Goal: Task Accomplishment & Management: Use online tool/utility

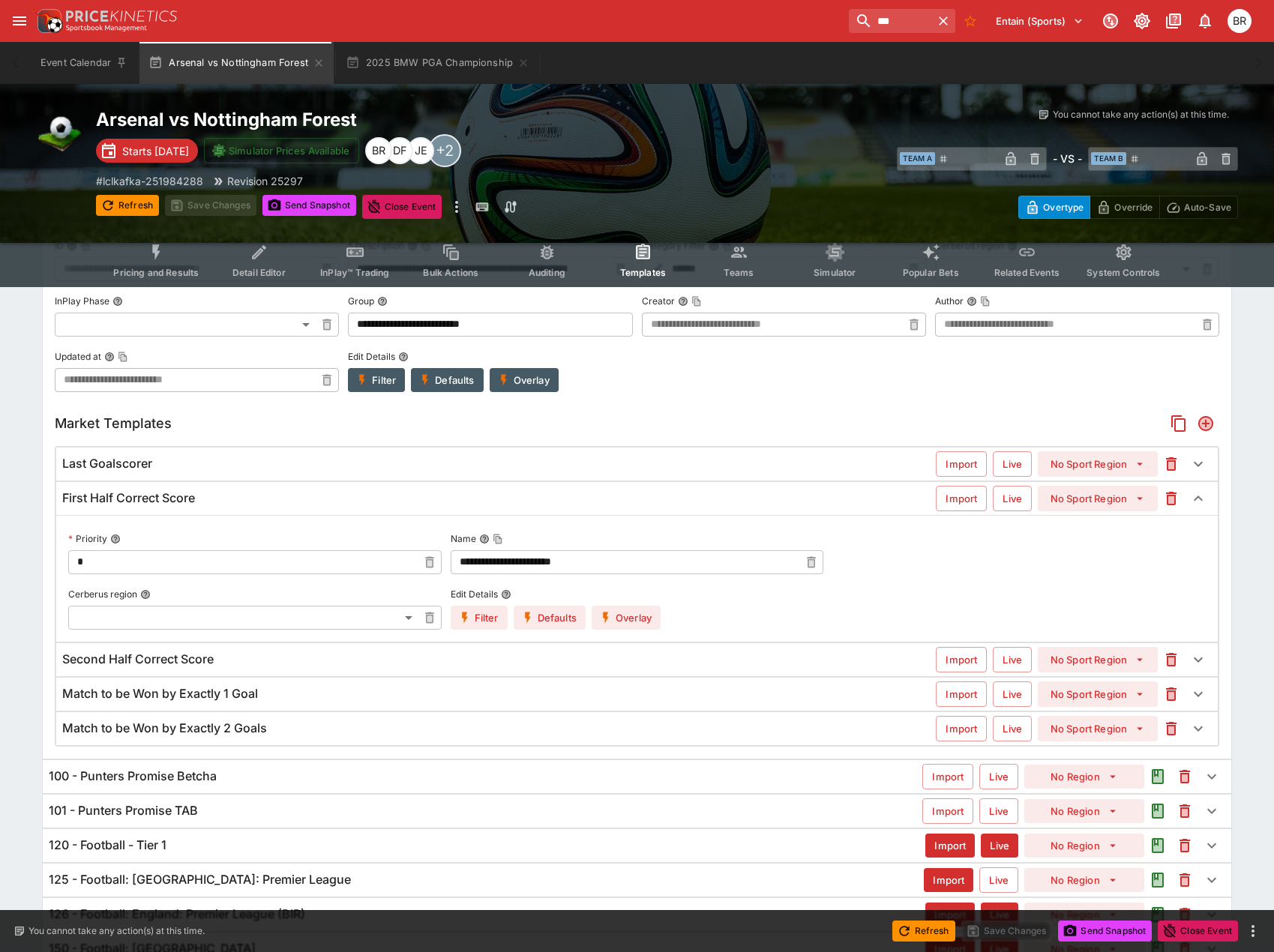
scroll to position [319, 0]
click at [118, 199] on button "Refresh" at bounding box center [127, 205] width 63 height 21
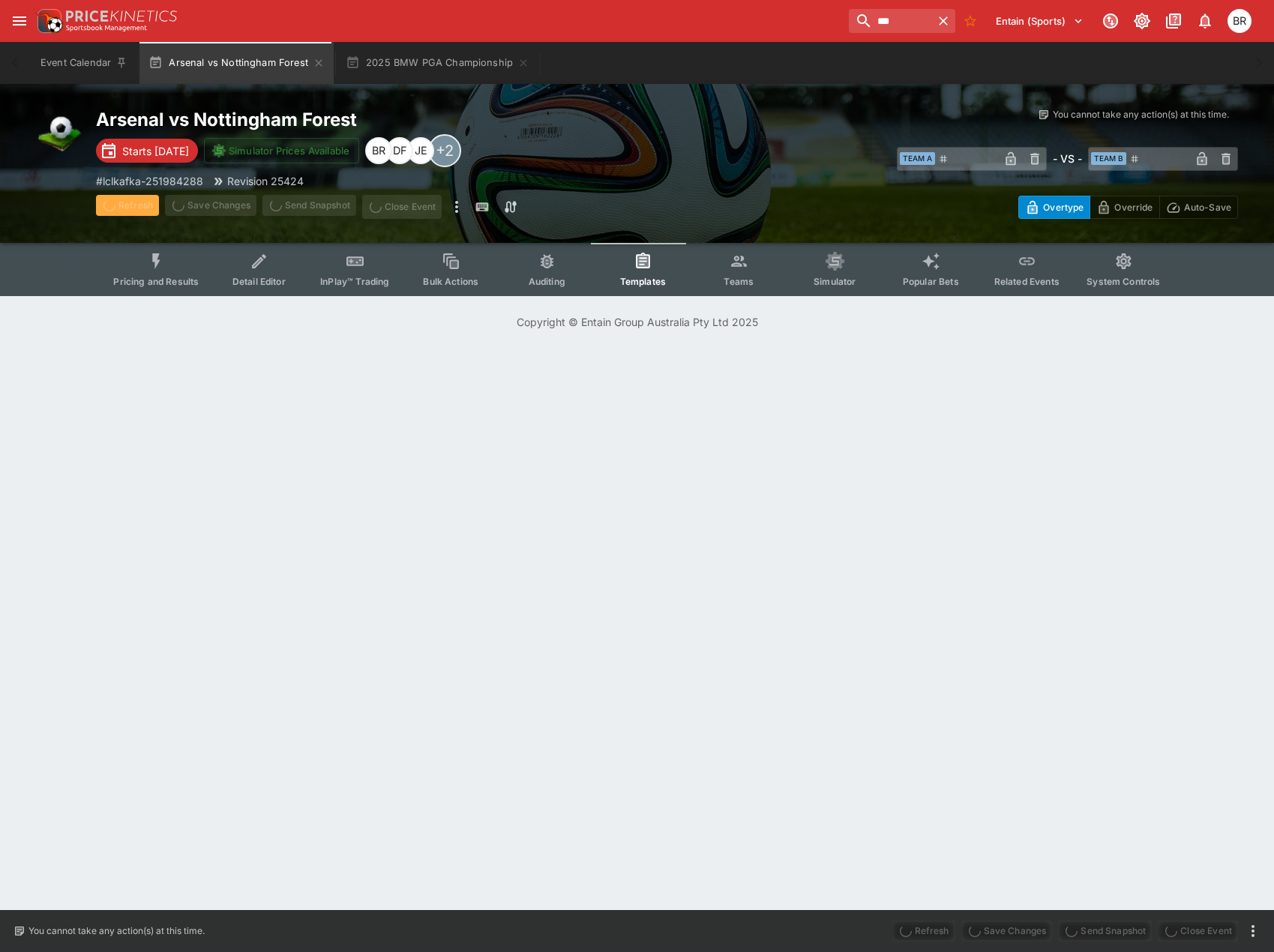
scroll to position [0, 0]
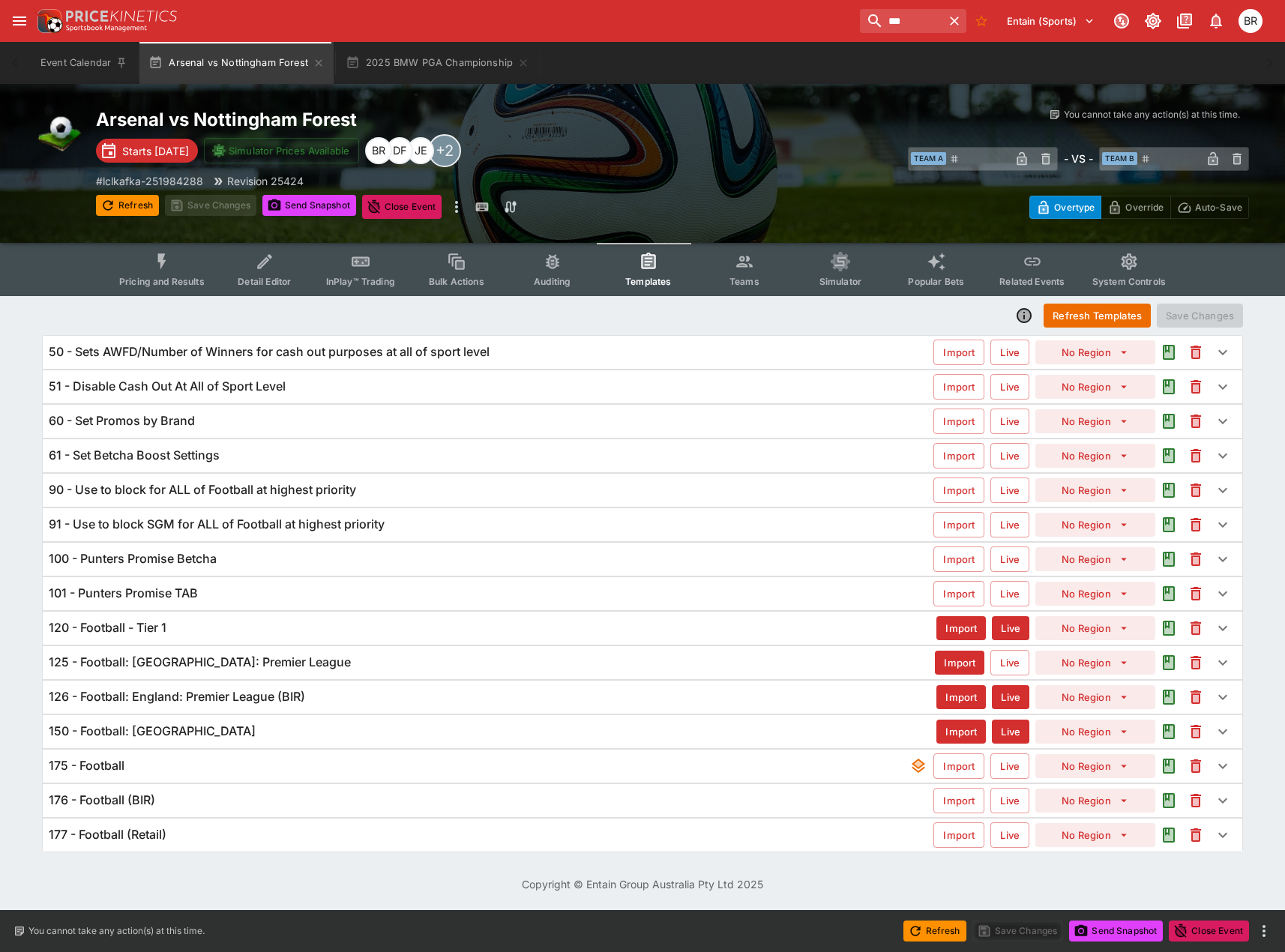
click at [335, 618] on div "120 - Football - Tier 1 Import Live No Region" at bounding box center [642, 628] width 1200 height 33
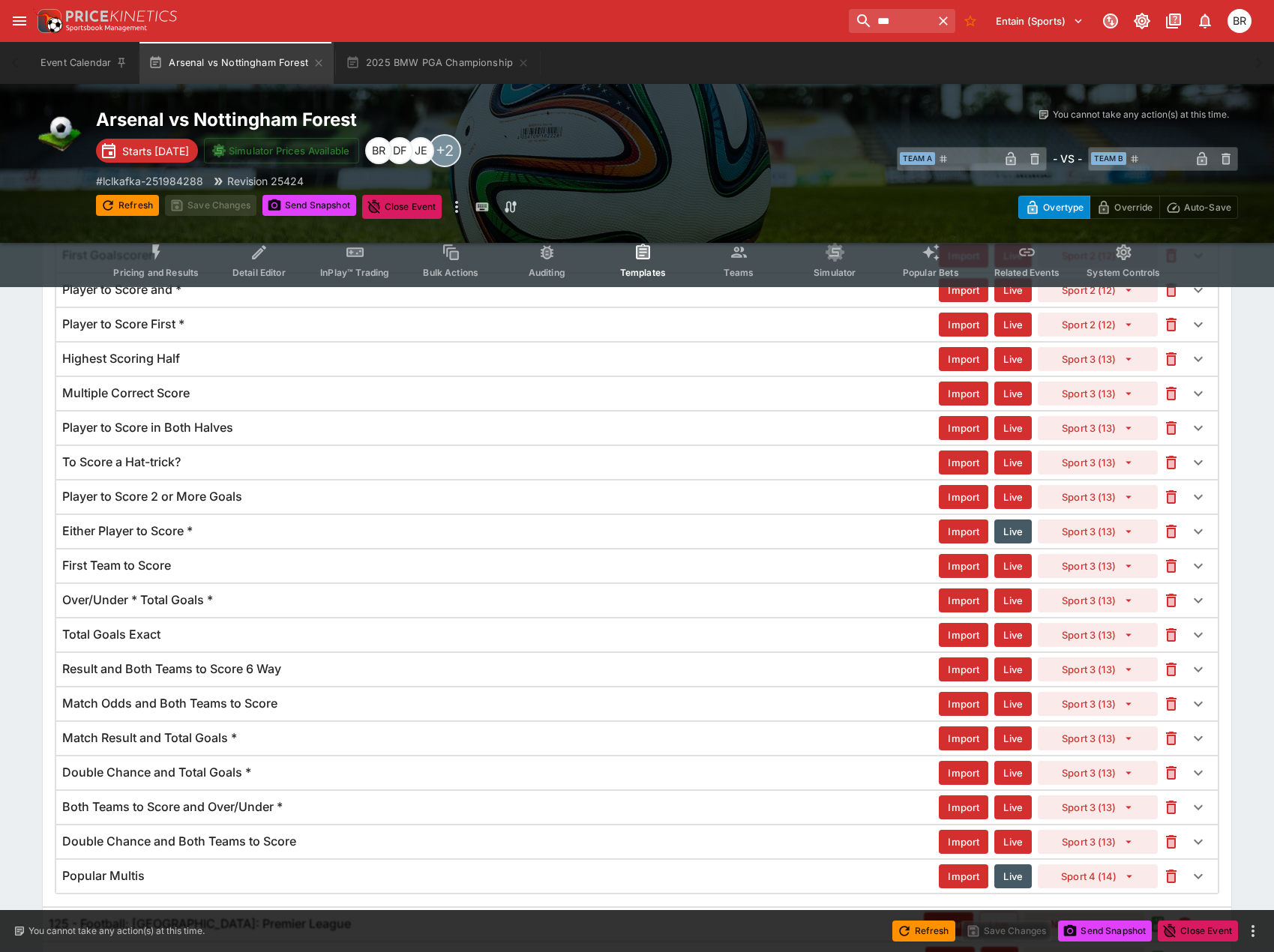
scroll to position [1650, 0]
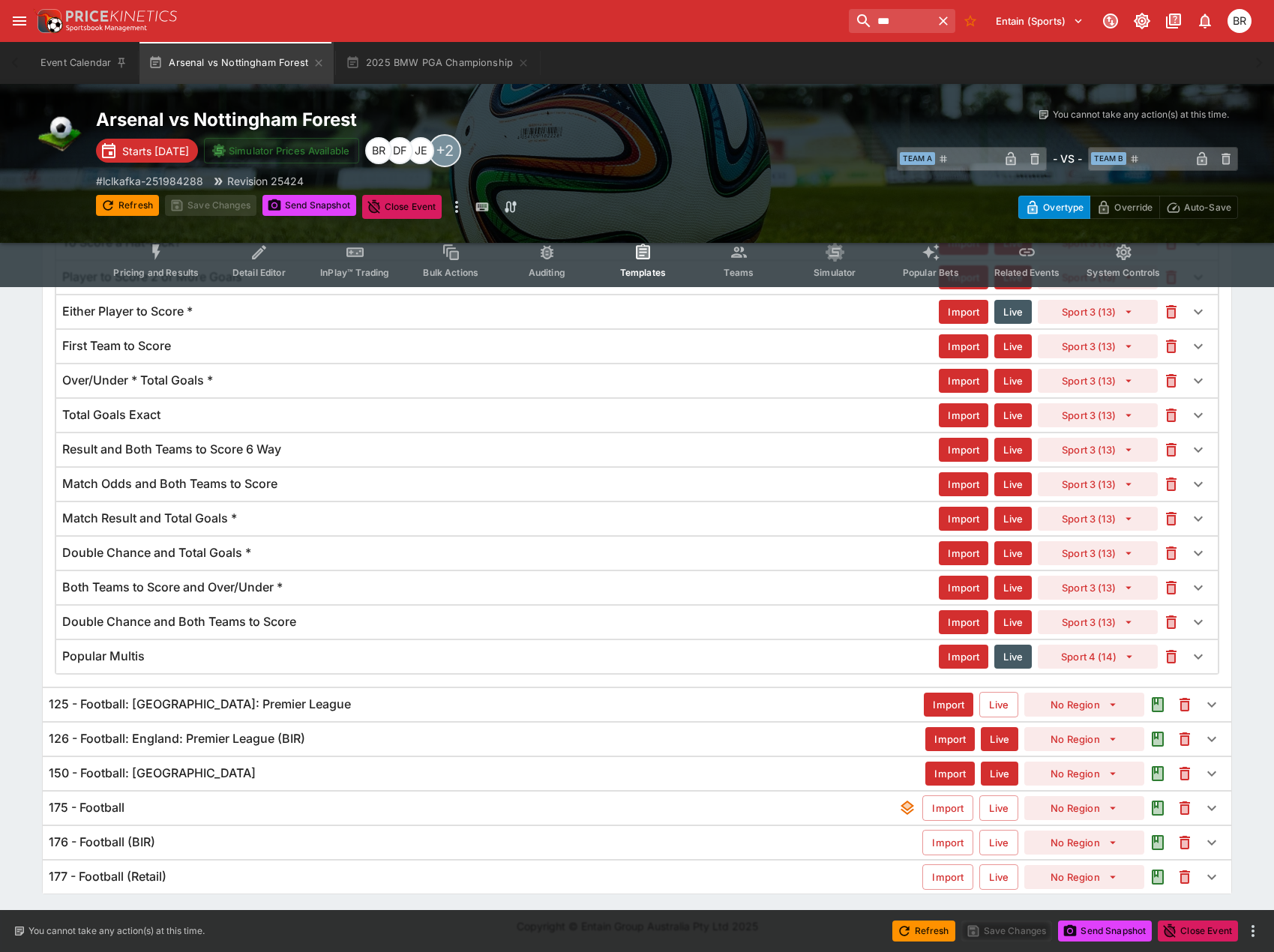
click at [393, 707] on div "125 - Football: [GEOGRAPHIC_DATA]: Premier League" at bounding box center [486, 704] width 875 height 15
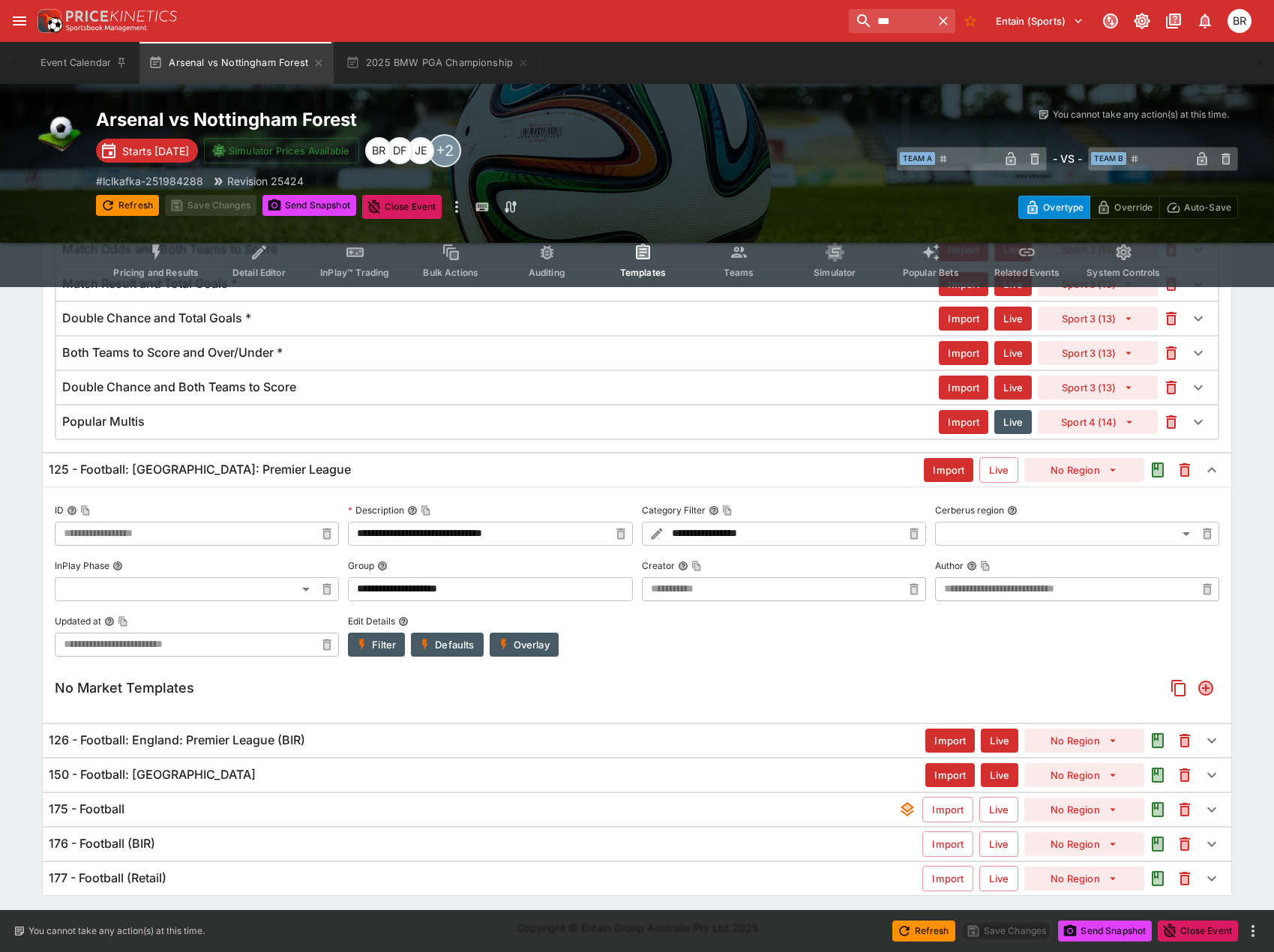
scroll to position [1886, 0]
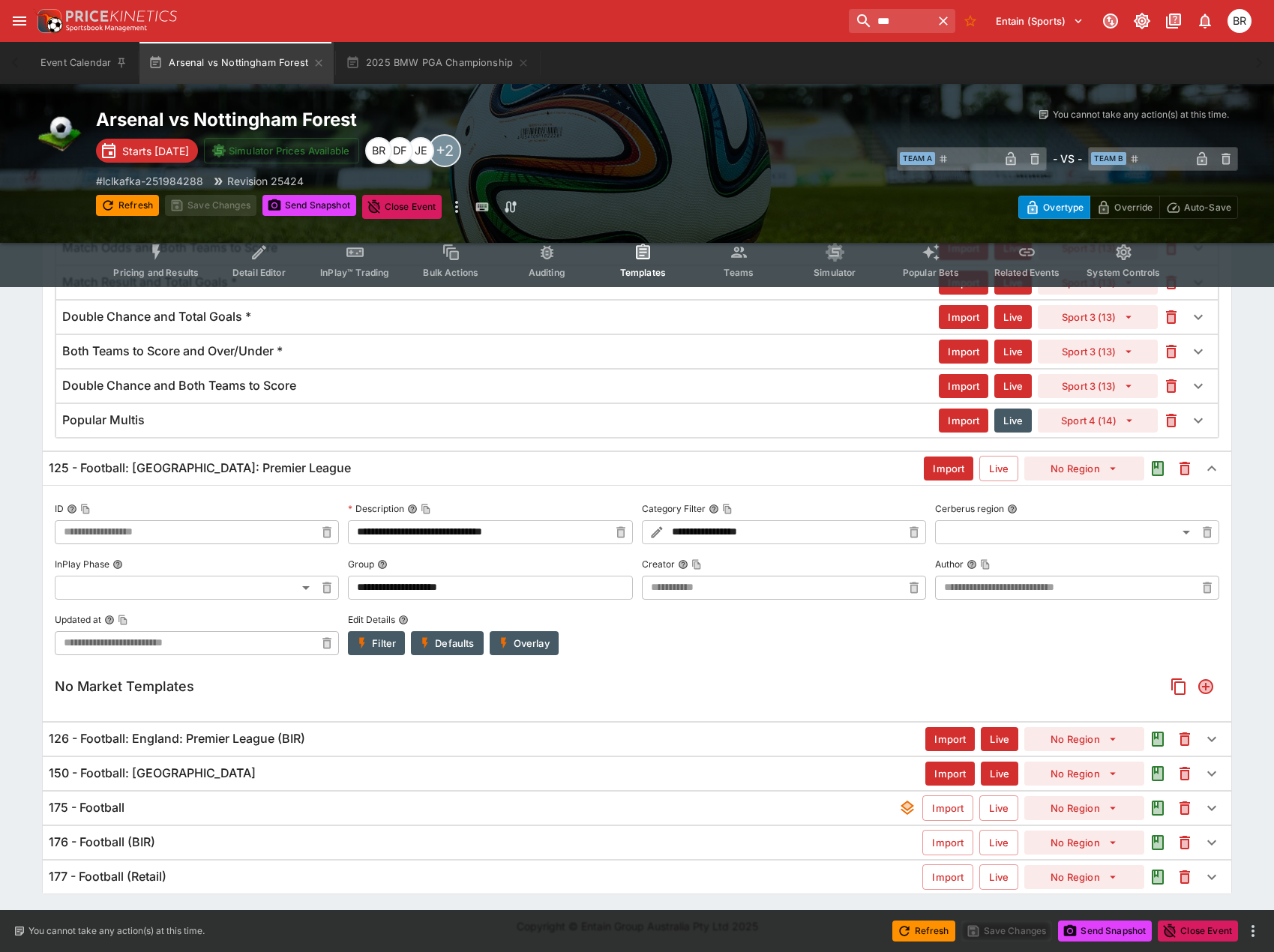
click at [361, 818] on div "175 - Football Import Live No Region" at bounding box center [637, 808] width 1188 height 33
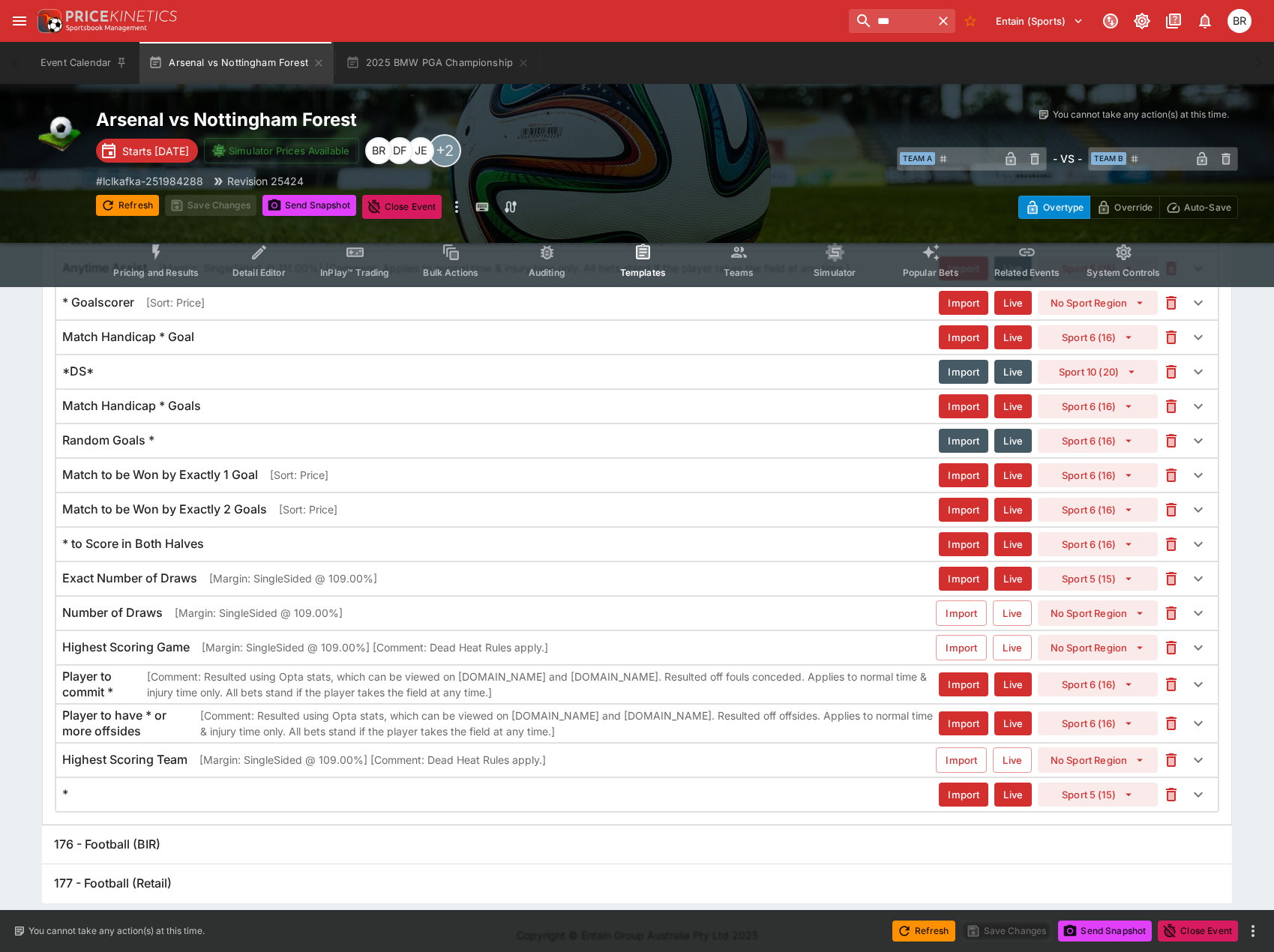
scroll to position [0, 0]
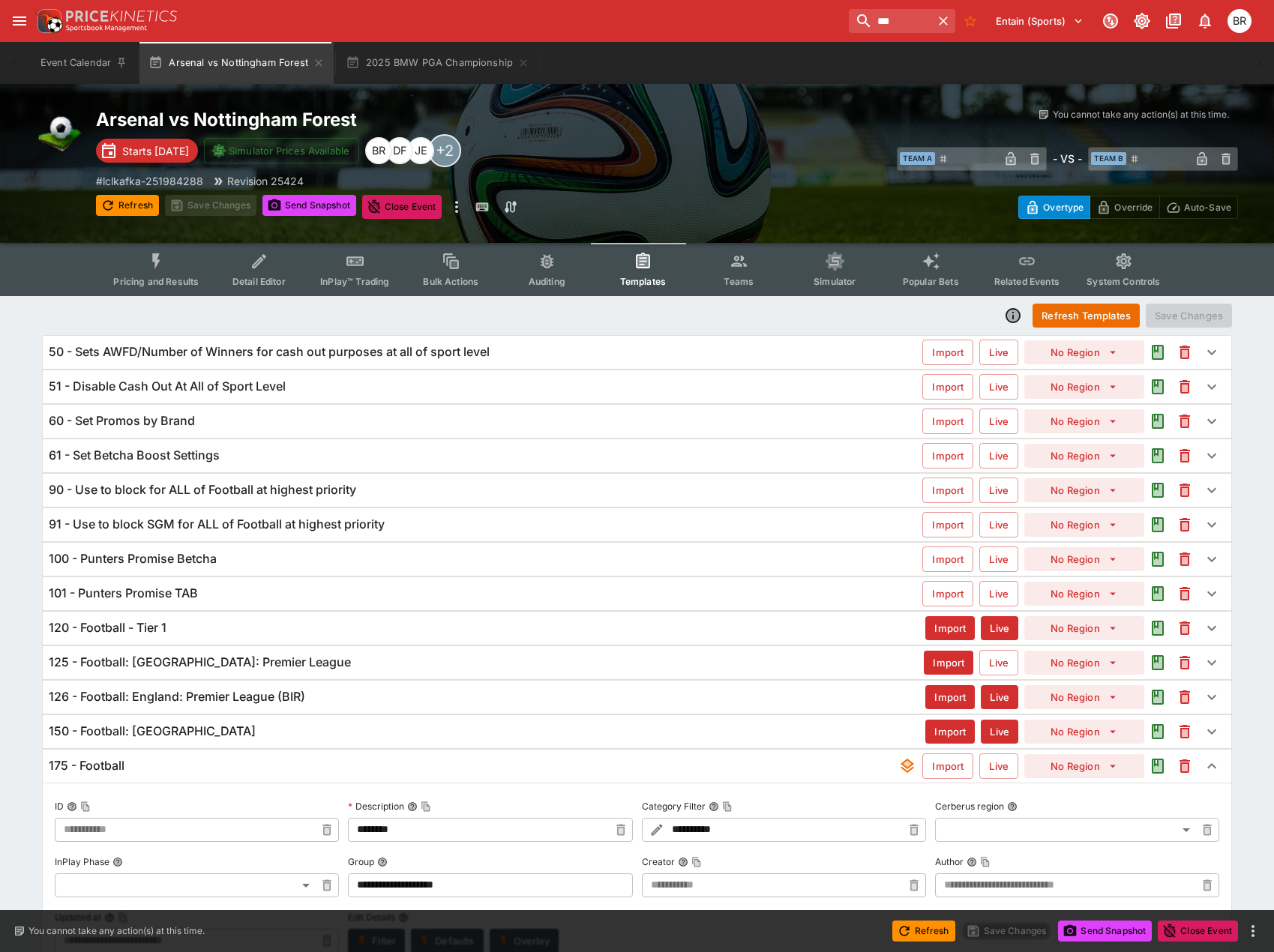
click at [170, 288] on button "Pricing and Results" at bounding box center [155, 269] width 109 height 53
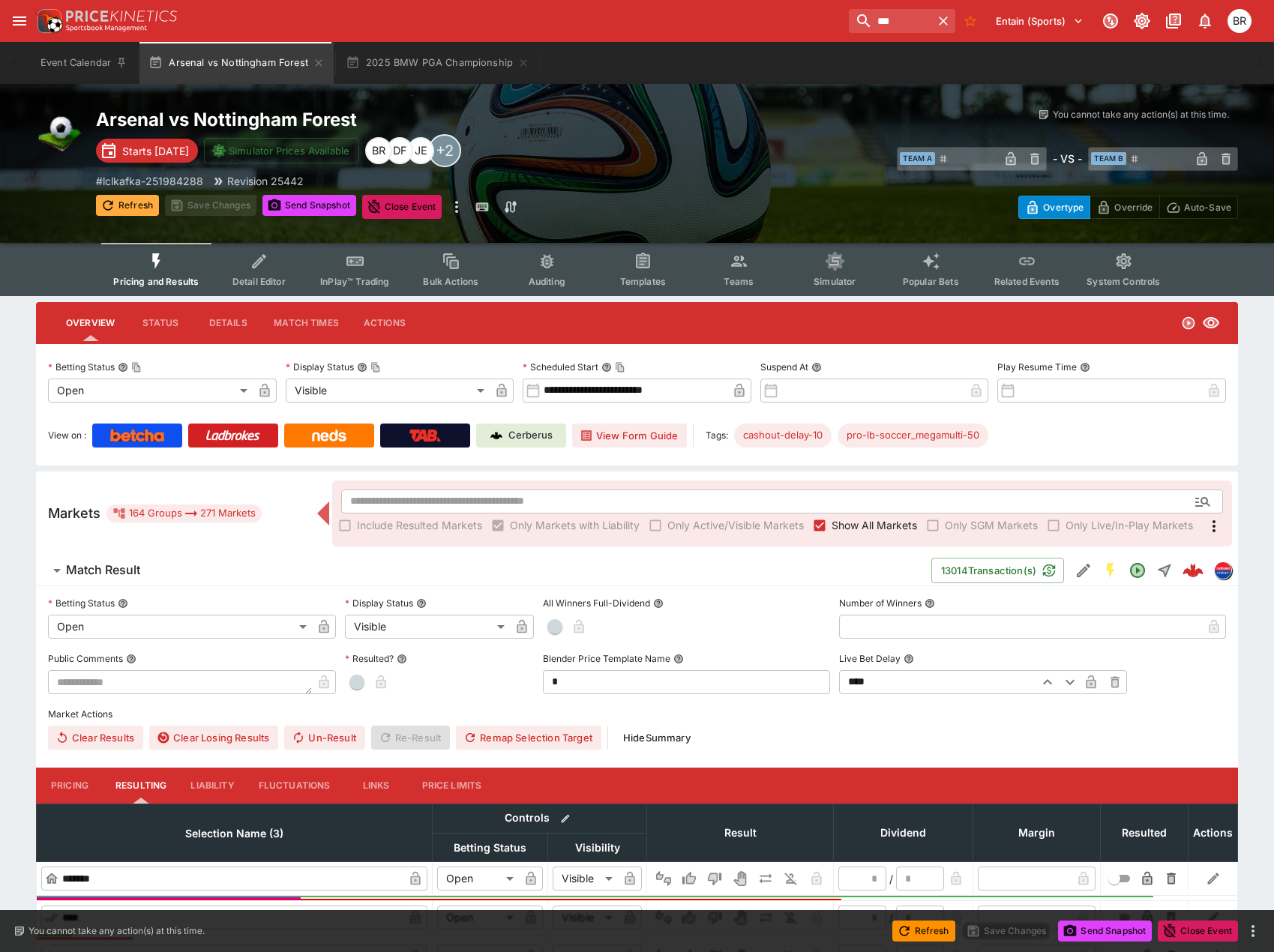
click at [142, 215] on button "Refresh" at bounding box center [127, 205] width 63 height 21
click at [604, 490] on input "text" at bounding box center [757, 501] width 833 height 24
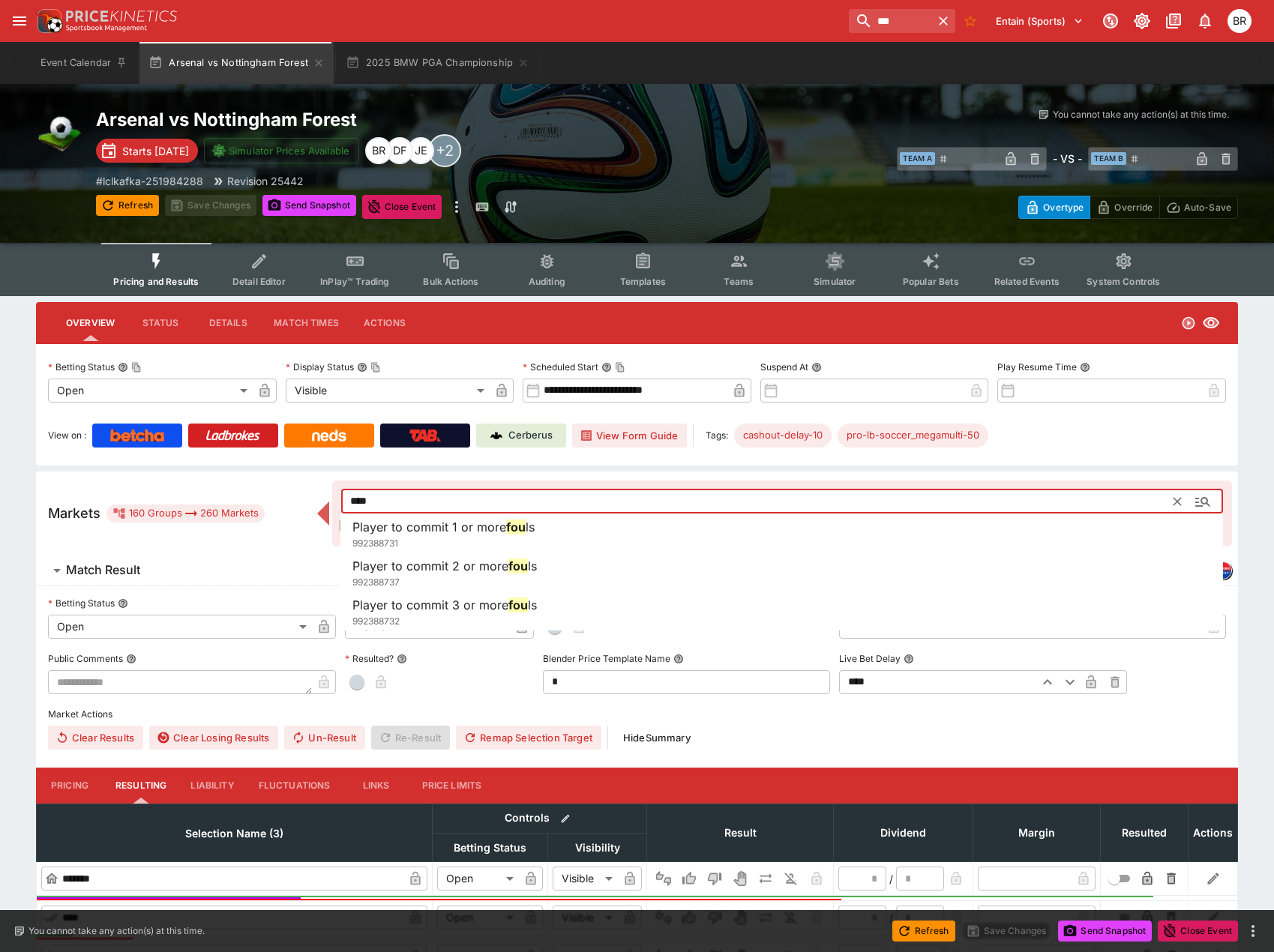
type input "****"
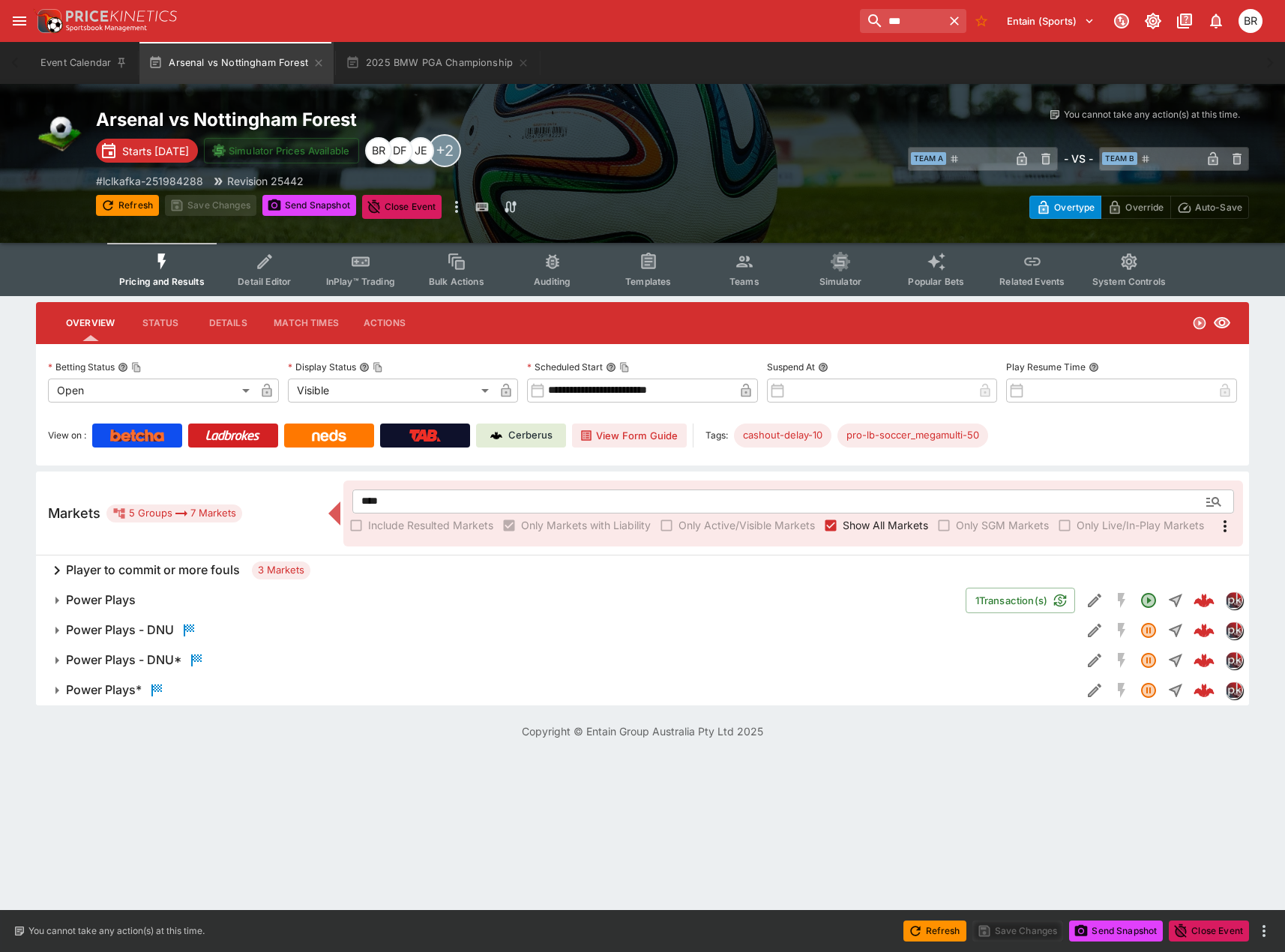
click at [401, 569] on div "Player to commit or more fouls 3 Markets" at bounding box center [643, 570] width 1214 height 30
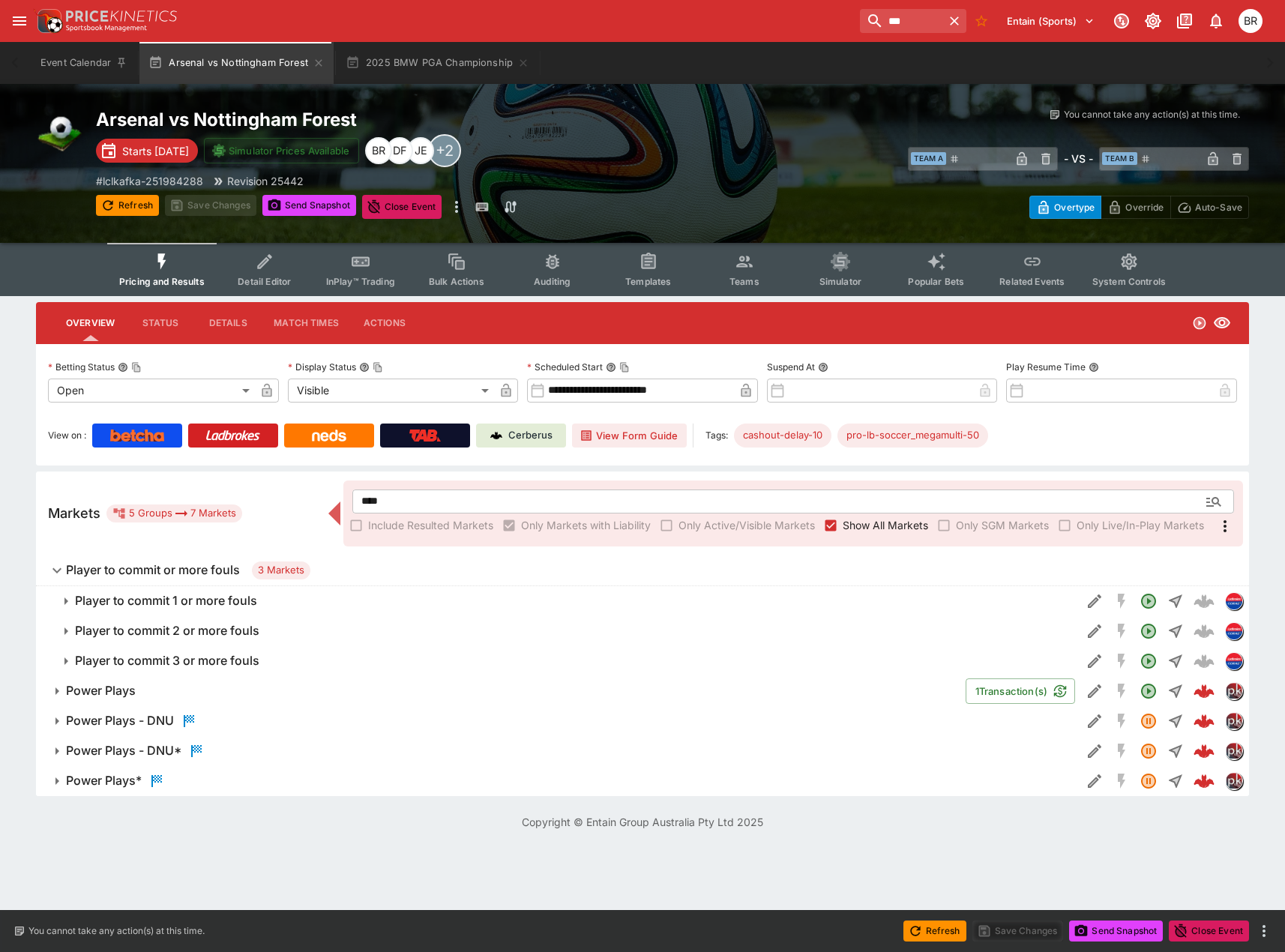
click at [365, 594] on span "Player to commit 1 or more fouls" at bounding box center [572, 600] width 995 height 15
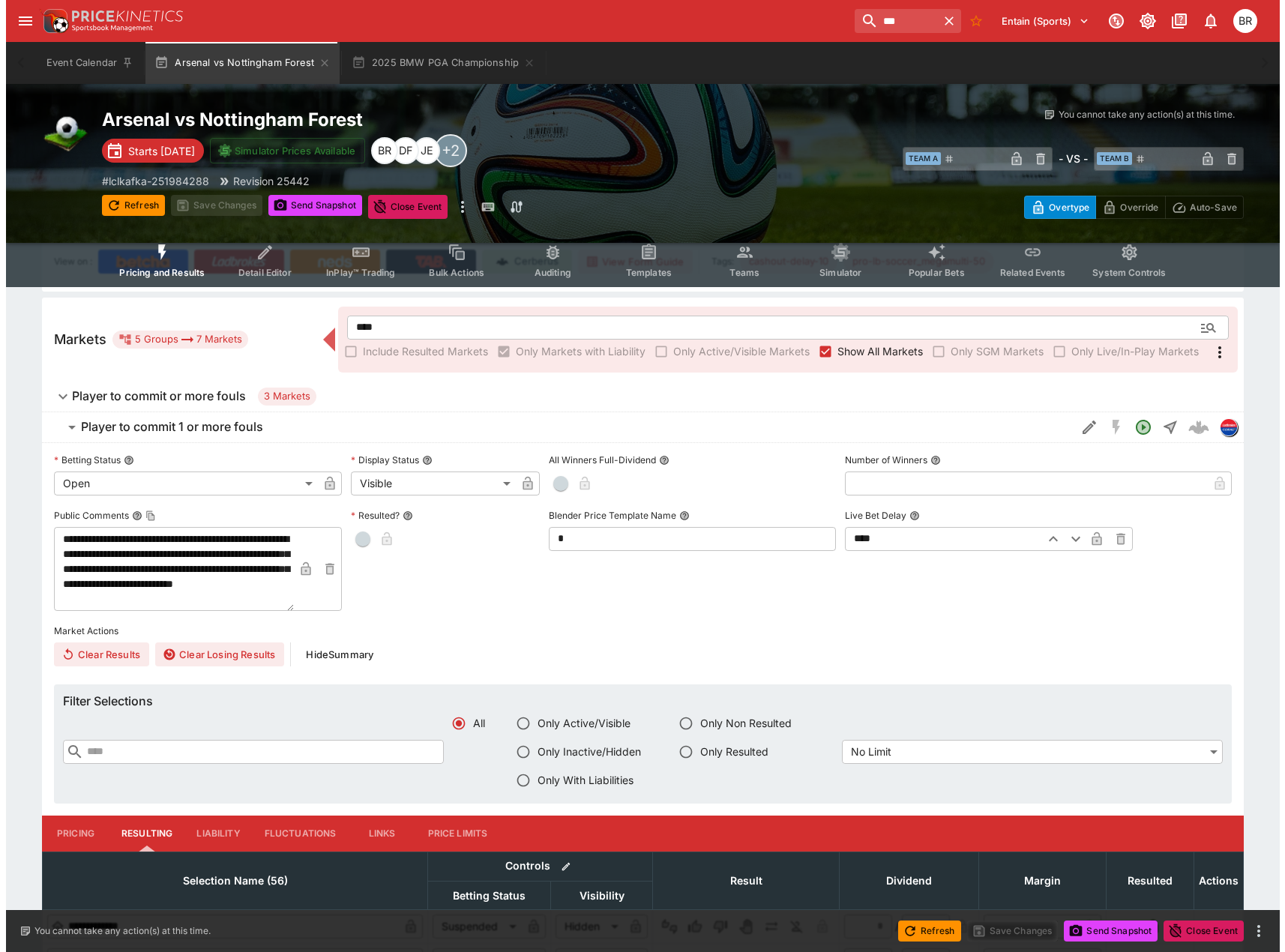
scroll to position [150, 0]
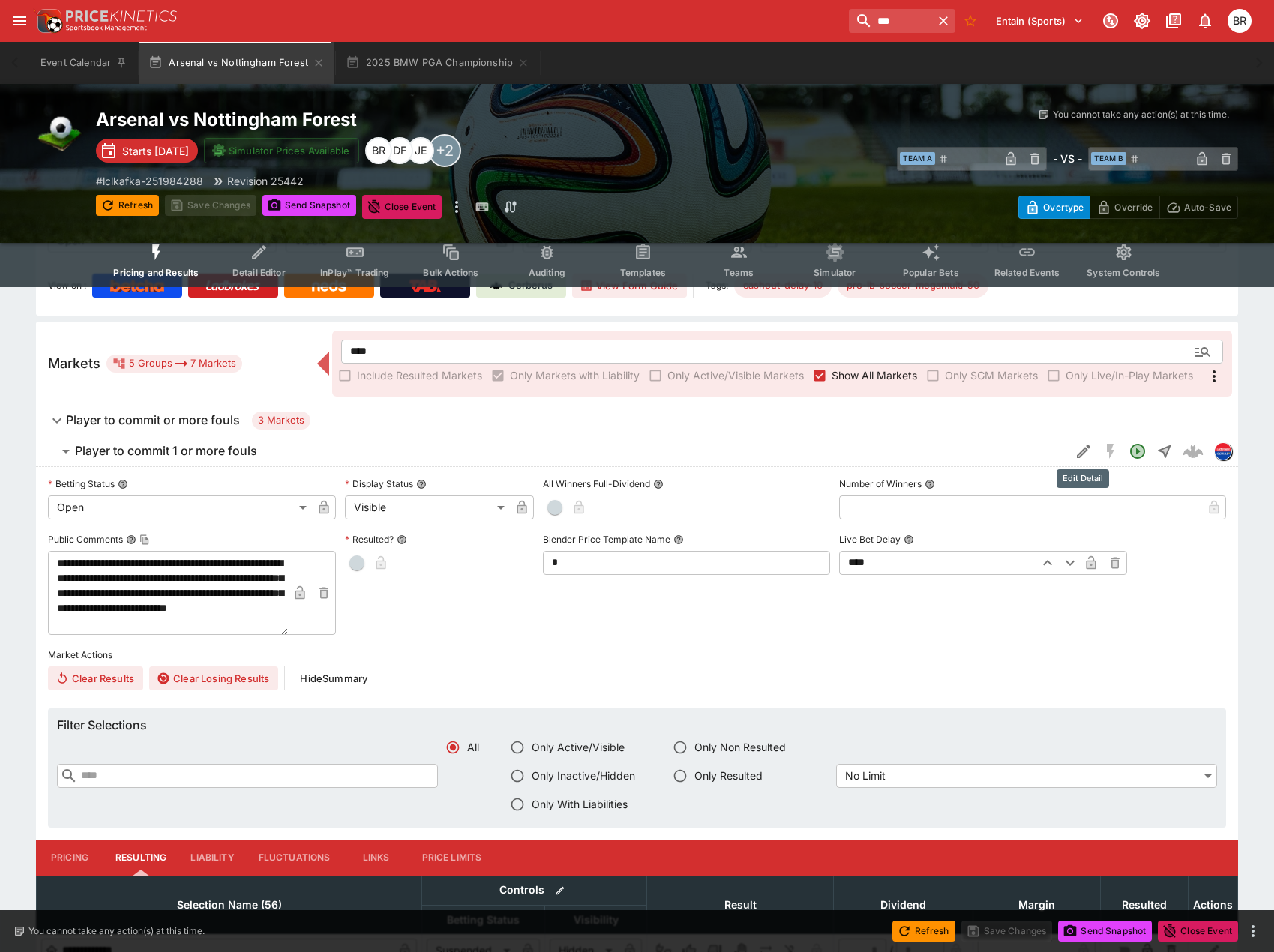
click at [1086, 441] on button "Edit Detail" at bounding box center [1084, 452] width 27 height 27
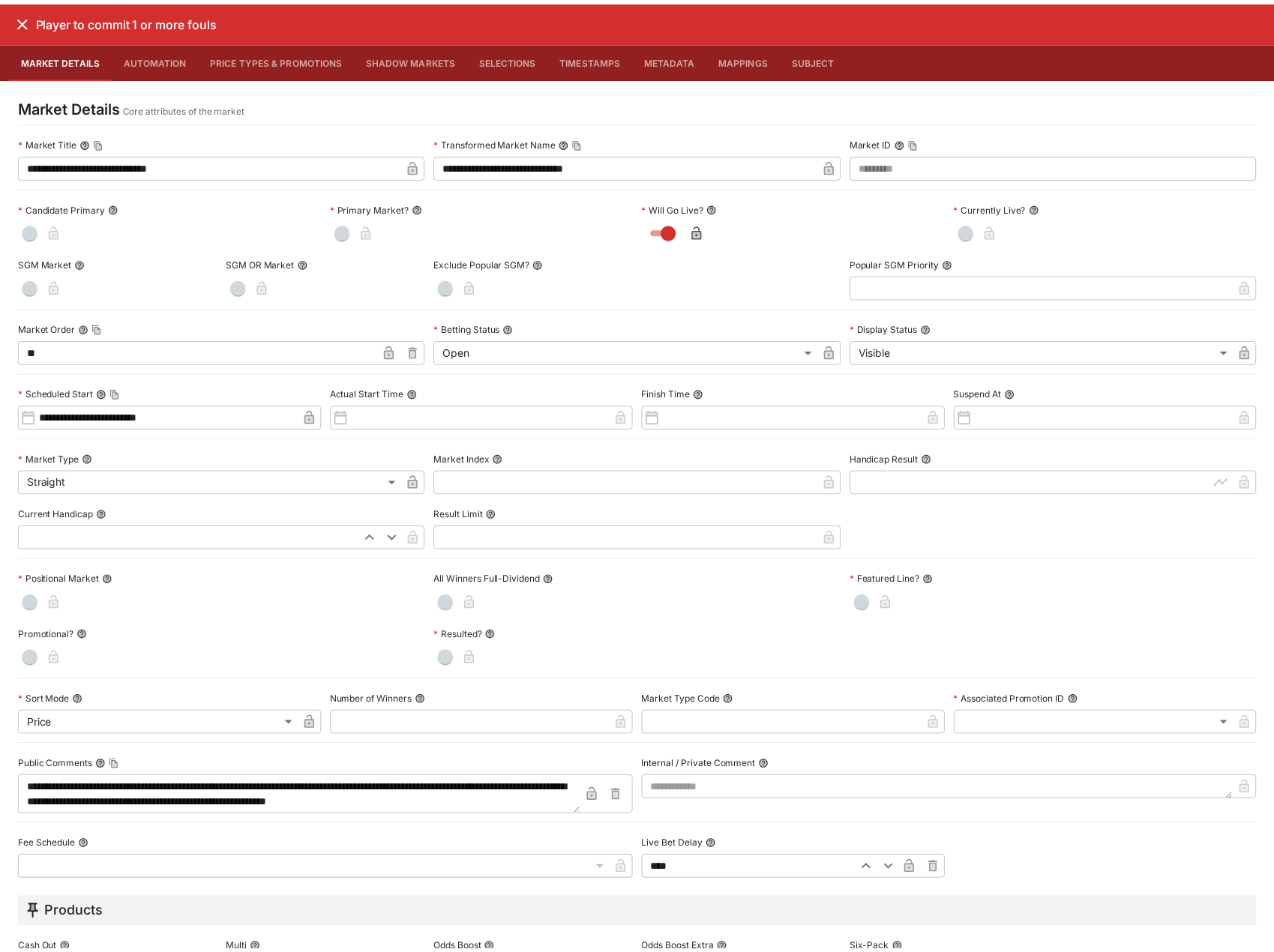
scroll to position [0, 0]
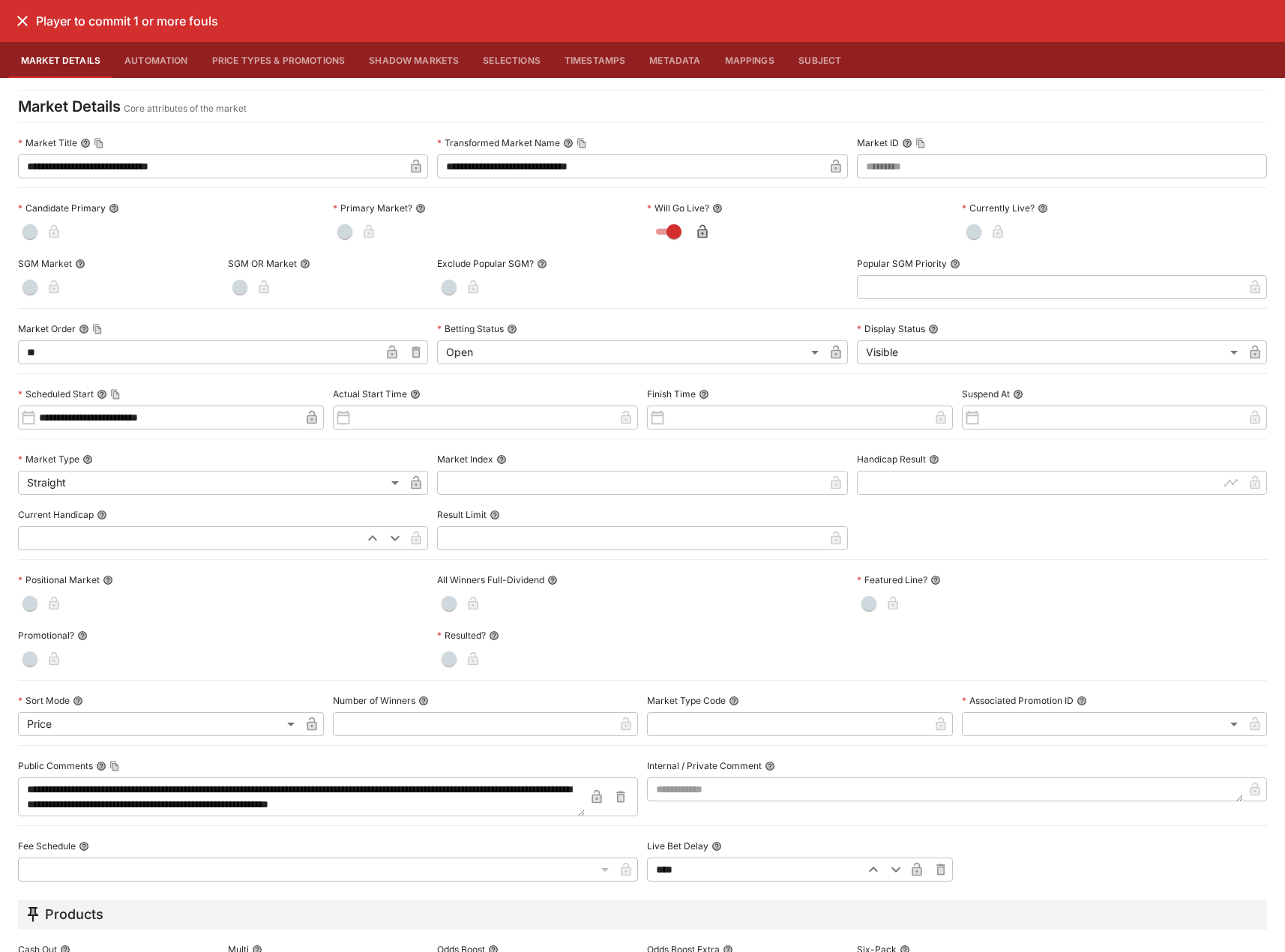
click at [20, 20] on icon "close" at bounding box center [23, 21] width 18 height 18
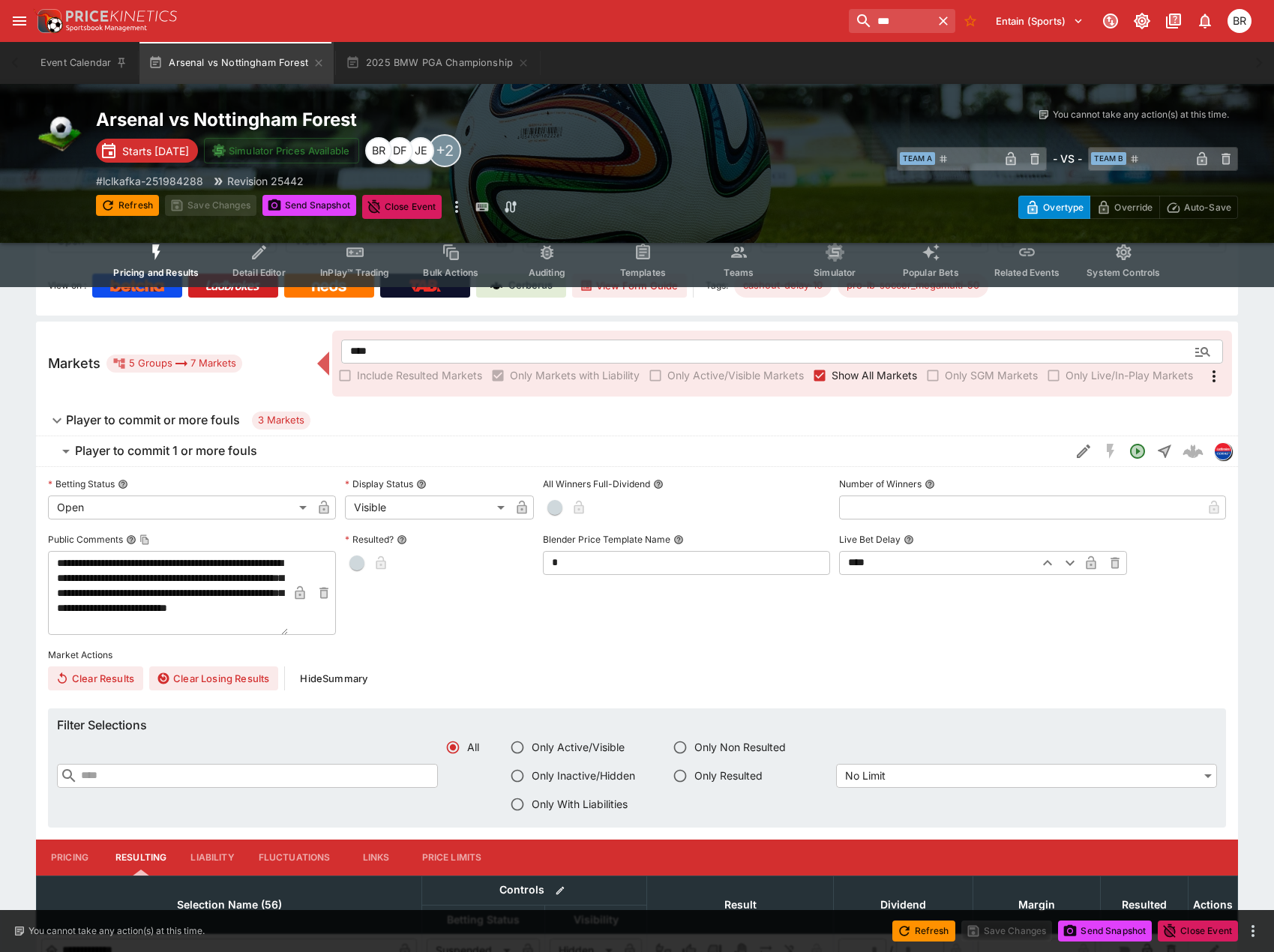
click at [674, 264] on button "Templates" at bounding box center [642, 260] width 96 height 53
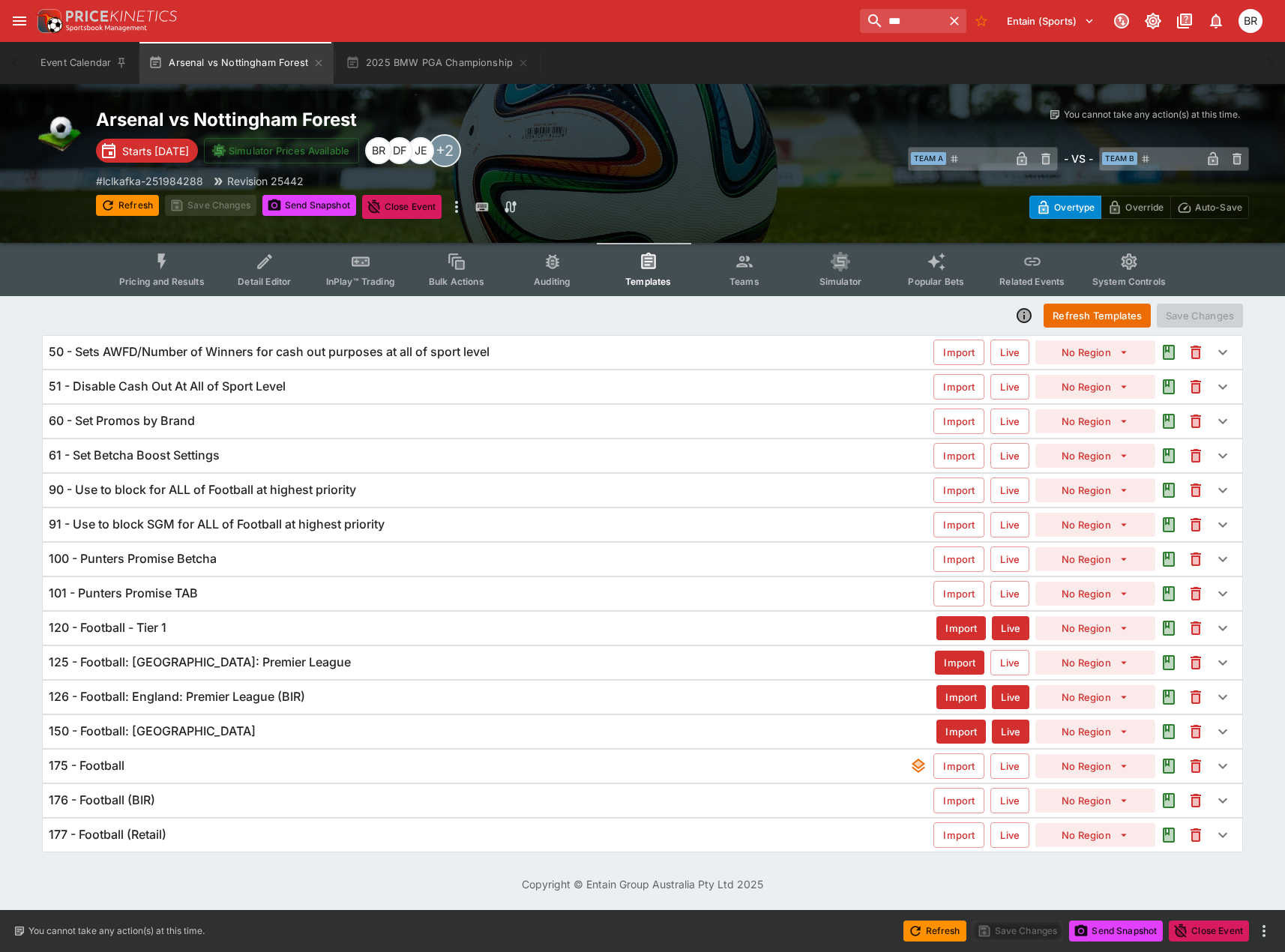
click at [298, 777] on div "175 - Football Import Live No Region" at bounding box center [642, 766] width 1200 height 33
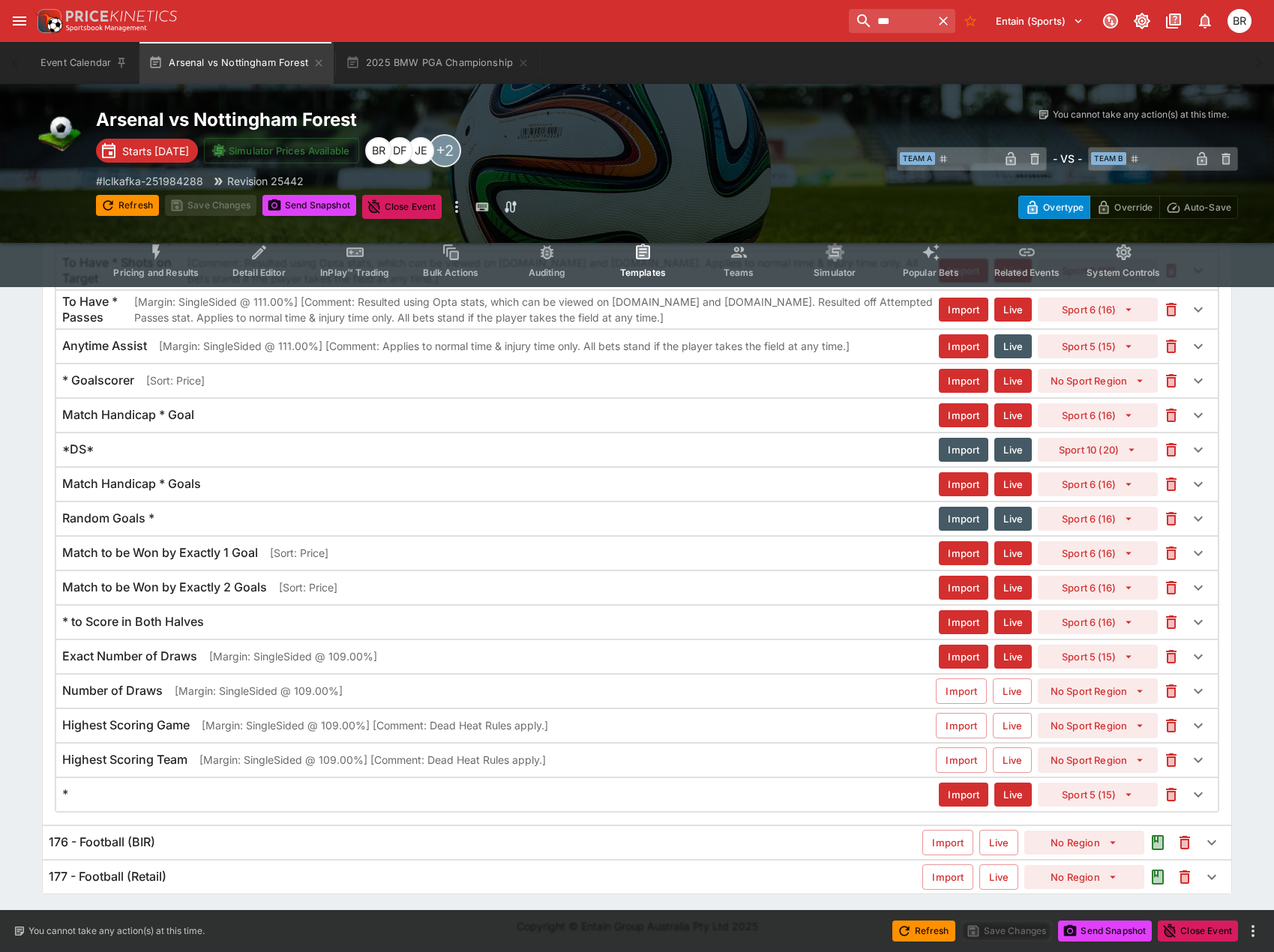
scroll to position [687, 0]
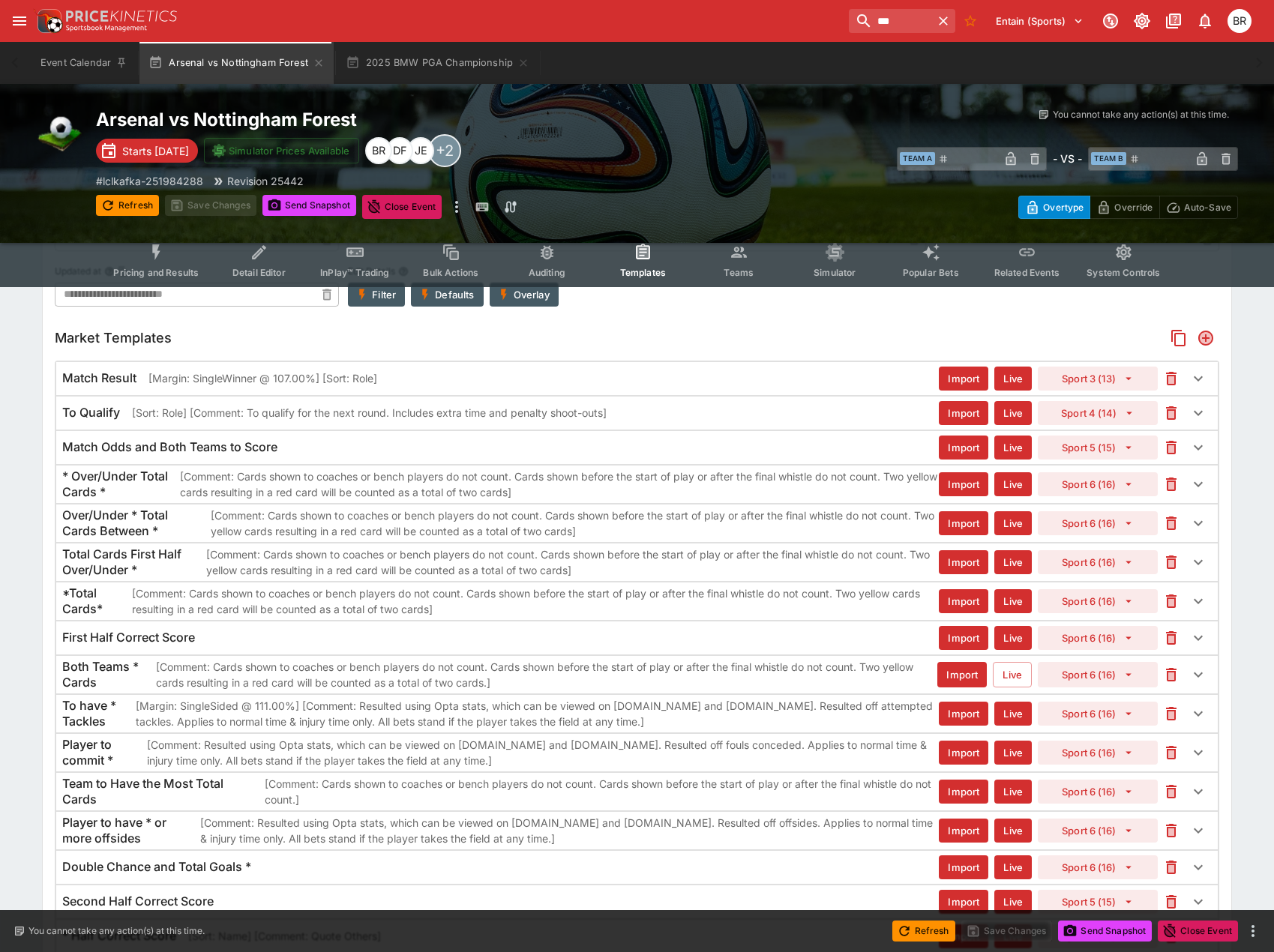
click at [585, 748] on p "[Comment: Resulted using Opta stats, which can be viewed on [DOMAIN_NAME] and […" at bounding box center [543, 752] width 792 height 32
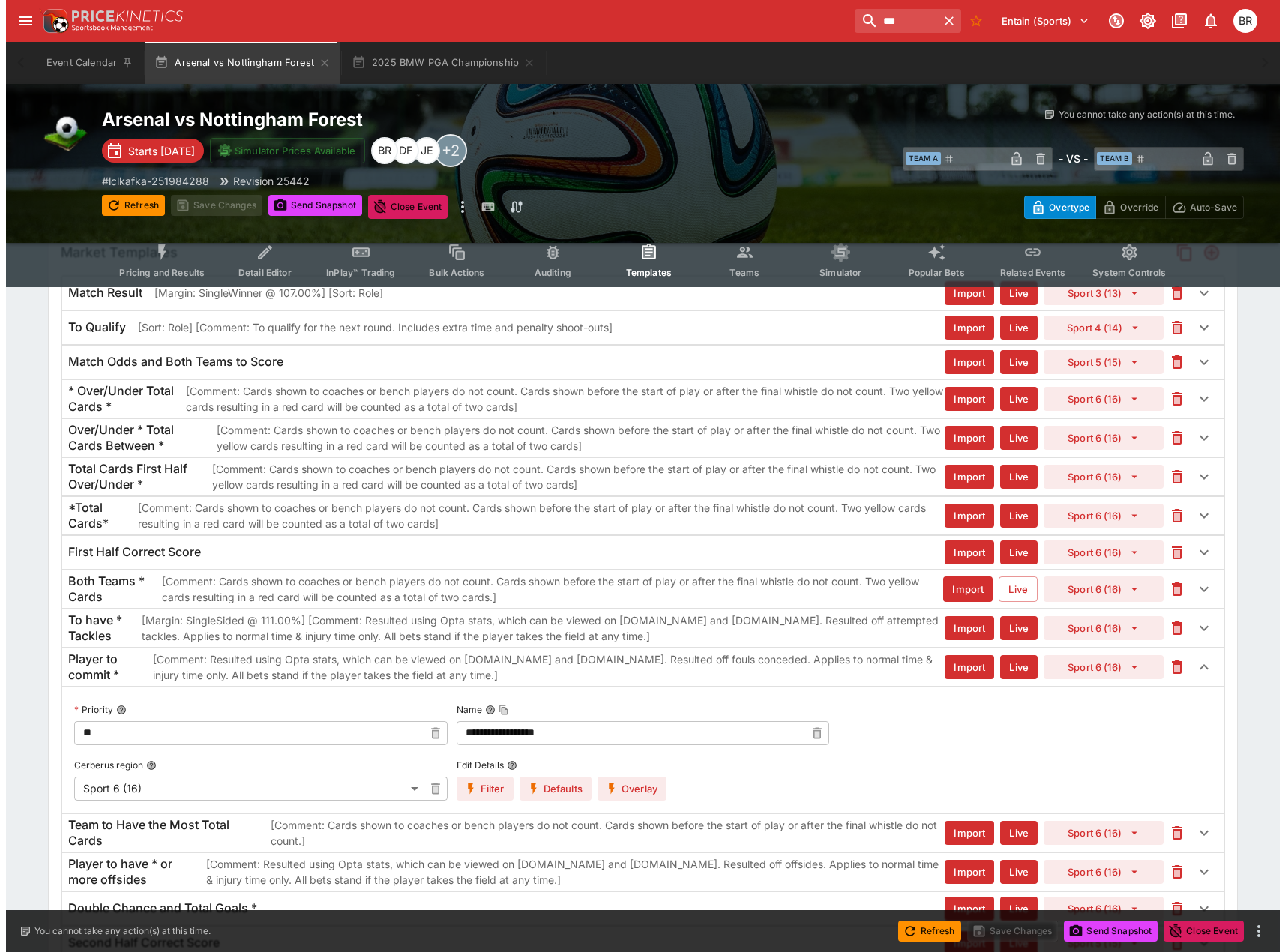
scroll to position [850, 0]
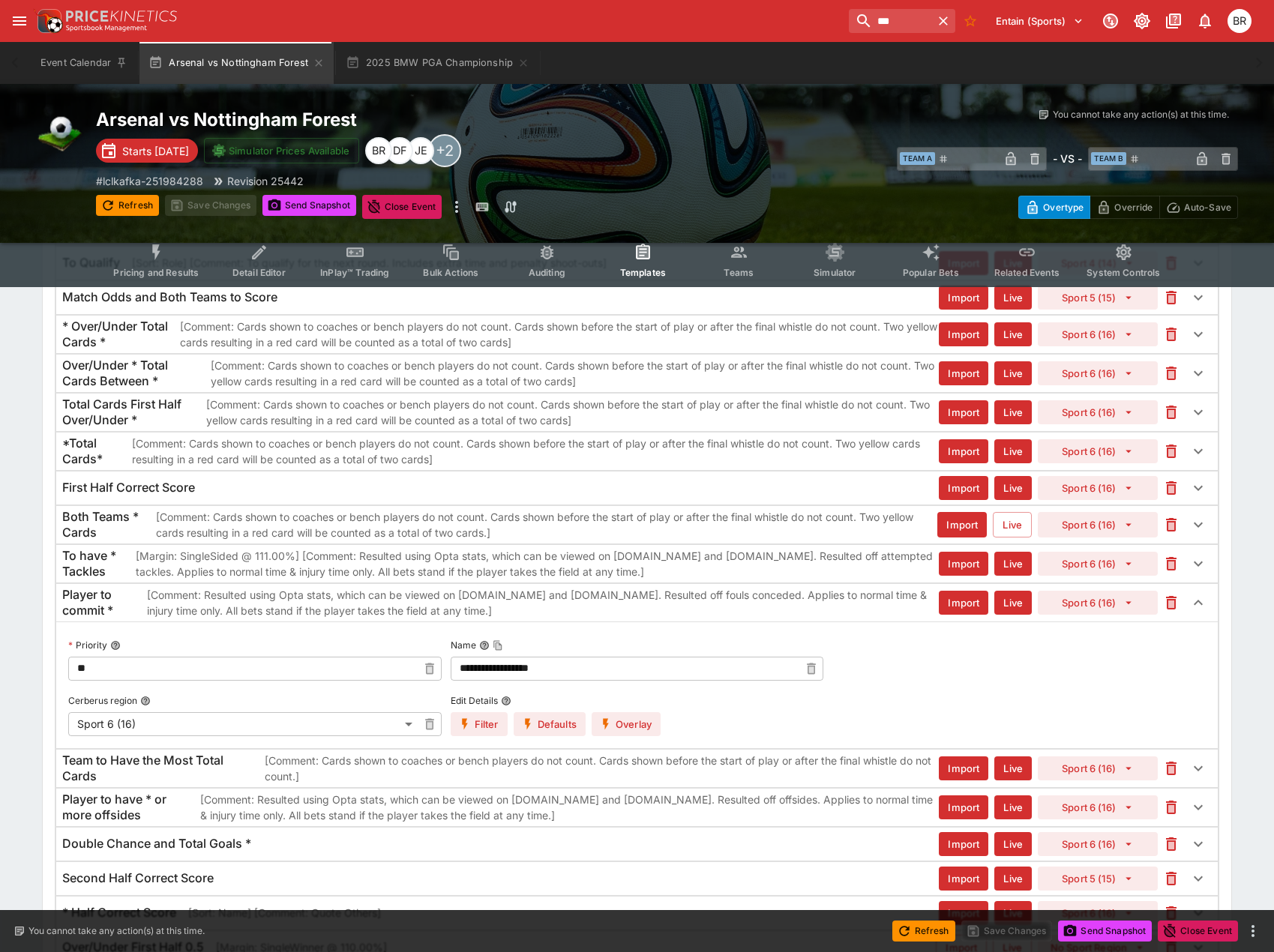
click at [625, 719] on button "Overlay" at bounding box center [626, 724] width 69 height 24
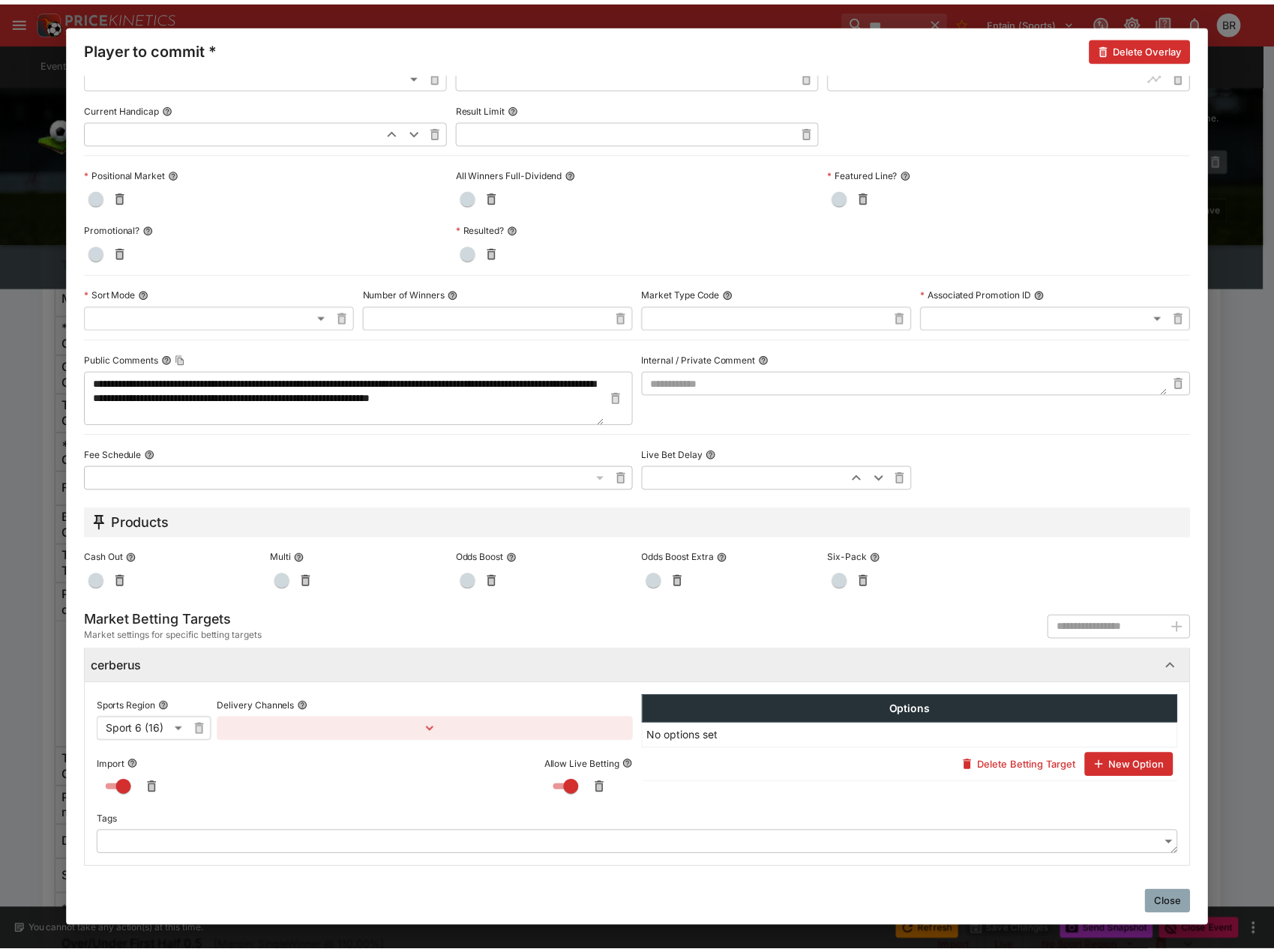
scroll to position [438, 0]
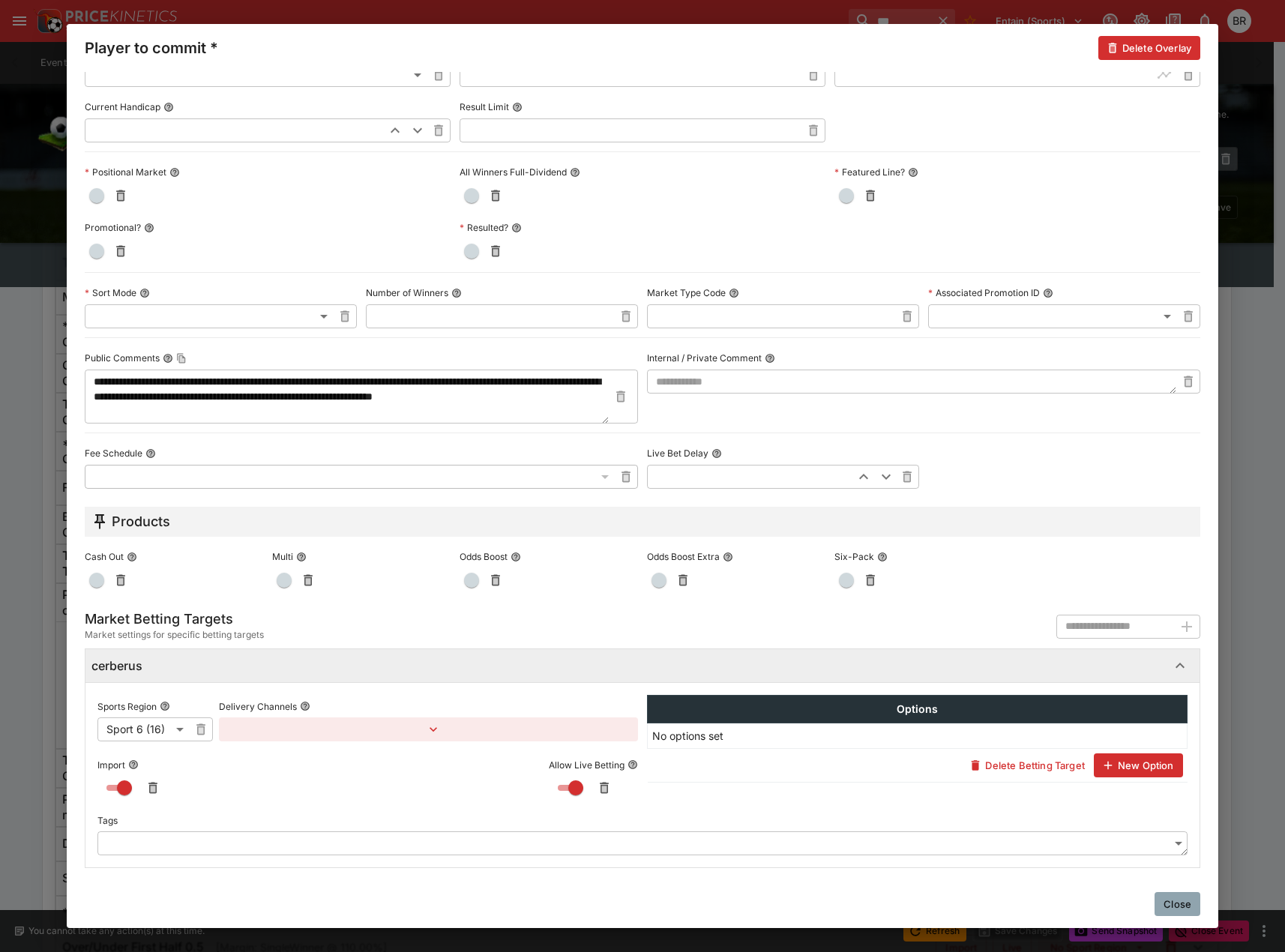
click at [1191, 910] on button "Close" at bounding box center [1178, 904] width 46 height 24
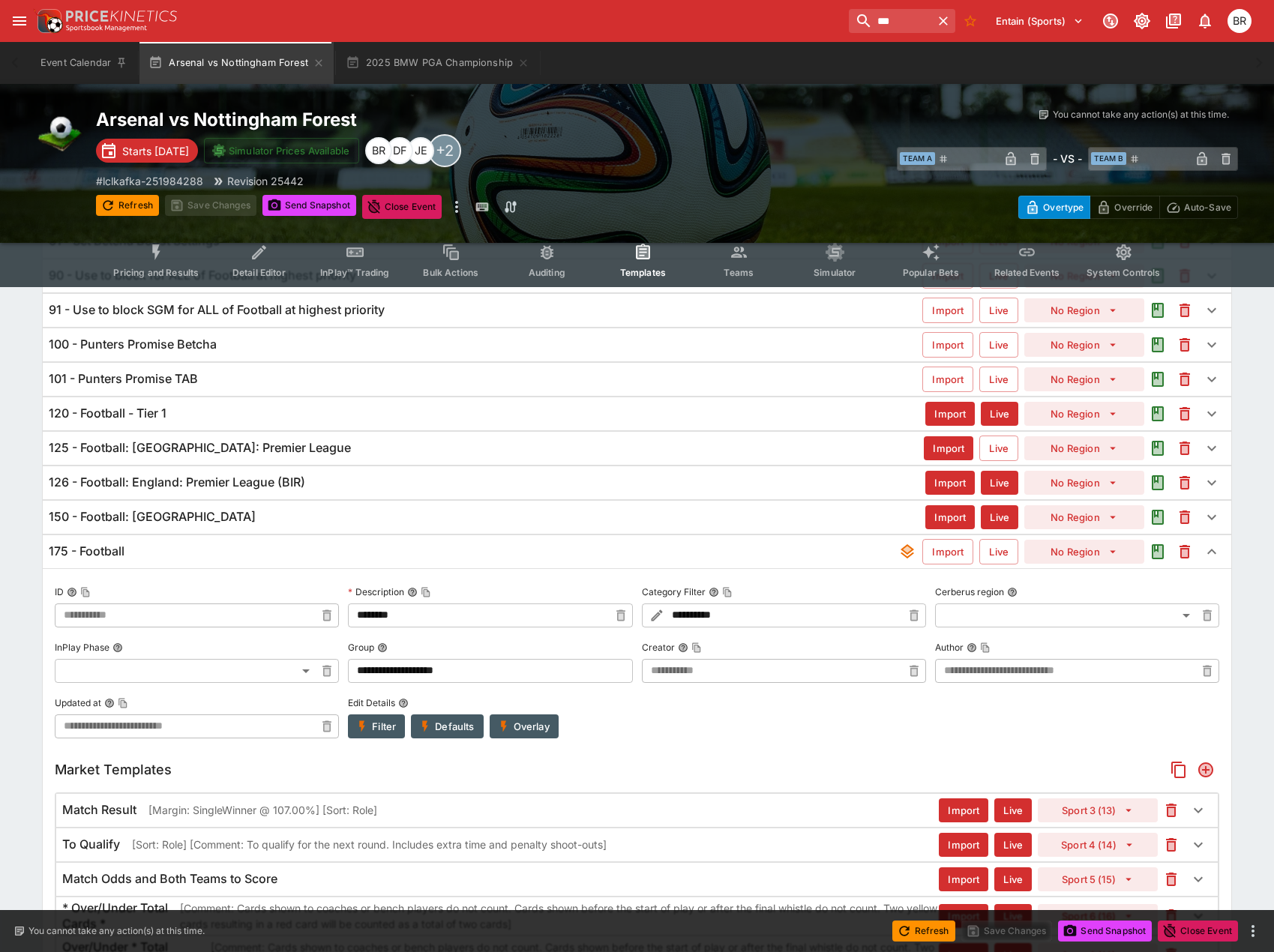
scroll to position [0, 0]
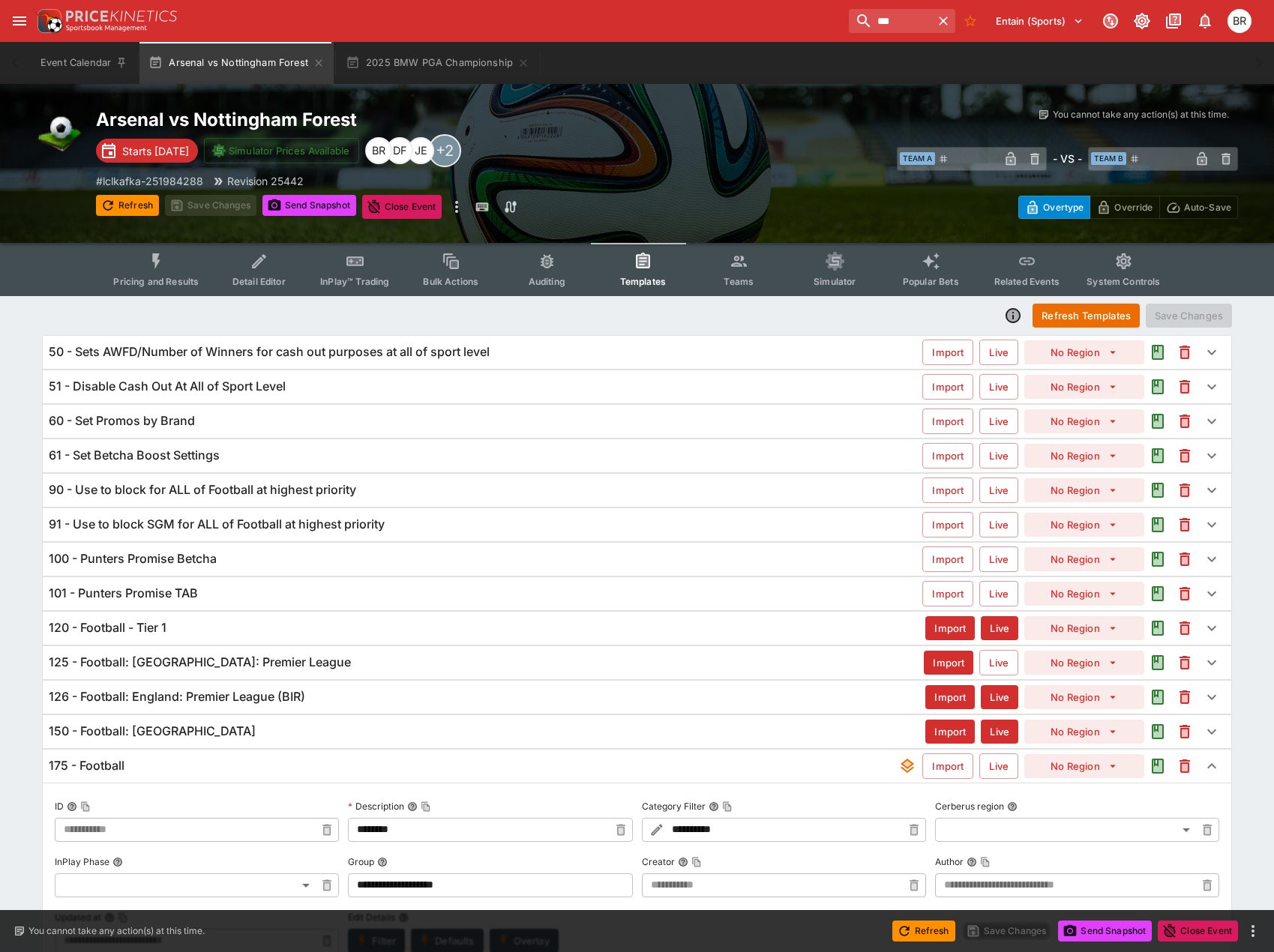
click at [359, 371] on div "51 - Disable Cash Out At All of Sport Level Import Live No Region" at bounding box center [637, 387] width 1188 height 33
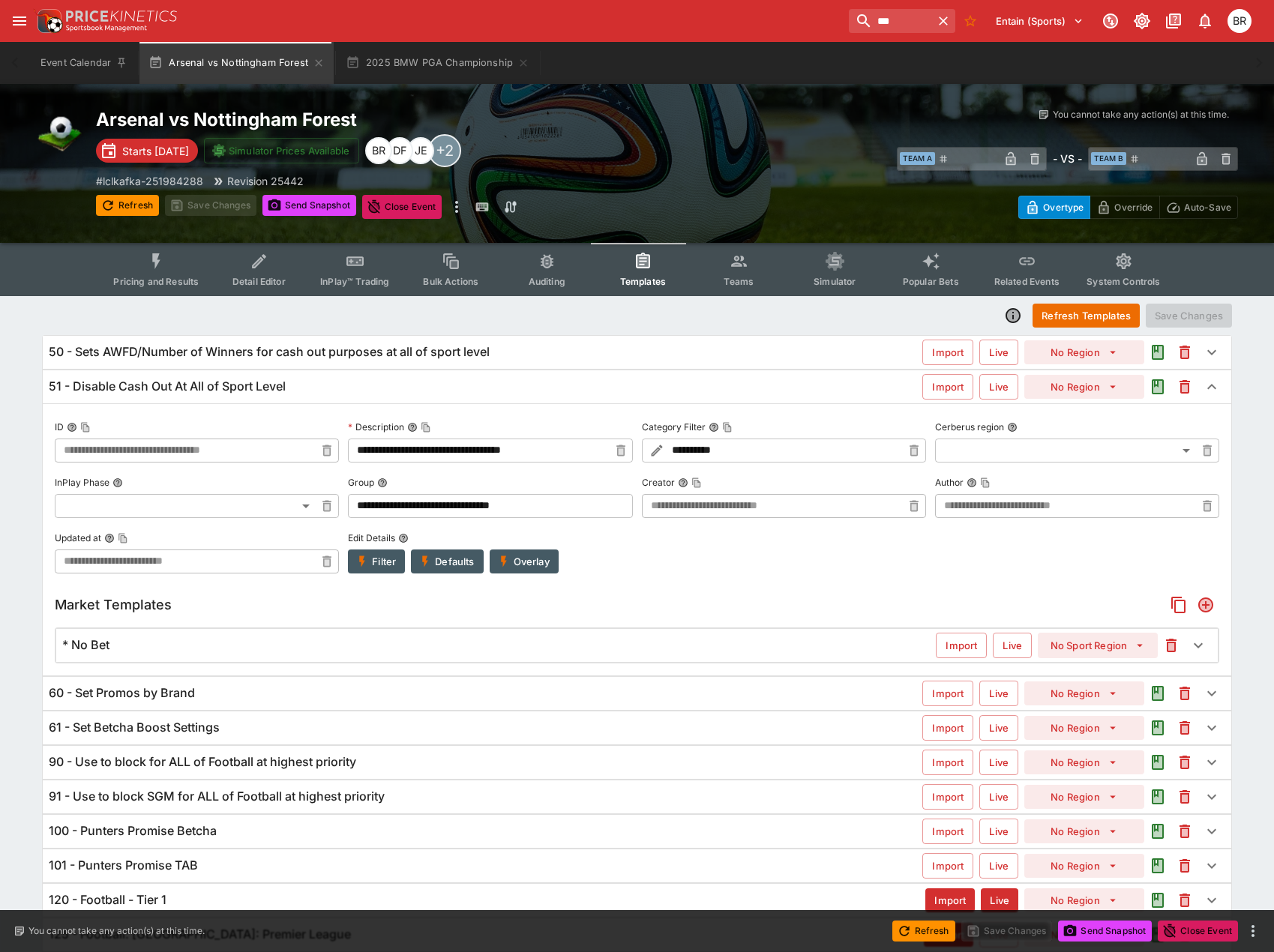
click at [349, 390] on div "51 - Disable Cash Out At All of Sport Level" at bounding box center [485, 386] width 874 height 15
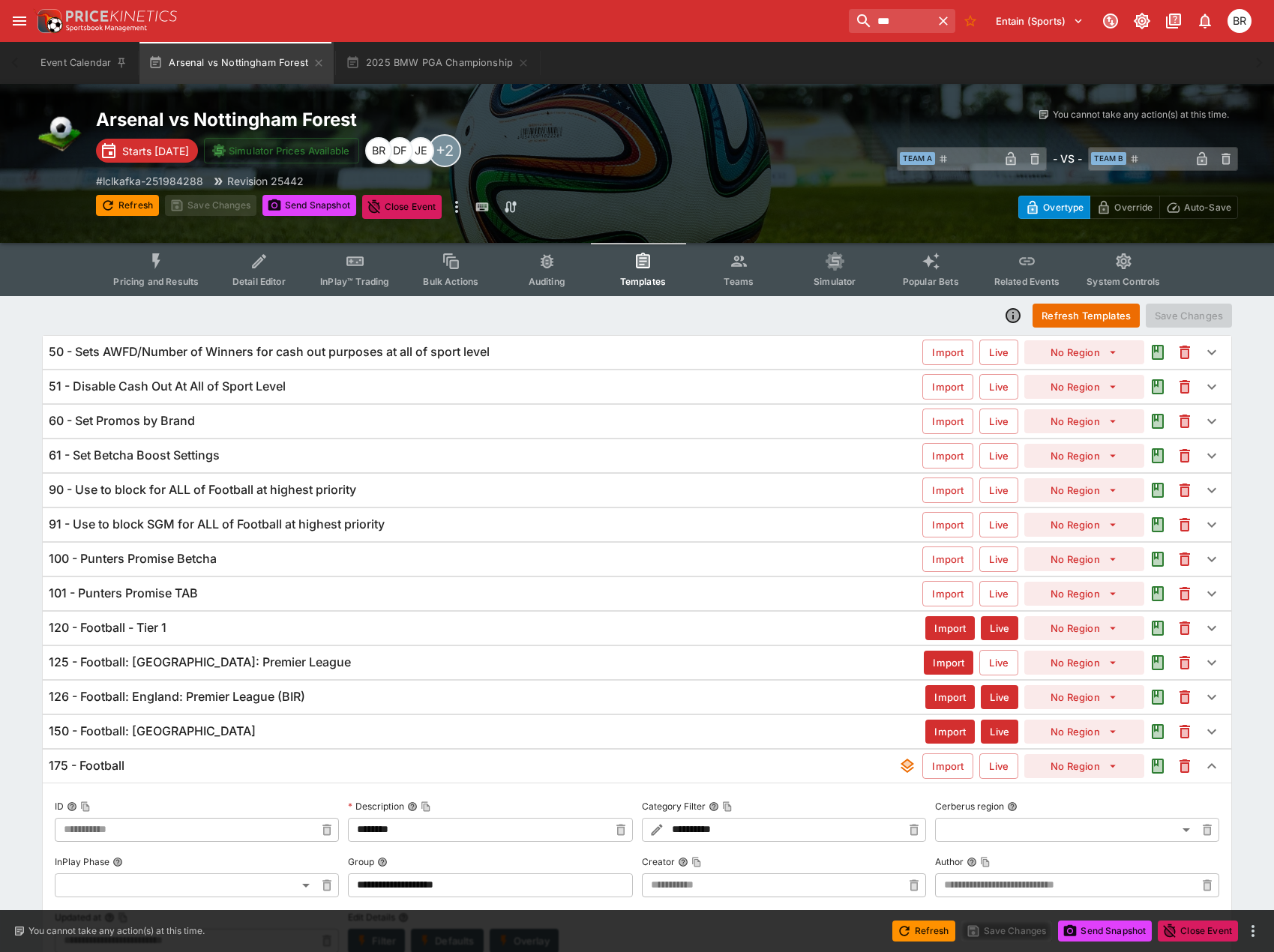
click at [362, 491] on div "90 - Use to block for ALL of Football at highest priority" at bounding box center [485, 490] width 874 height 15
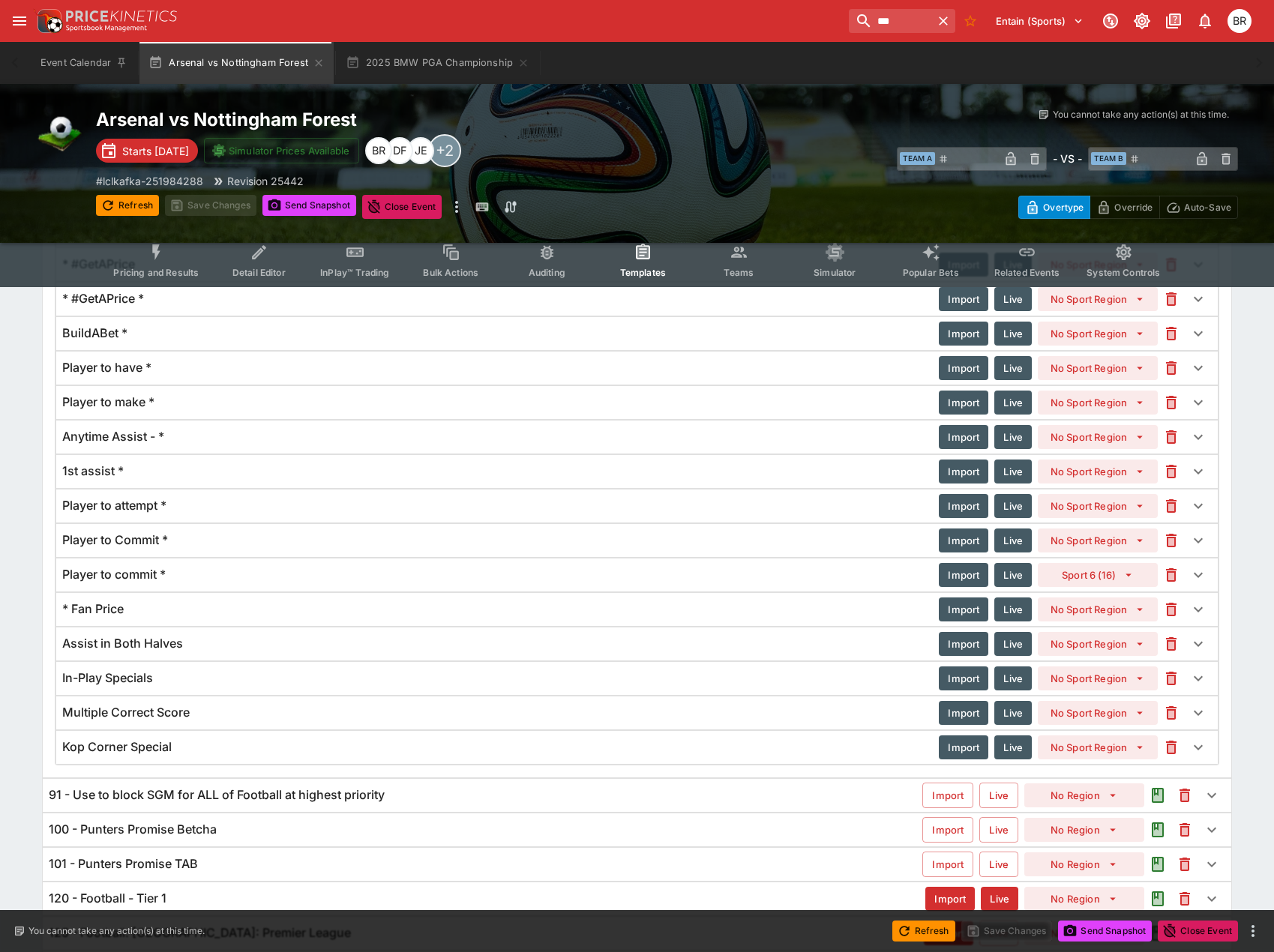
scroll to position [1535, 0]
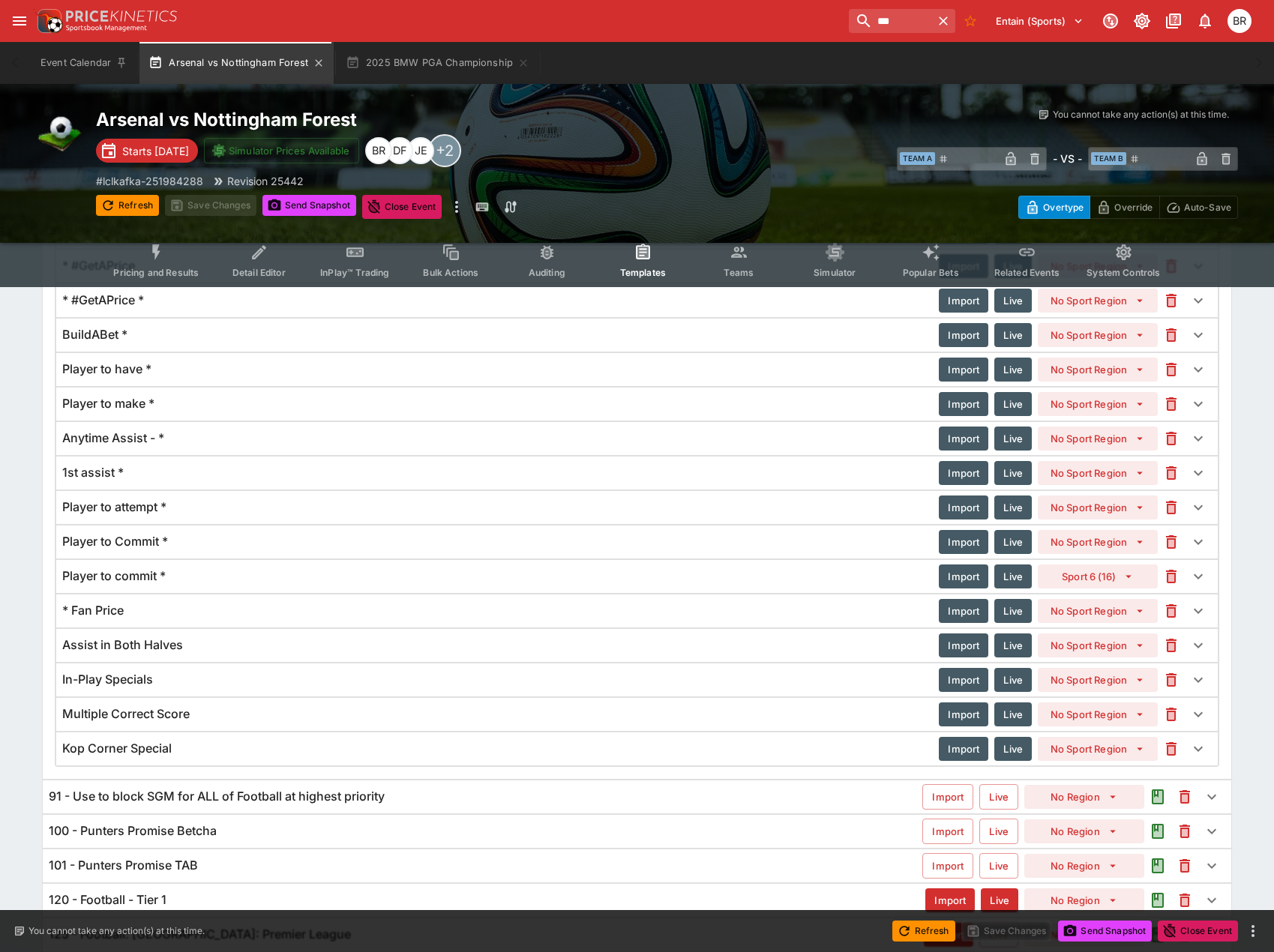
click at [257, 84] on div "Arsenal vs Nottingham Forest Starts [DATE] Simulator Prices Available +2 JE DF …" at bounding box center [637, 163] width 1274 height 159
click at [178, 243] on div "Arsenal vs Nottingham Forest Starts [DATE] Simulator Prices Available +2 JE DF …" at bounding box center [637, 163] width 1274 height 159
click at [171, 249] on button "Pricing and Results" at bounding box center [155, 260] width 109 height 53
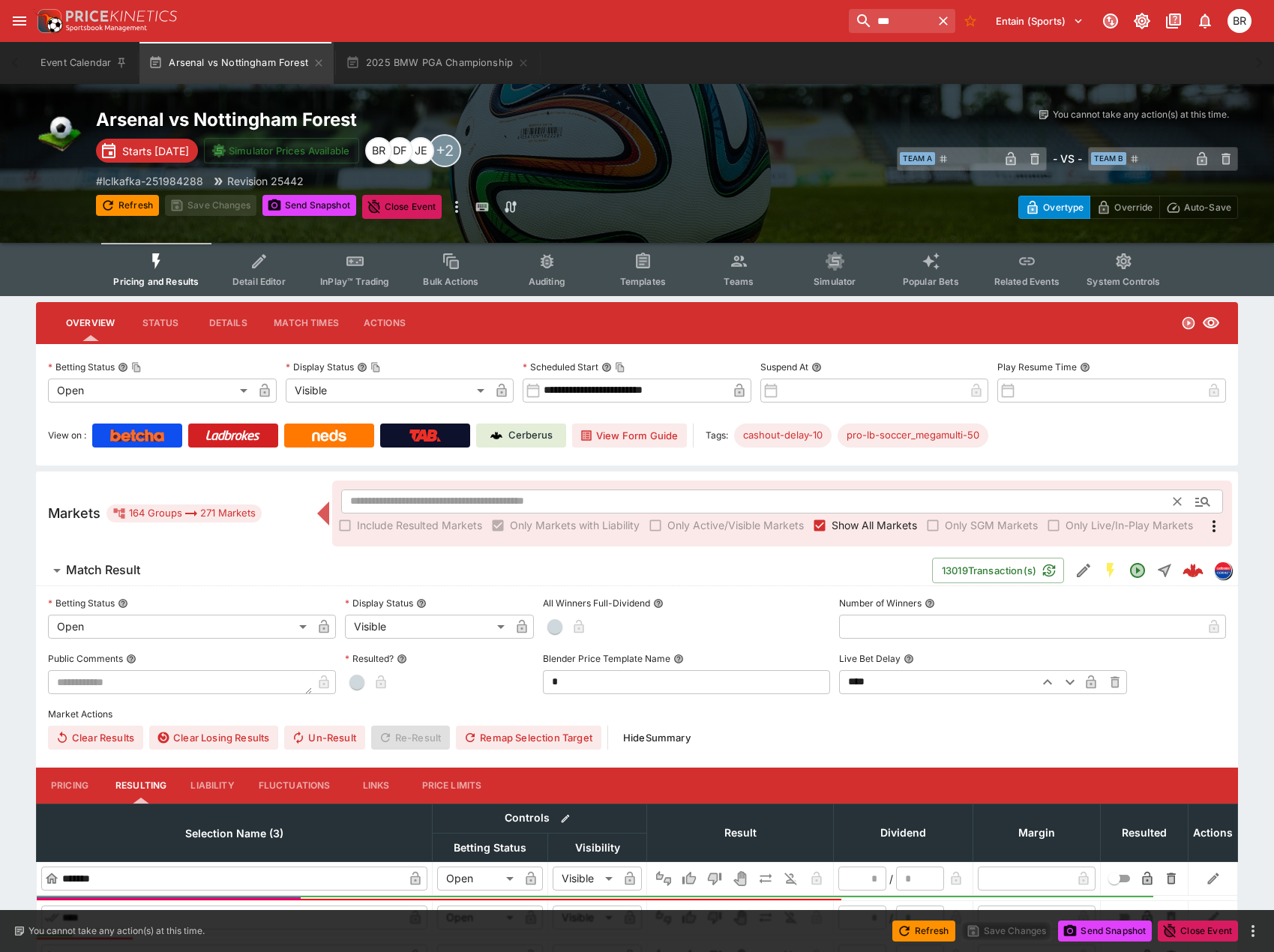
click at [524, 509] on input "text" at bounding box center [757, 501] width 833 height 24
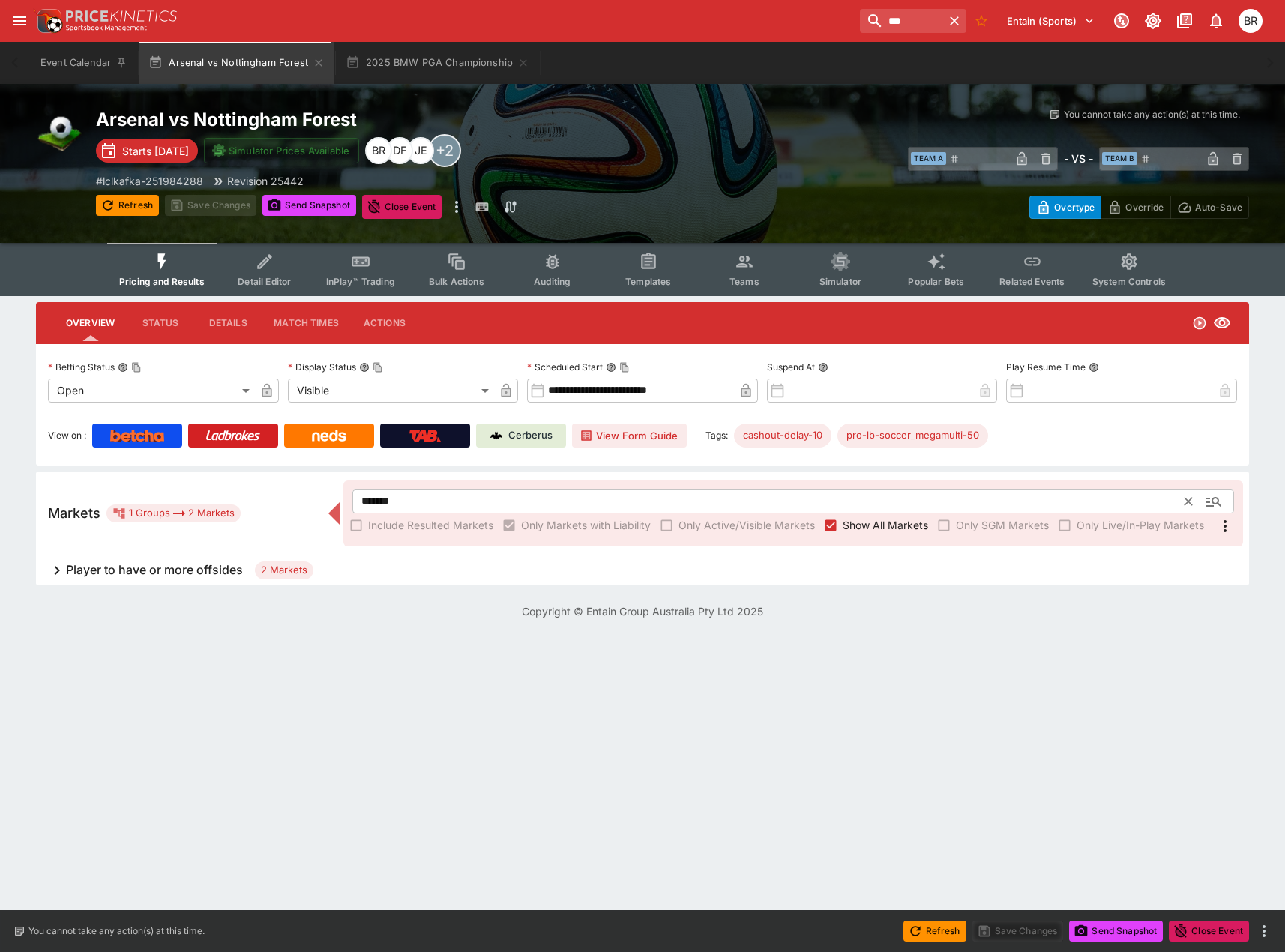
click at [791, 495] on input "*******" at bounding box center [769, 501] width 833 height 24
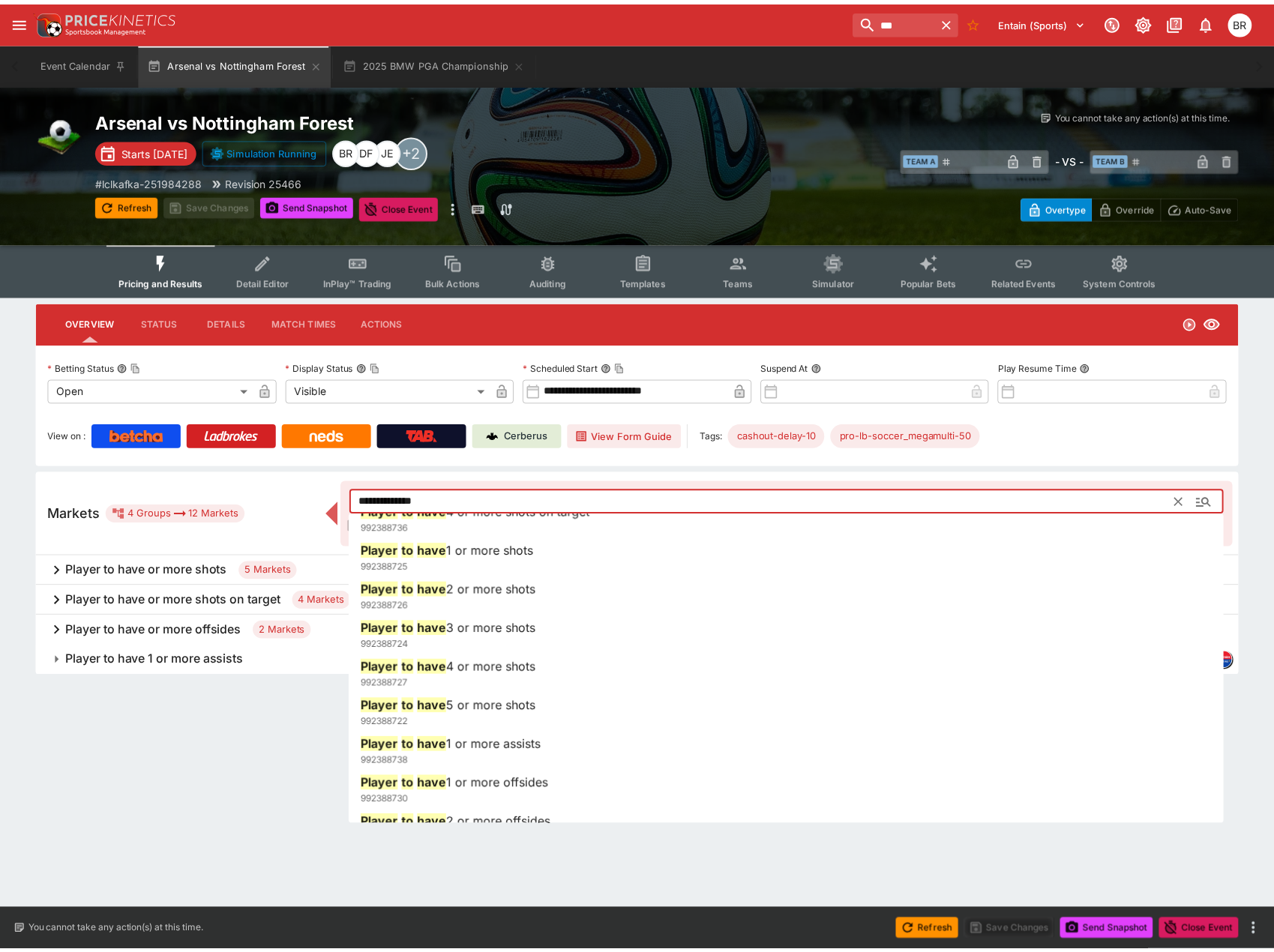
scroll to position [192, 0]
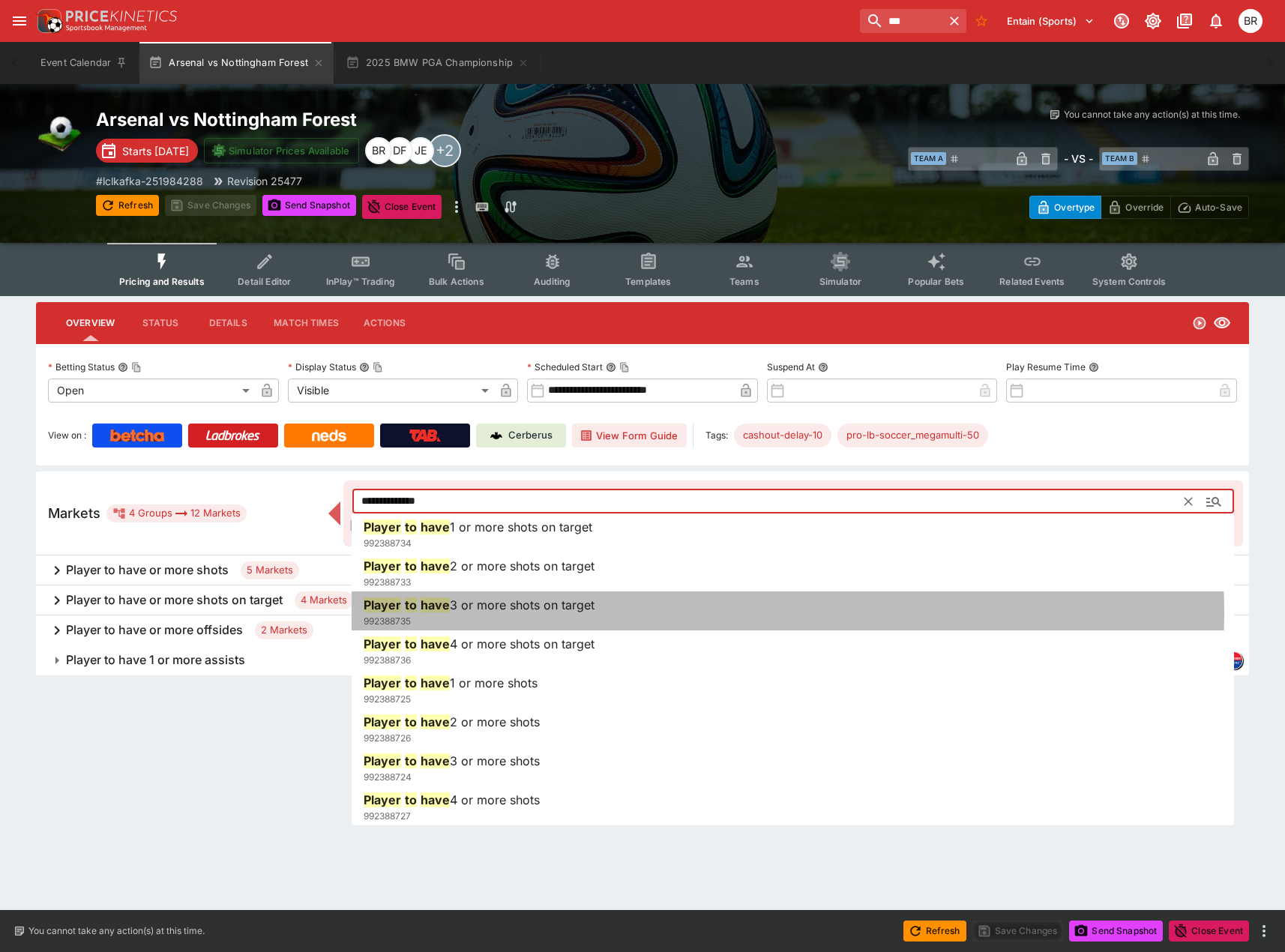
click at [724, 612] on li "Player to have 3 or more shots on target 992388735" at bounding box center [793, 612] width 883 height 42
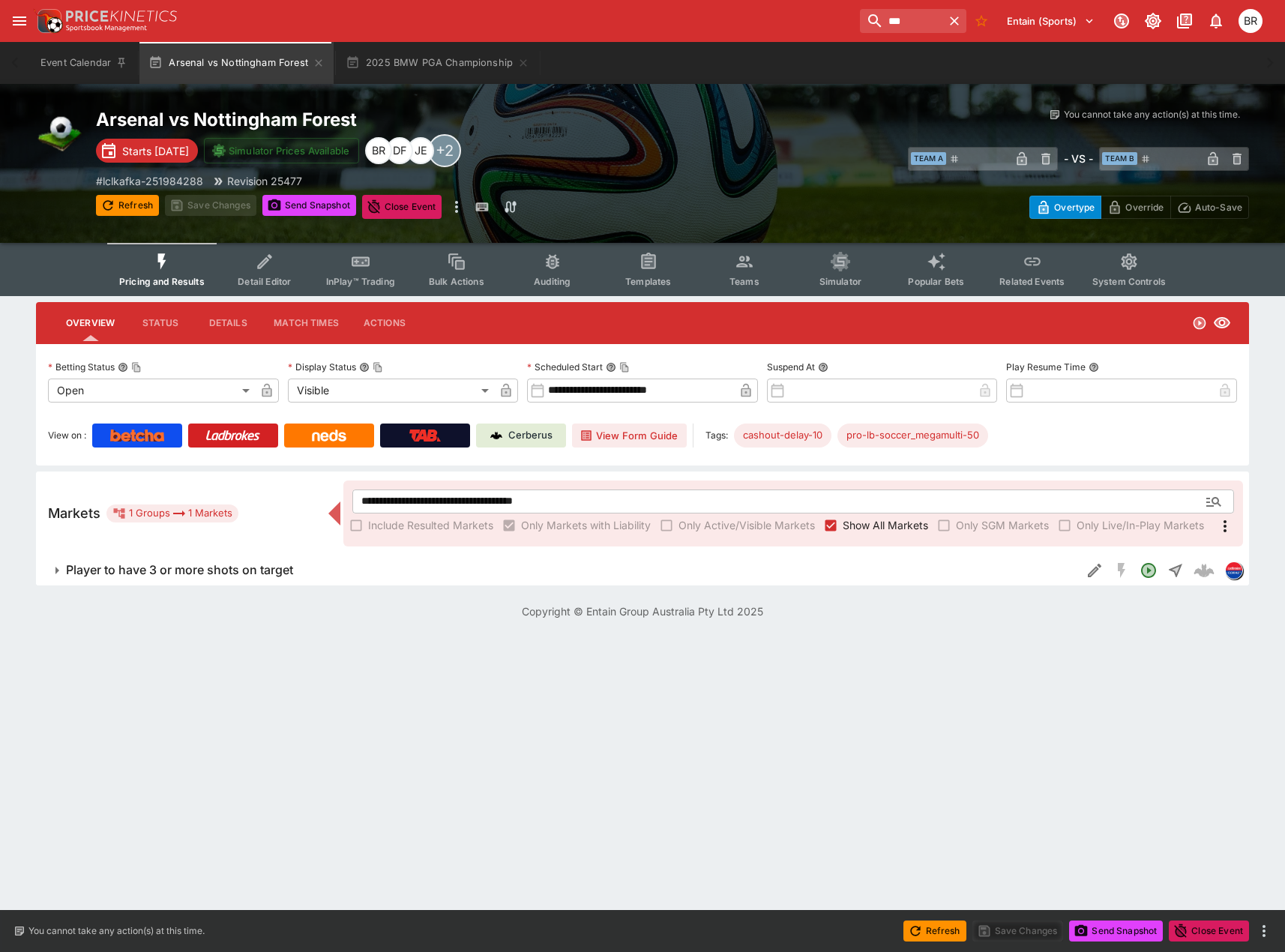
click at [176, 274] on button "Pricing and Results" at bounding box center [161, 269] width 109 height 53
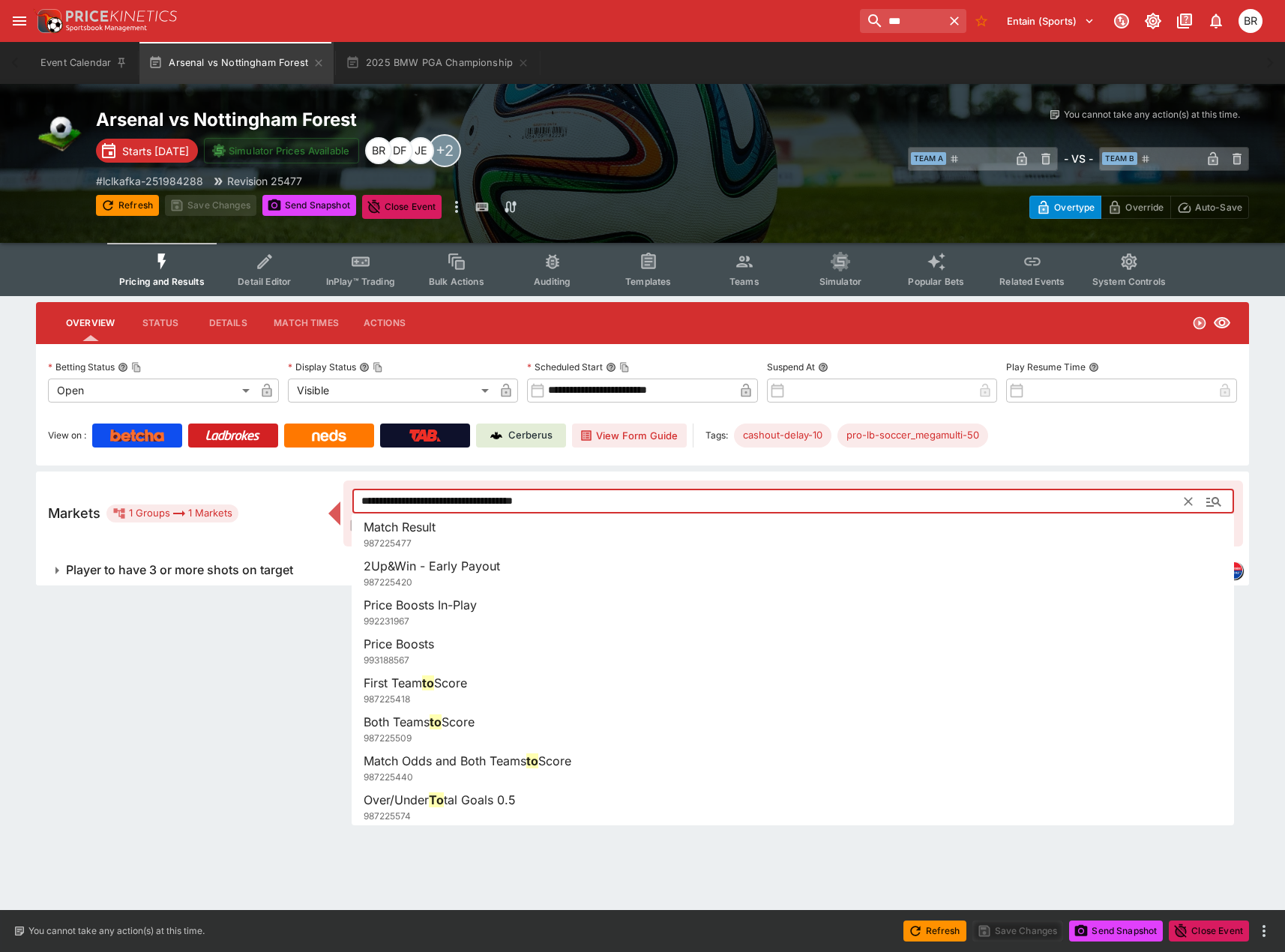
click at [452, 490] on input "**********" at bounding box center [769, 501] width 833 height 24
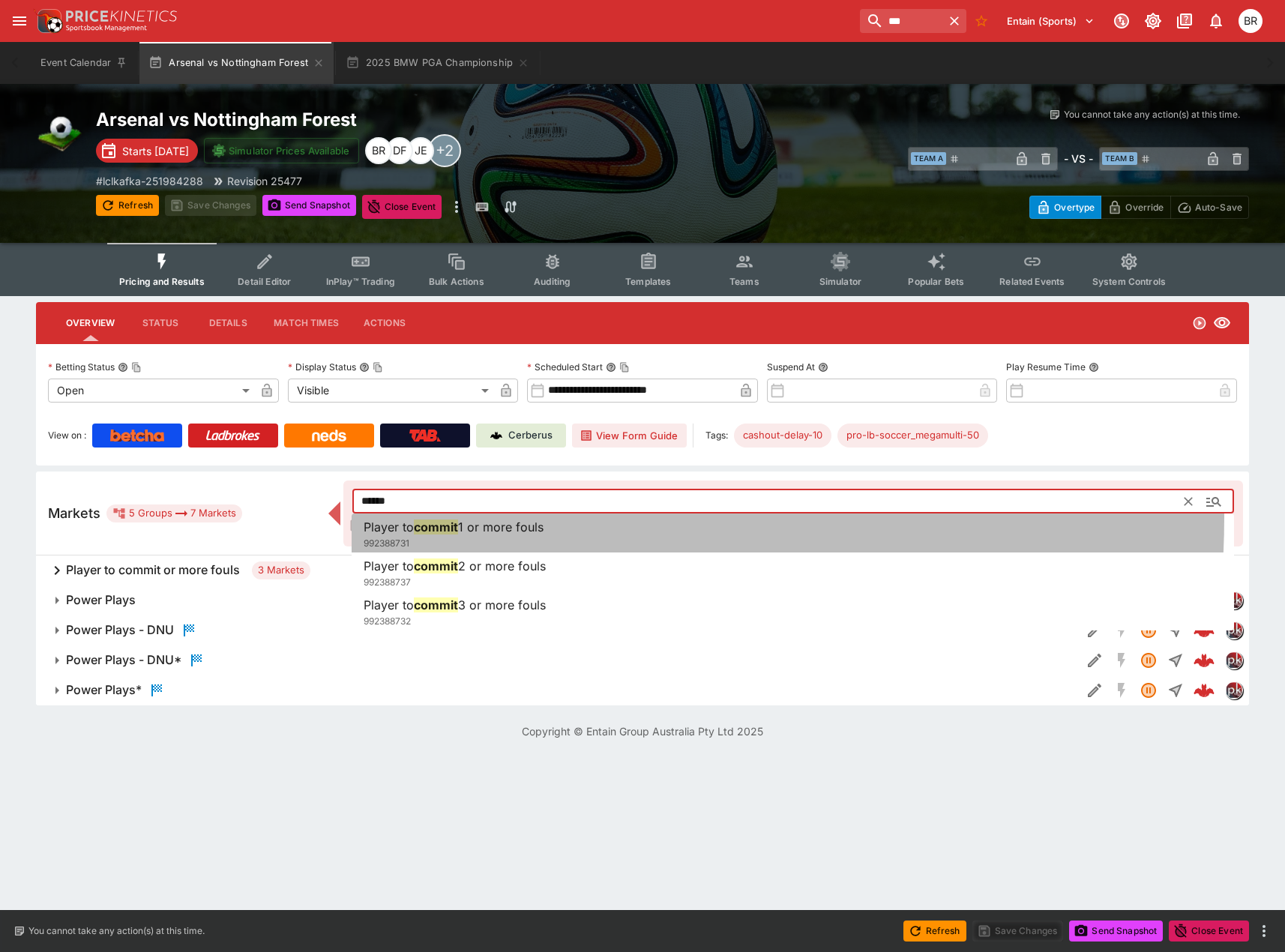
click at [430, 517] on li "Player to commit 1 or more fouls 992388731" at bounding box center [793, 535] width 883 height 42
type input "**********"
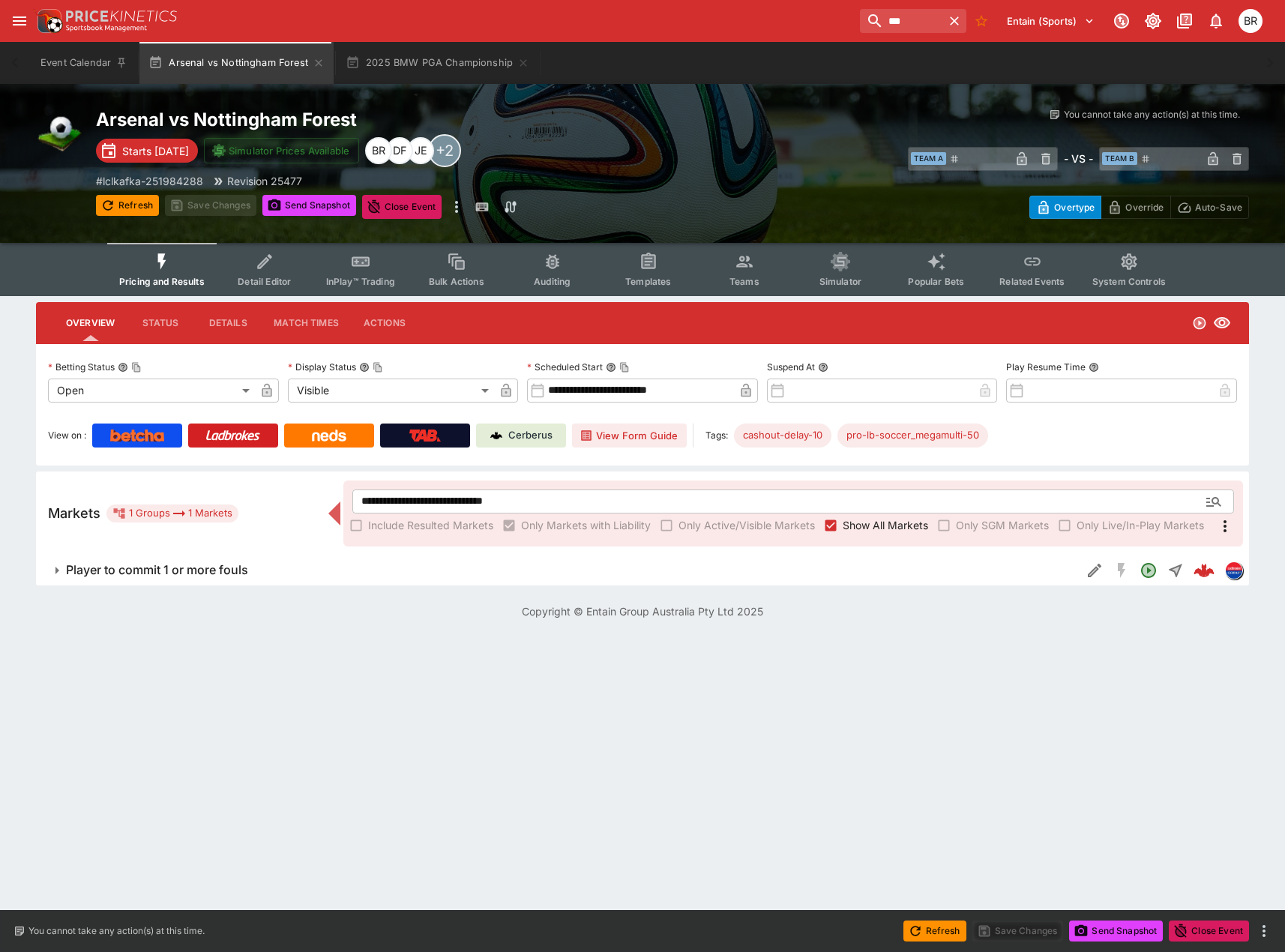
click at [313, 566] on span "Player to commit 1 or more fouls" at bounding box center [567, 570] width 1004 height 15
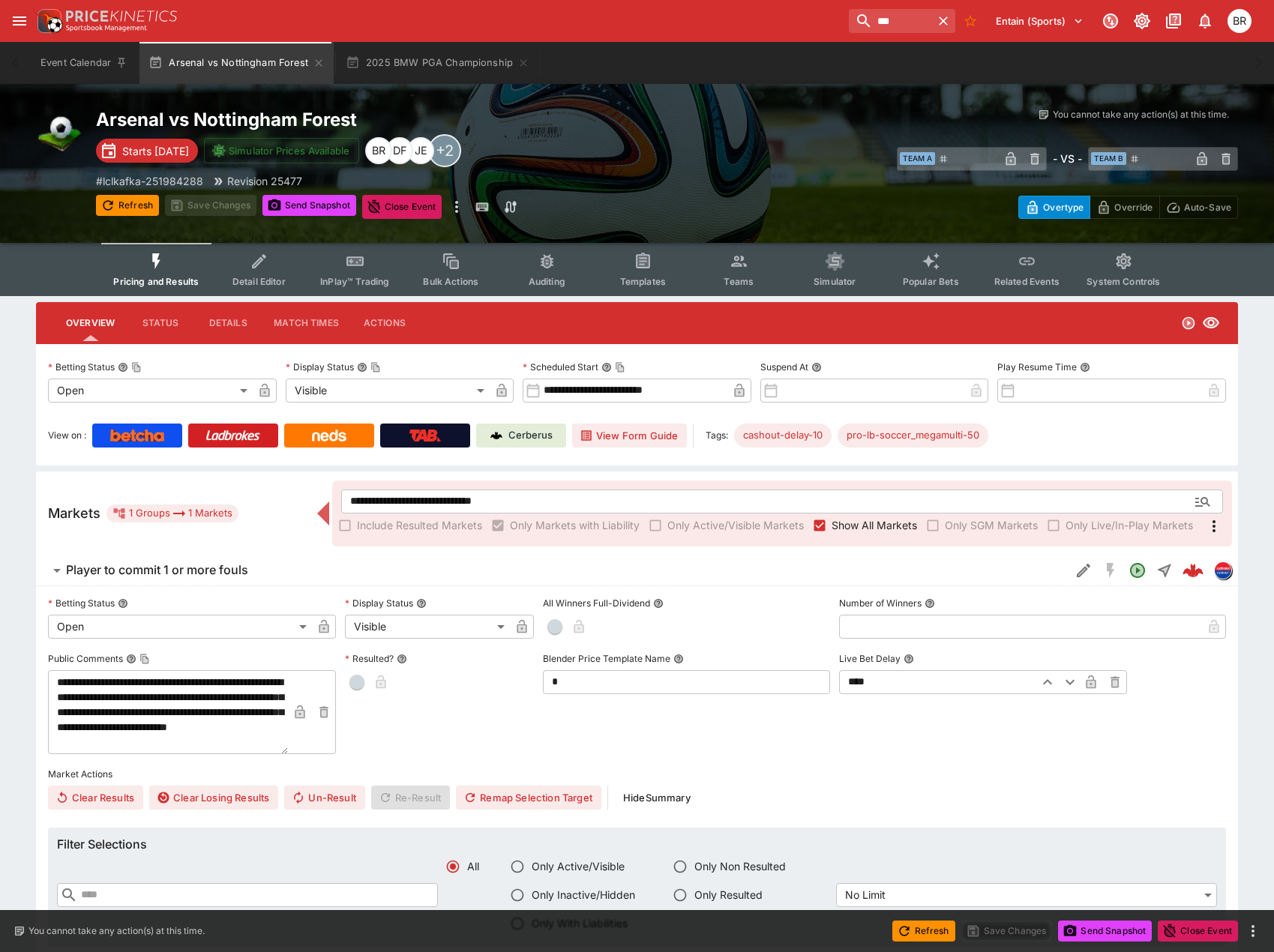
click at [949, 356] on label "Suspend At" at bounding box center [875, 367] width 229 height 23
click at [821, 362] on button "Suspend At" at bounding box center [817, 368] width 11 height 11
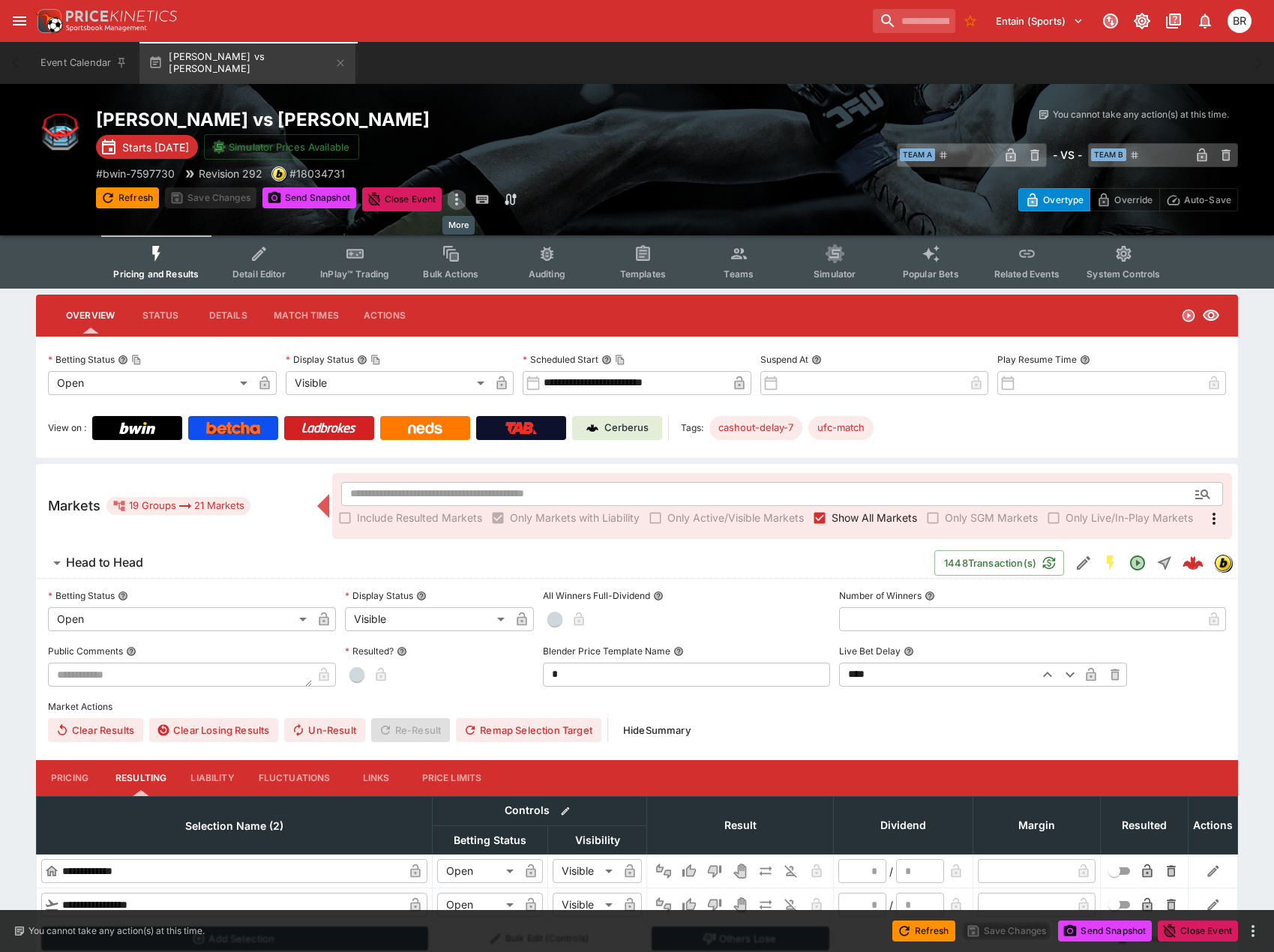
click at [463, 197] on icon "more" at bounding box center [456, 199] width 18 height 18
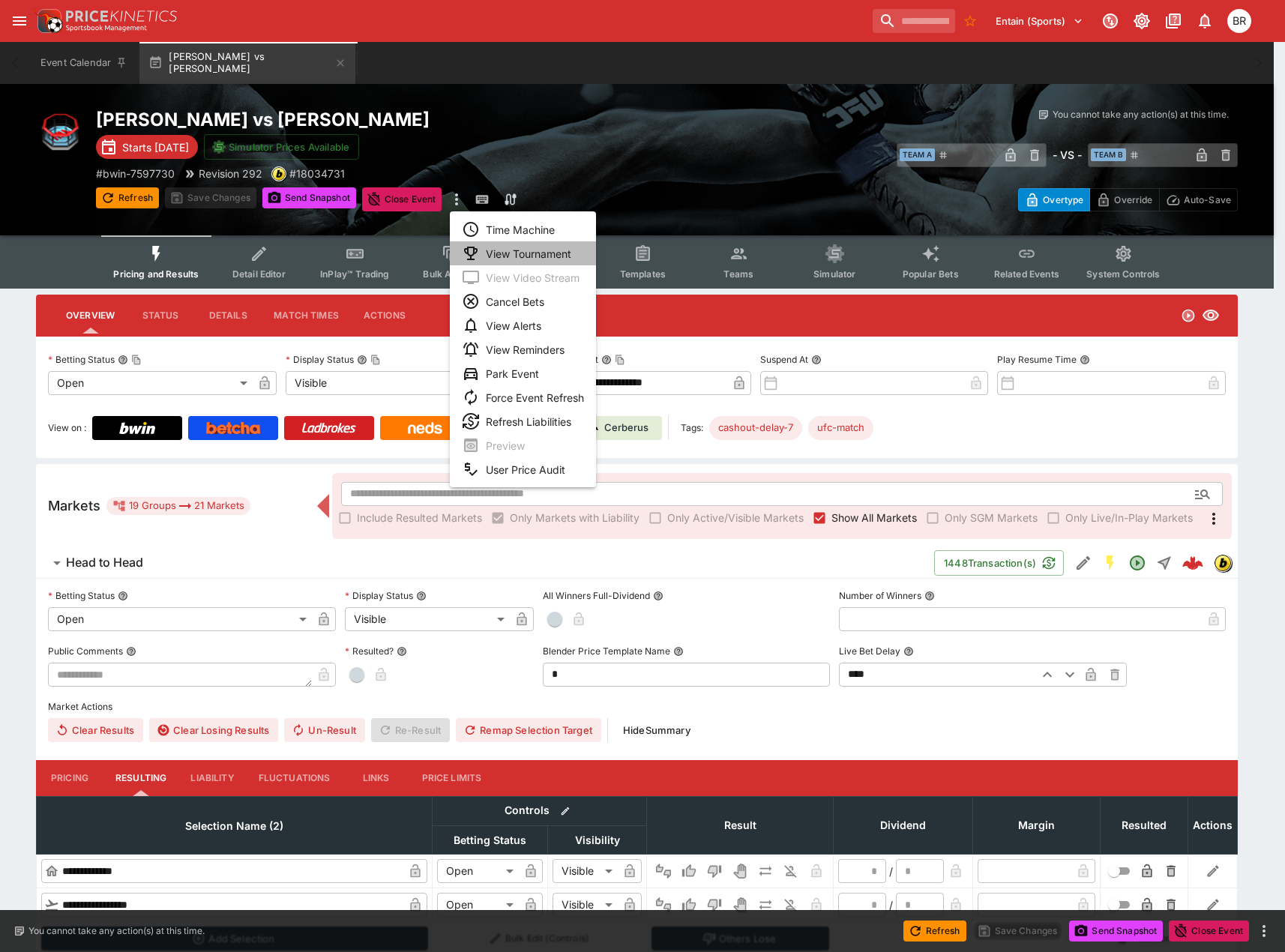
click at [514, 249] on li "View Tournament" at bounding box center [523, 253] width 146 height 24
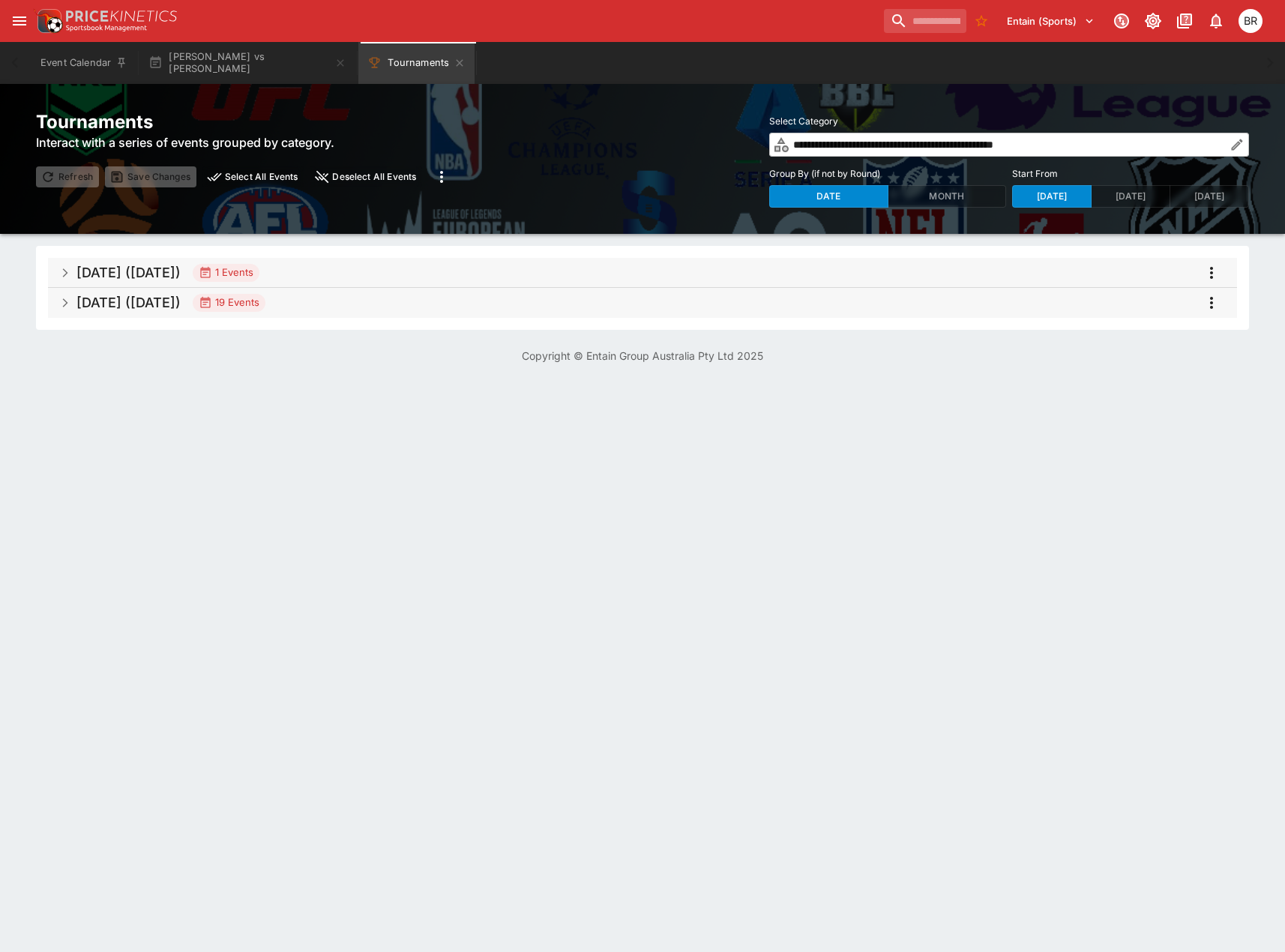
click at [950, 296] on span "Sep 2025 (2025-09-14) 19 Events" at bounding box center [651, 303] width 1149 height 27
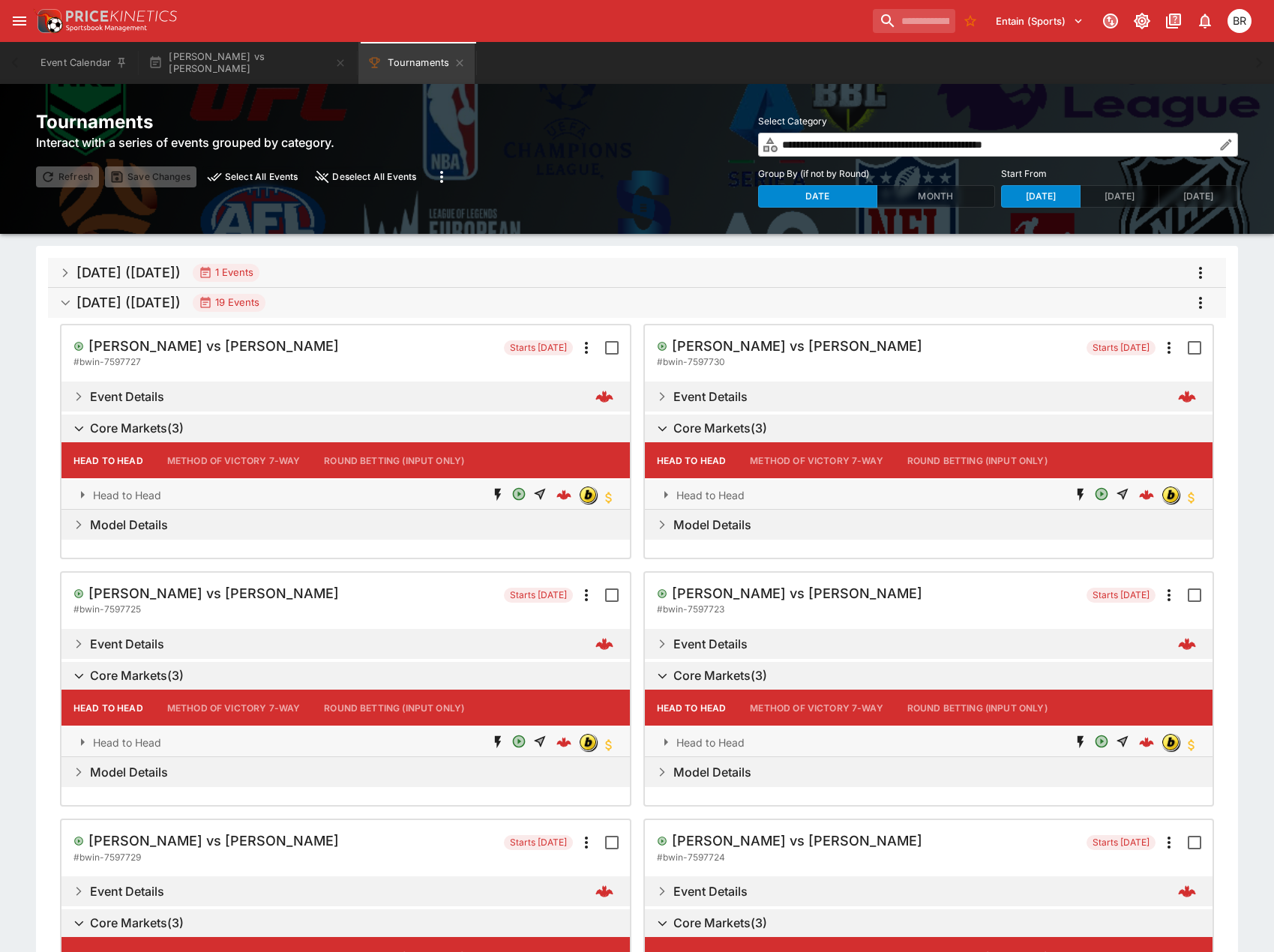
click at [1198, 312] on button "more" at bounding box center [1200, 303] width 27 height 27
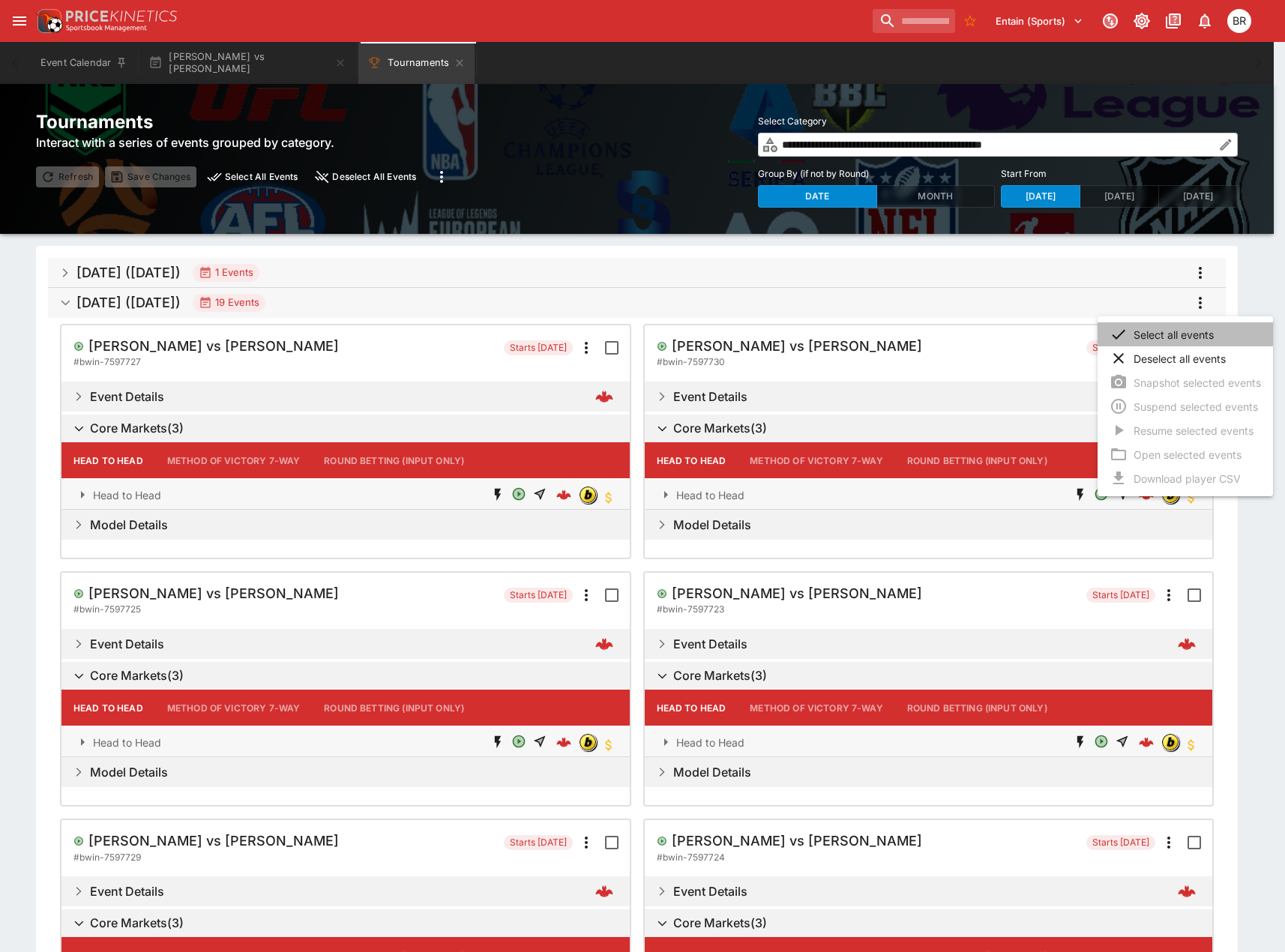
click at [1190, 336] on li "Select all events" at bounding box center [1185, 334] width 176 height 24
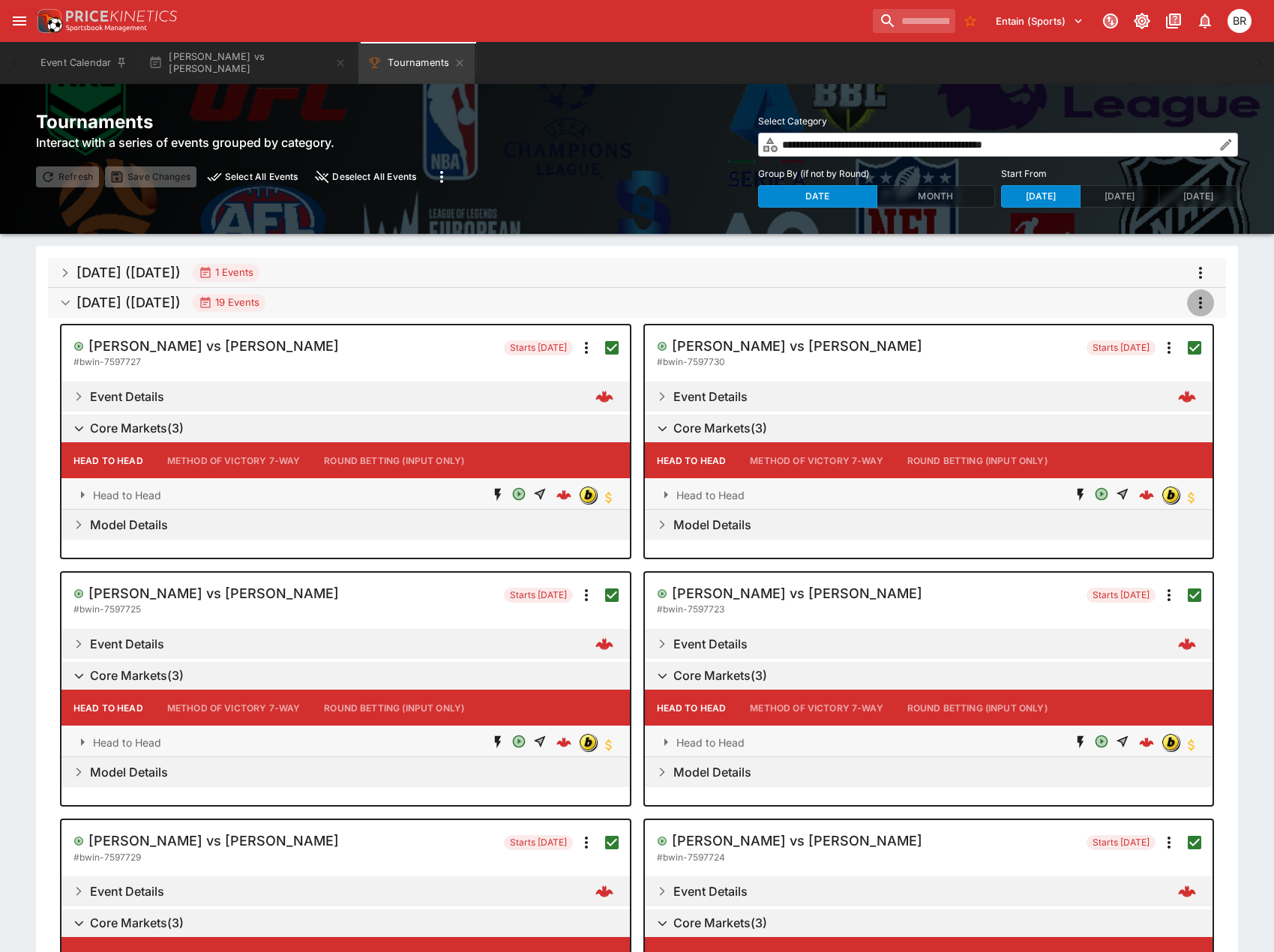
click at [1202, 314] on button "more" at bounding box center [1200, 303] width 27 height 27
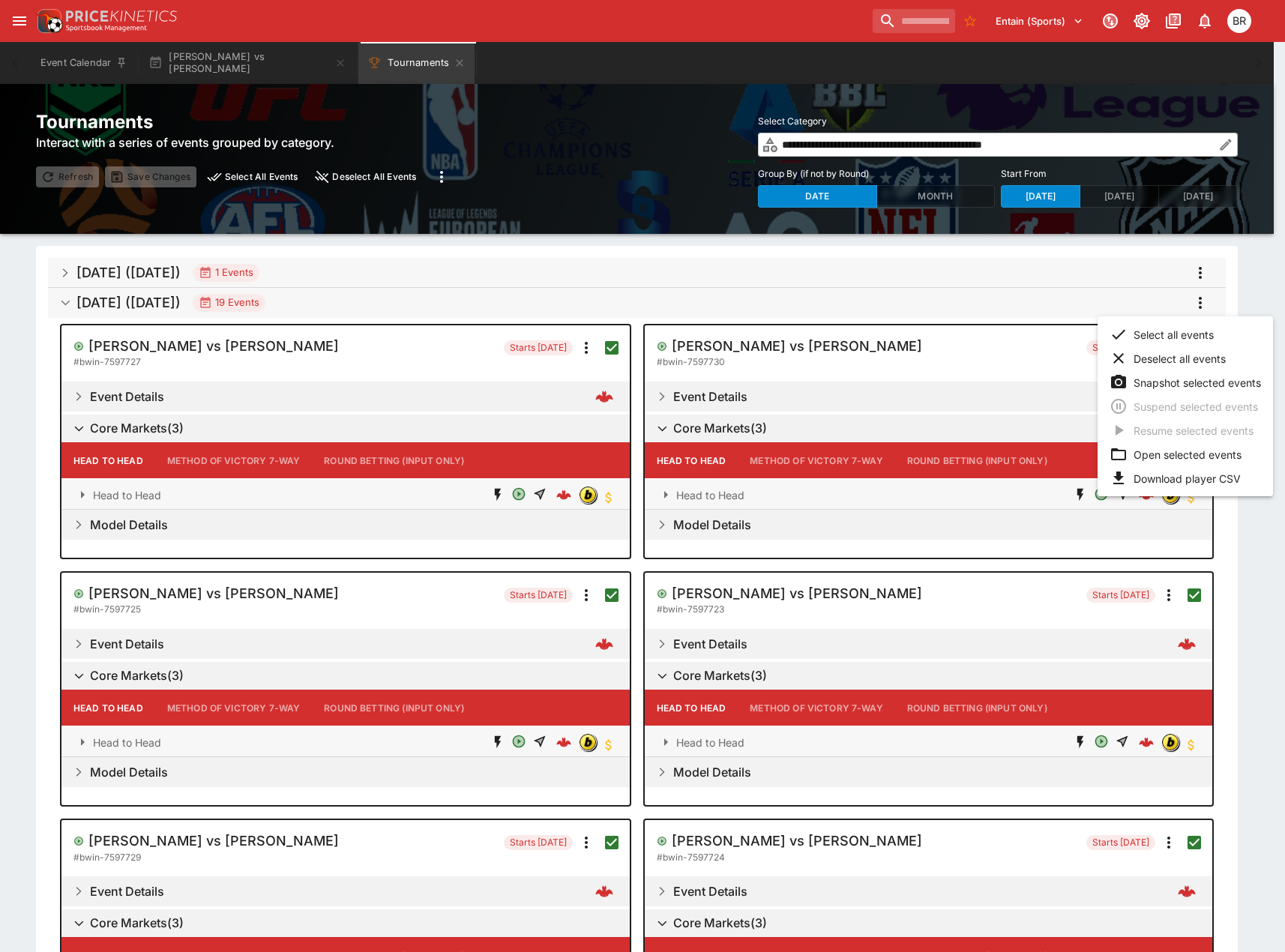
click at [1184, 479] on li "Download player CSV" at bounding box center [1185, 478] width 176 height 24
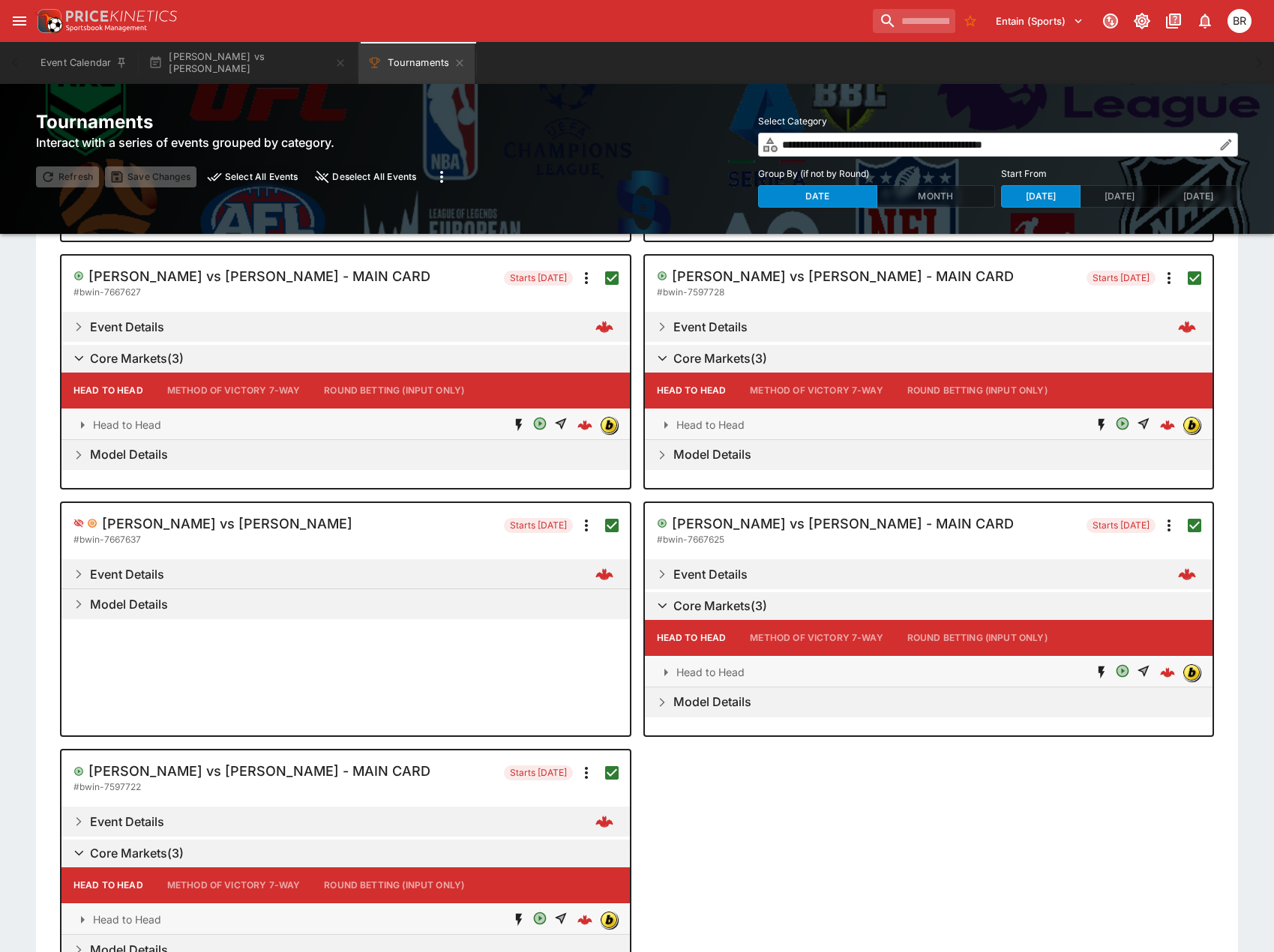
scroll to position [1725, 0]
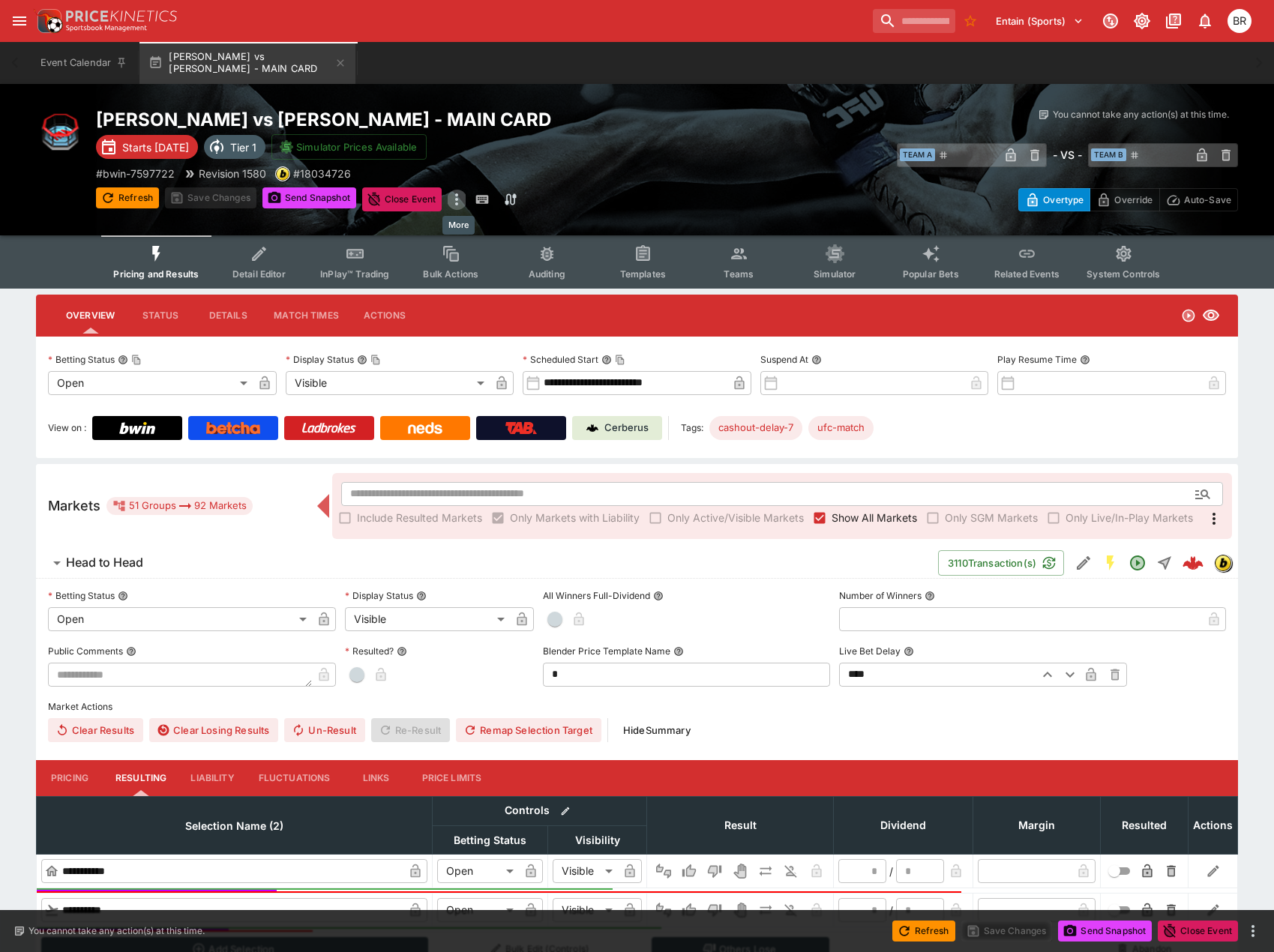
click at [455, 203] on icon "more" at bounding box center [456, 199] width 18 height 18
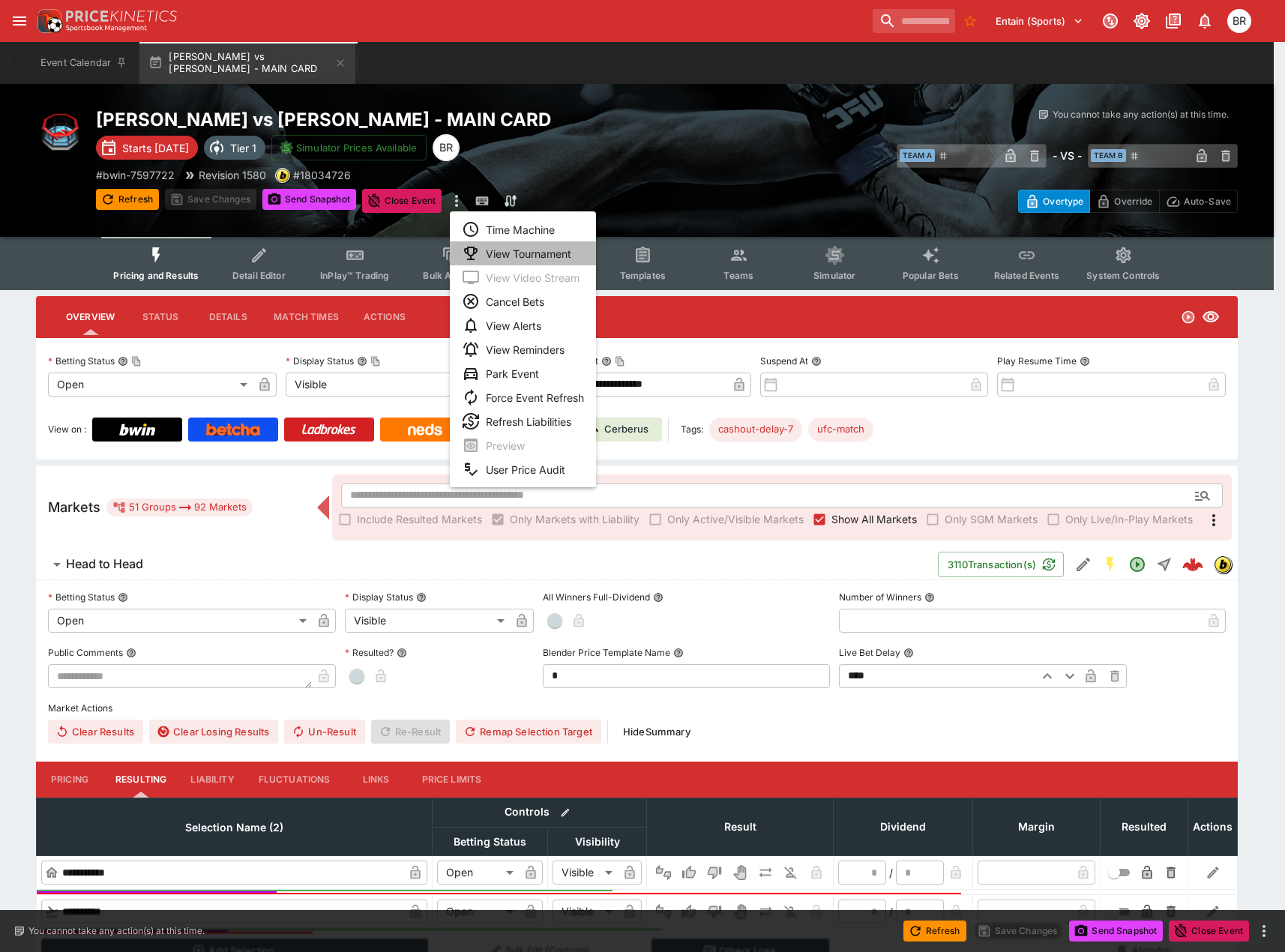
click at [501, 259] on li "View Tournament" at bounding box center [523, 253] width 146 height 24
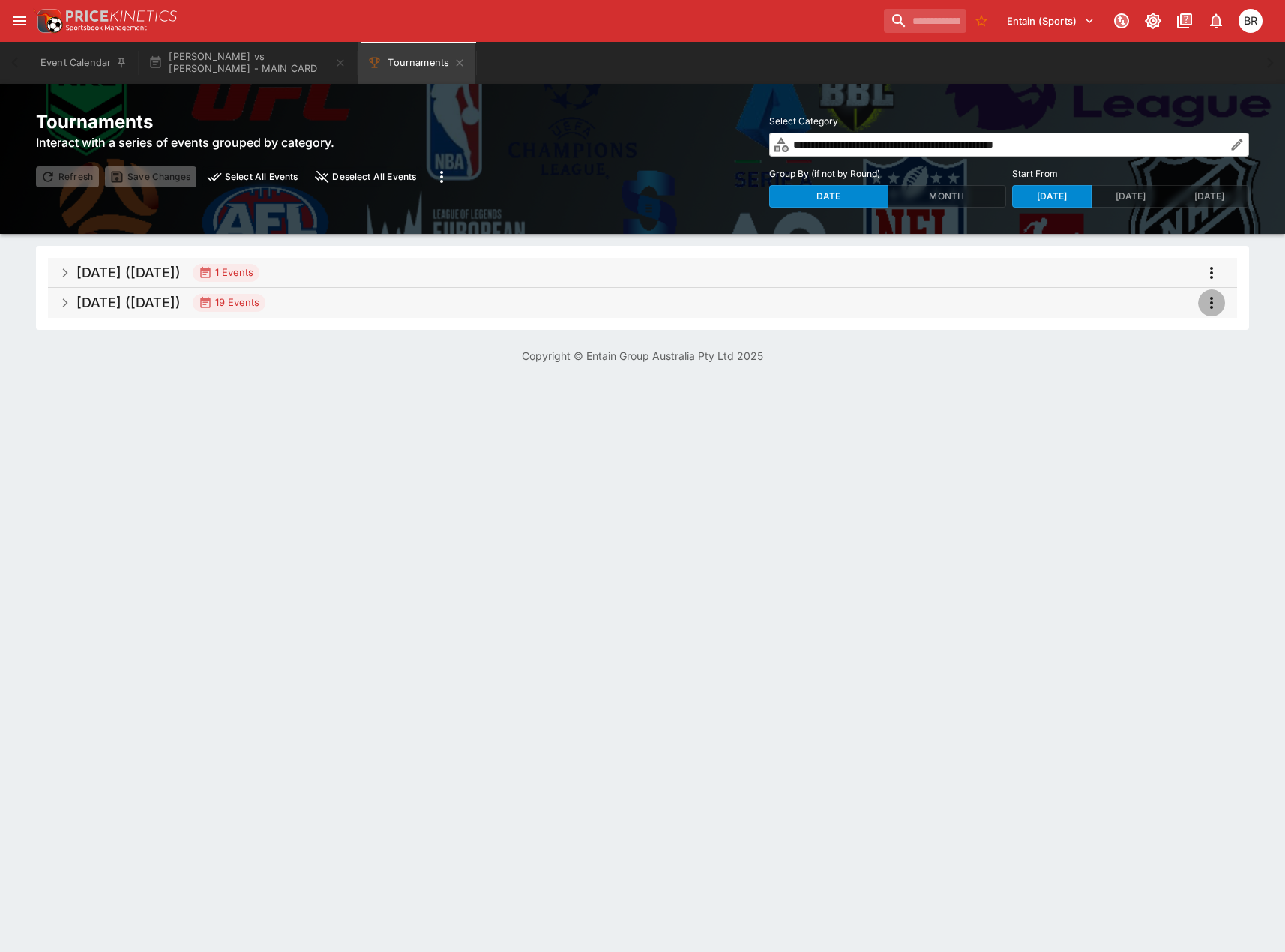
click at [1209, 301] on icon "more" at bounding box center [1212, 303] width 18 height 18
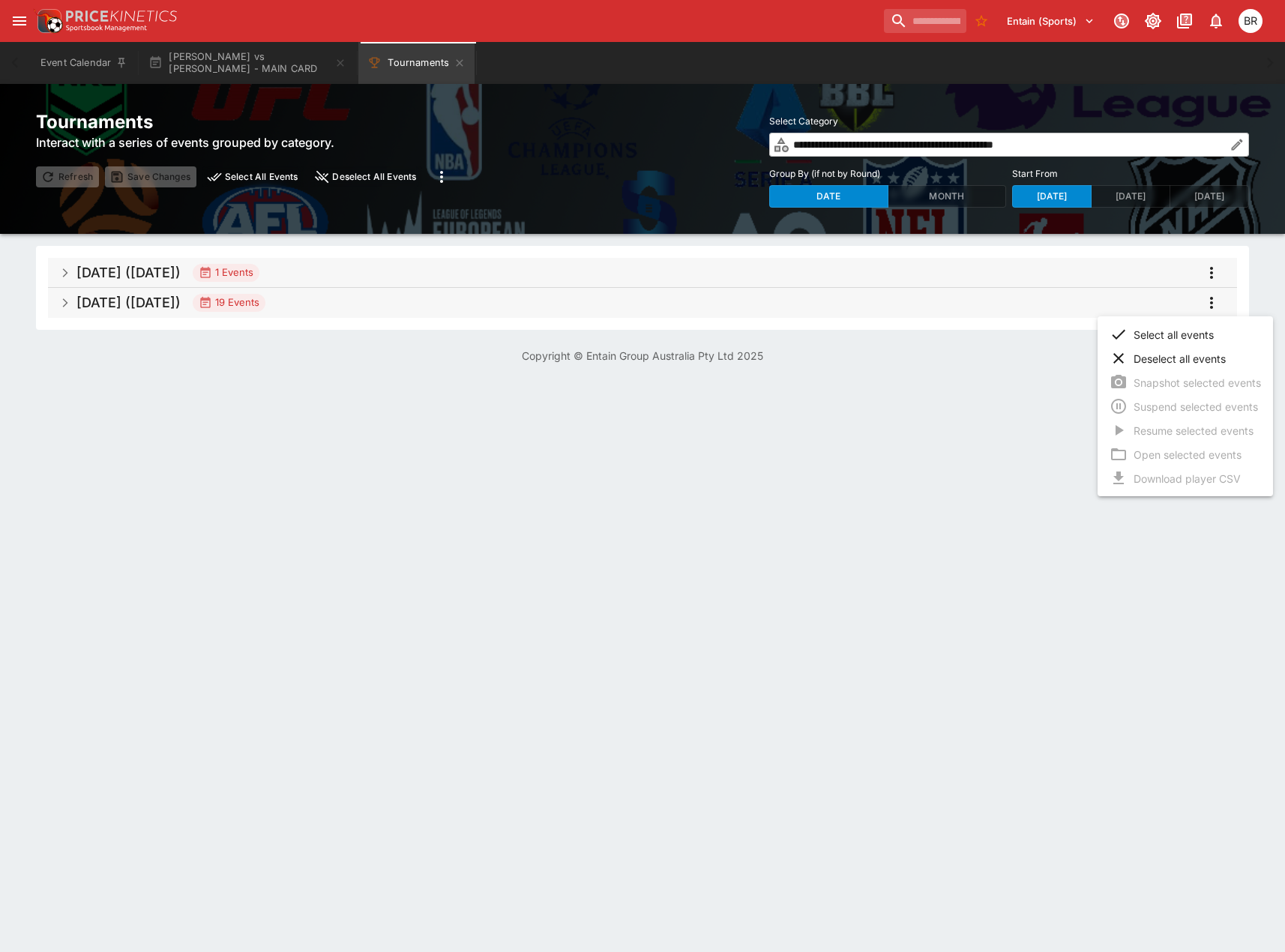
click at [1188, 329] on li "Select all events" at bounding box center [1185, 334] width 176 height 24
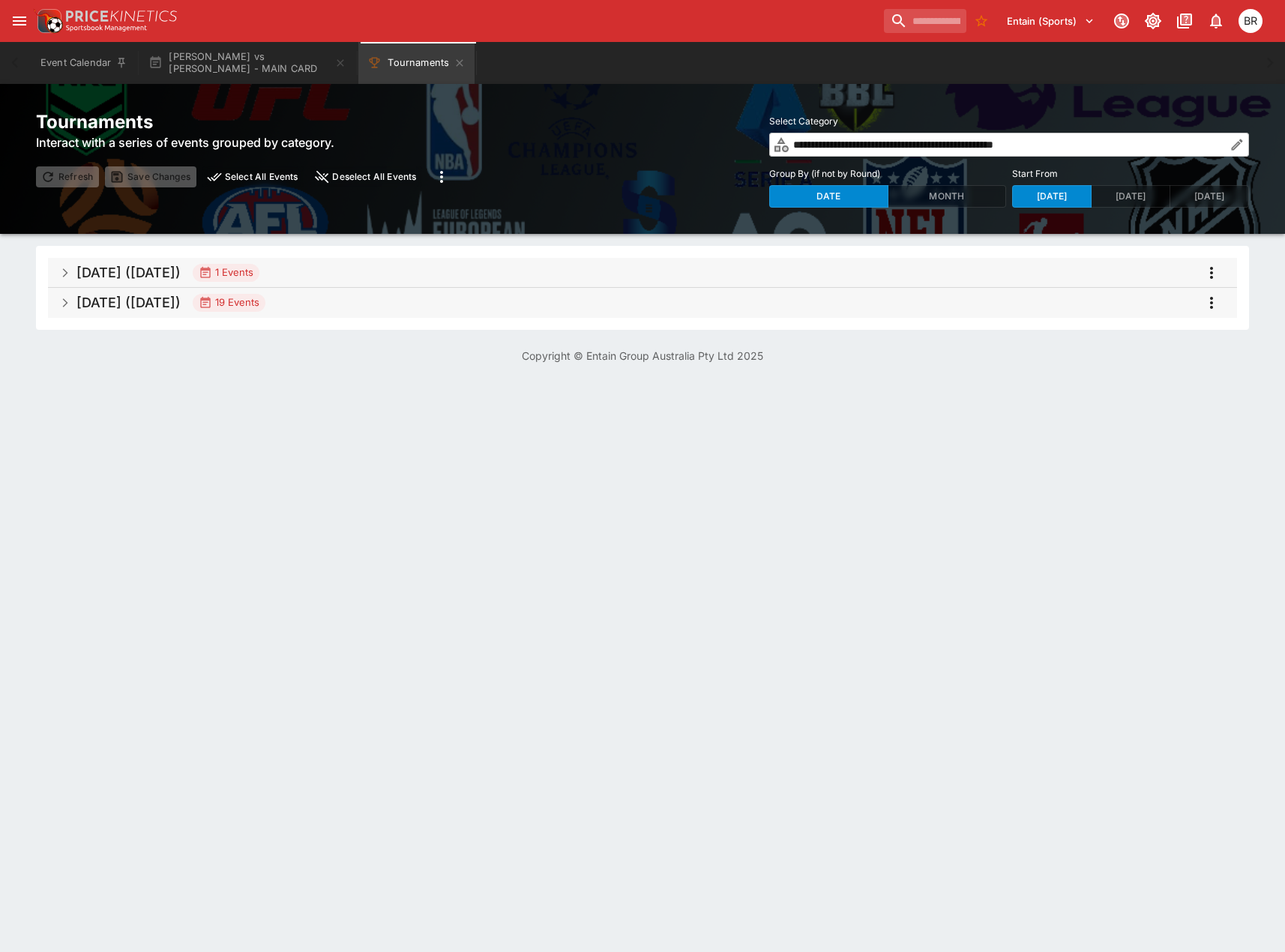
click at [1149, 309] on span "Sep 2025 (2025-09-14) 19 Events" at bounding box center [651, 303] width 1149 height 27
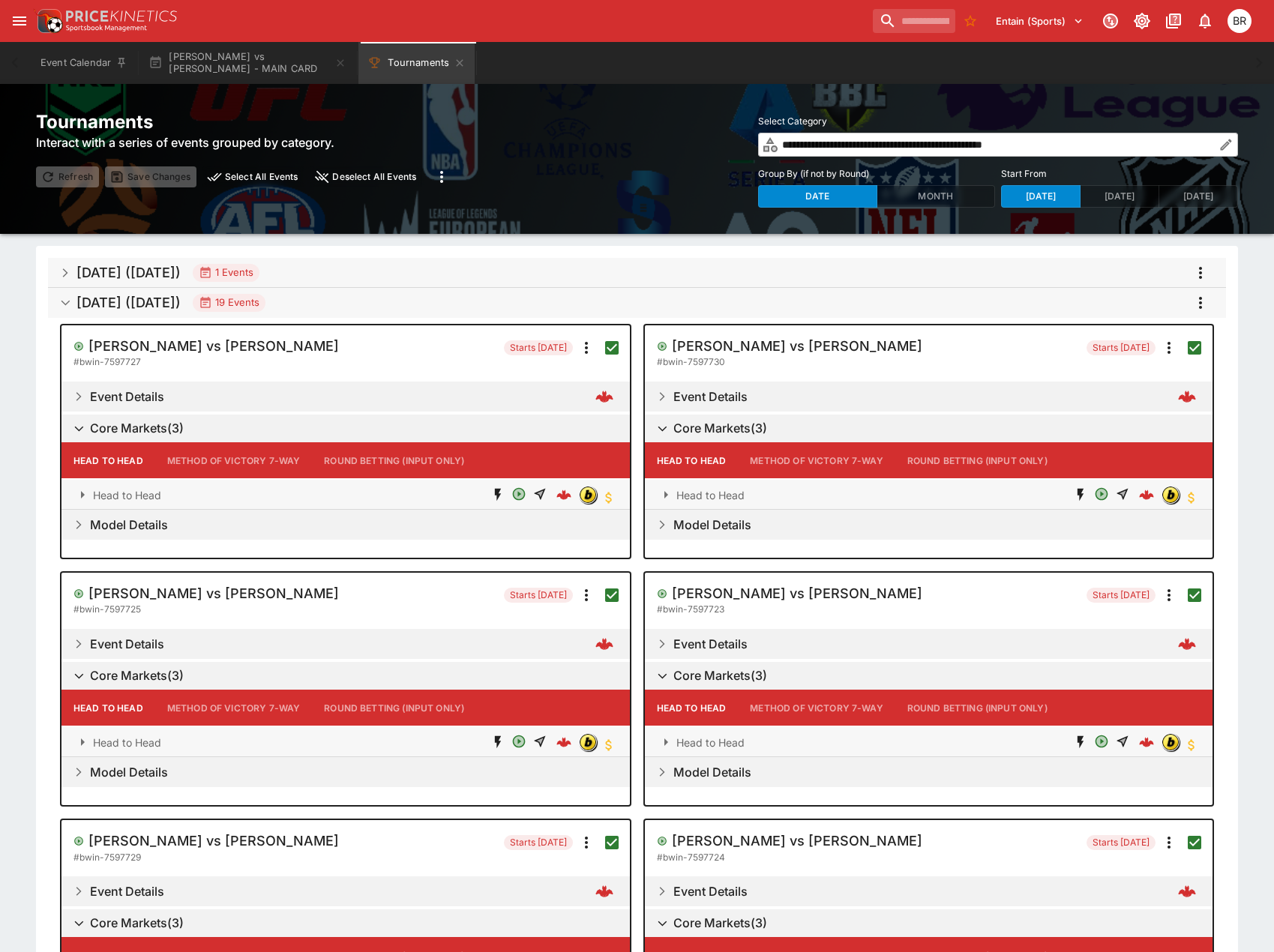
click at [1167, 355] on icon "more" at bounding box center [1169, 348] width 18 height 18
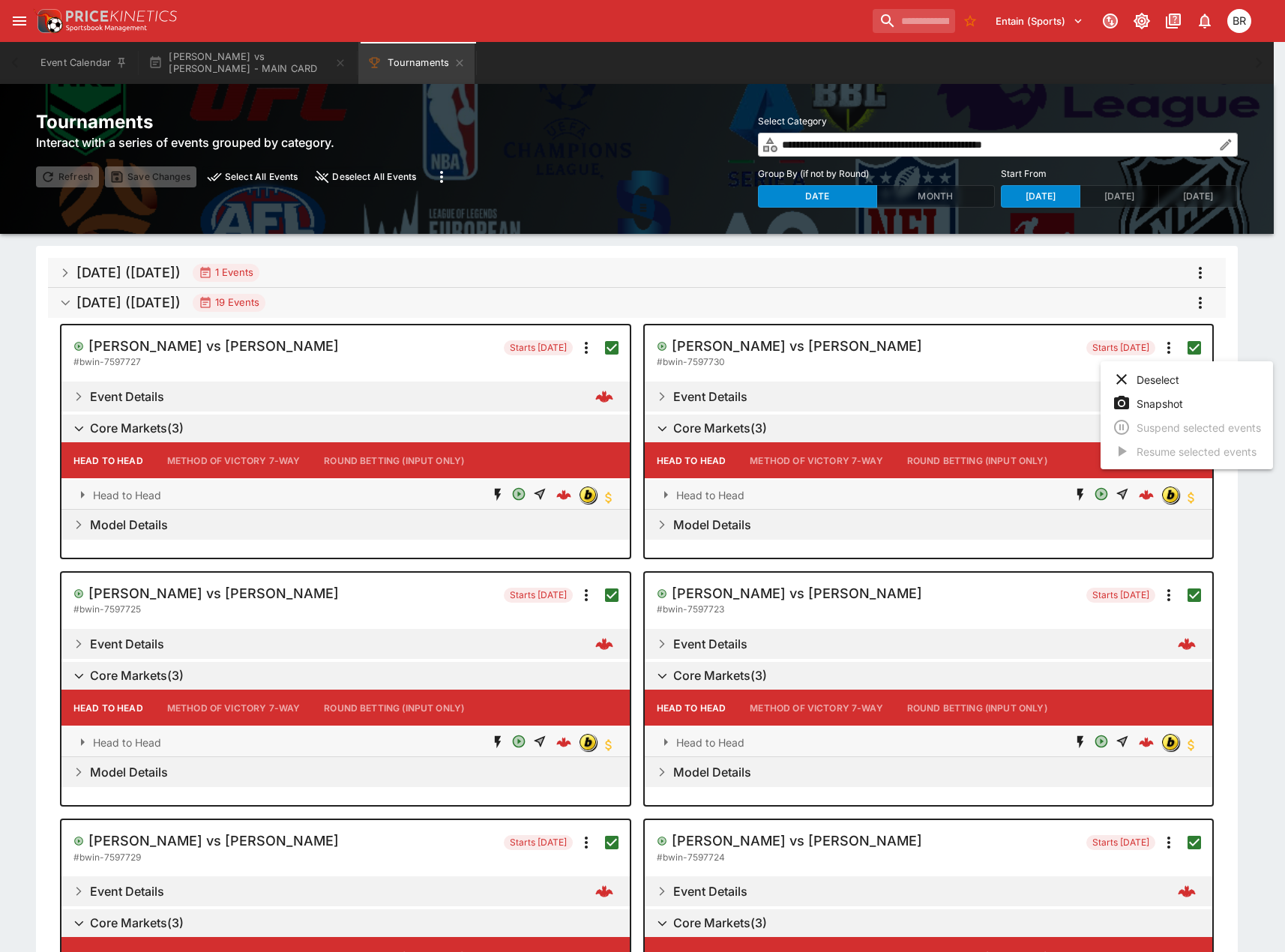
click at [1199, 302] on div at bounding box center [642, 476] width 1285 height 952
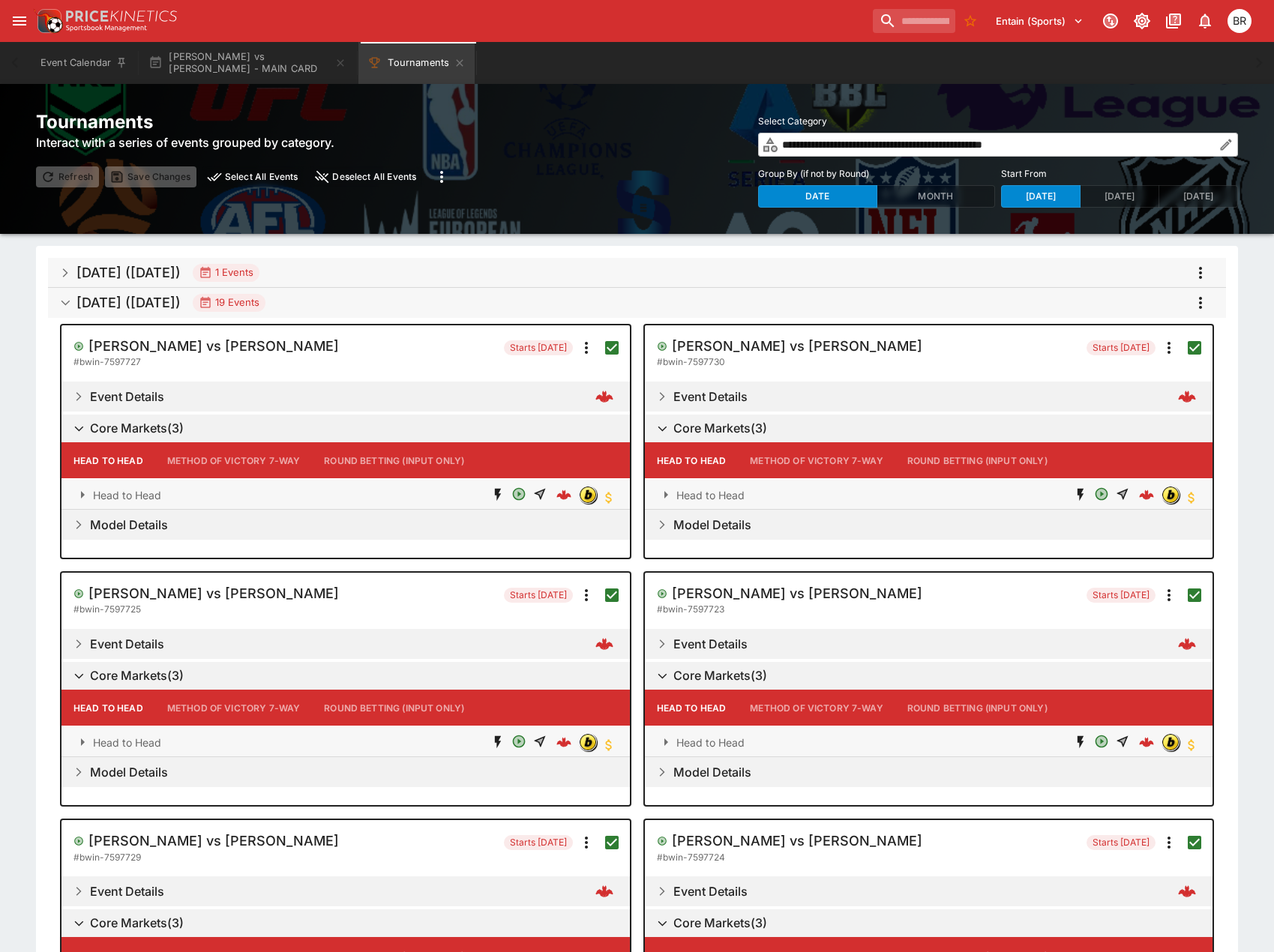
click at [1199, 302] on icon "more" at bounding box center [1200, 303] width 18 height 18
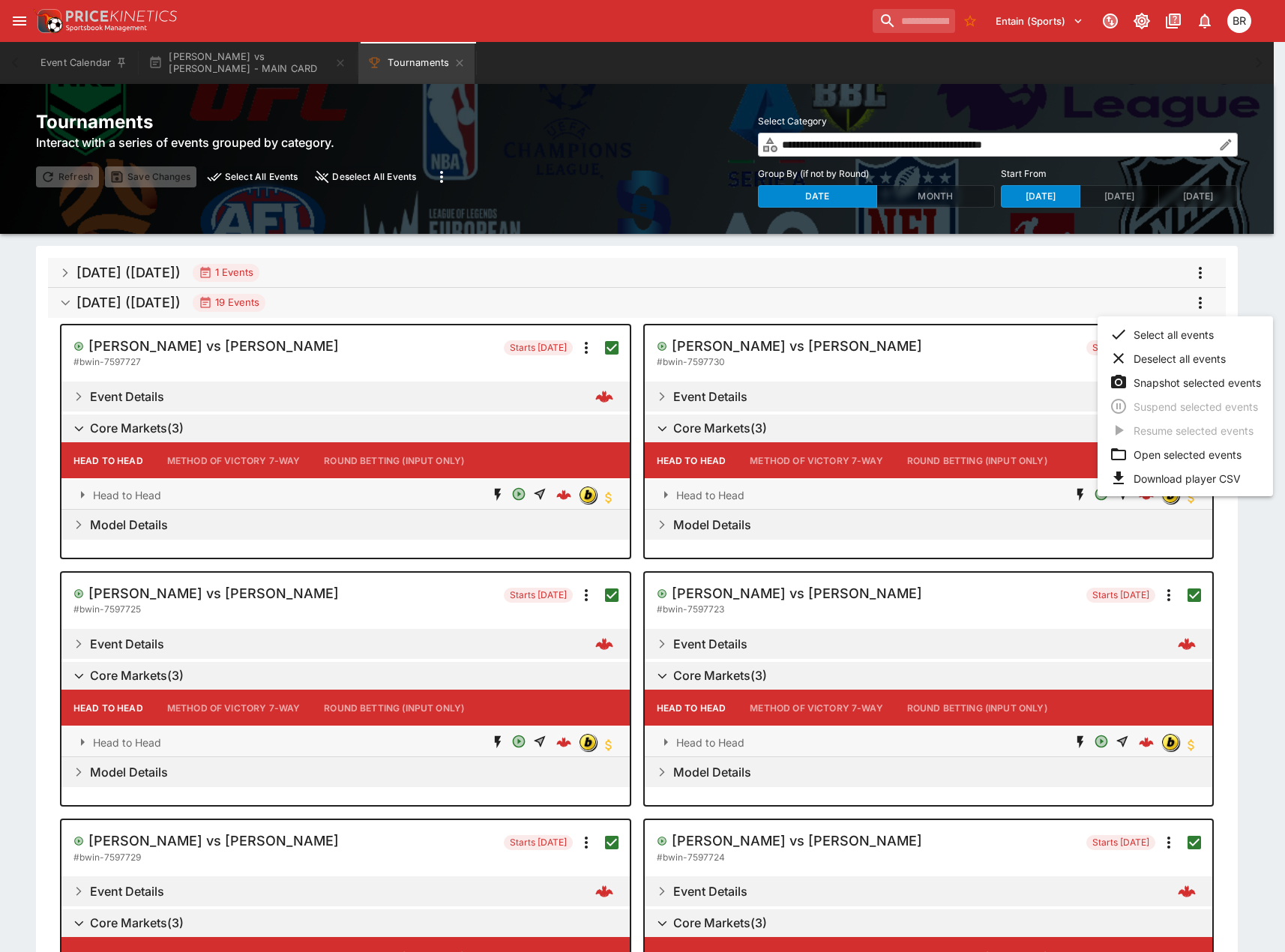
click at [1219, 617] on div at bounding box center [642, 476] width 1285 height 952
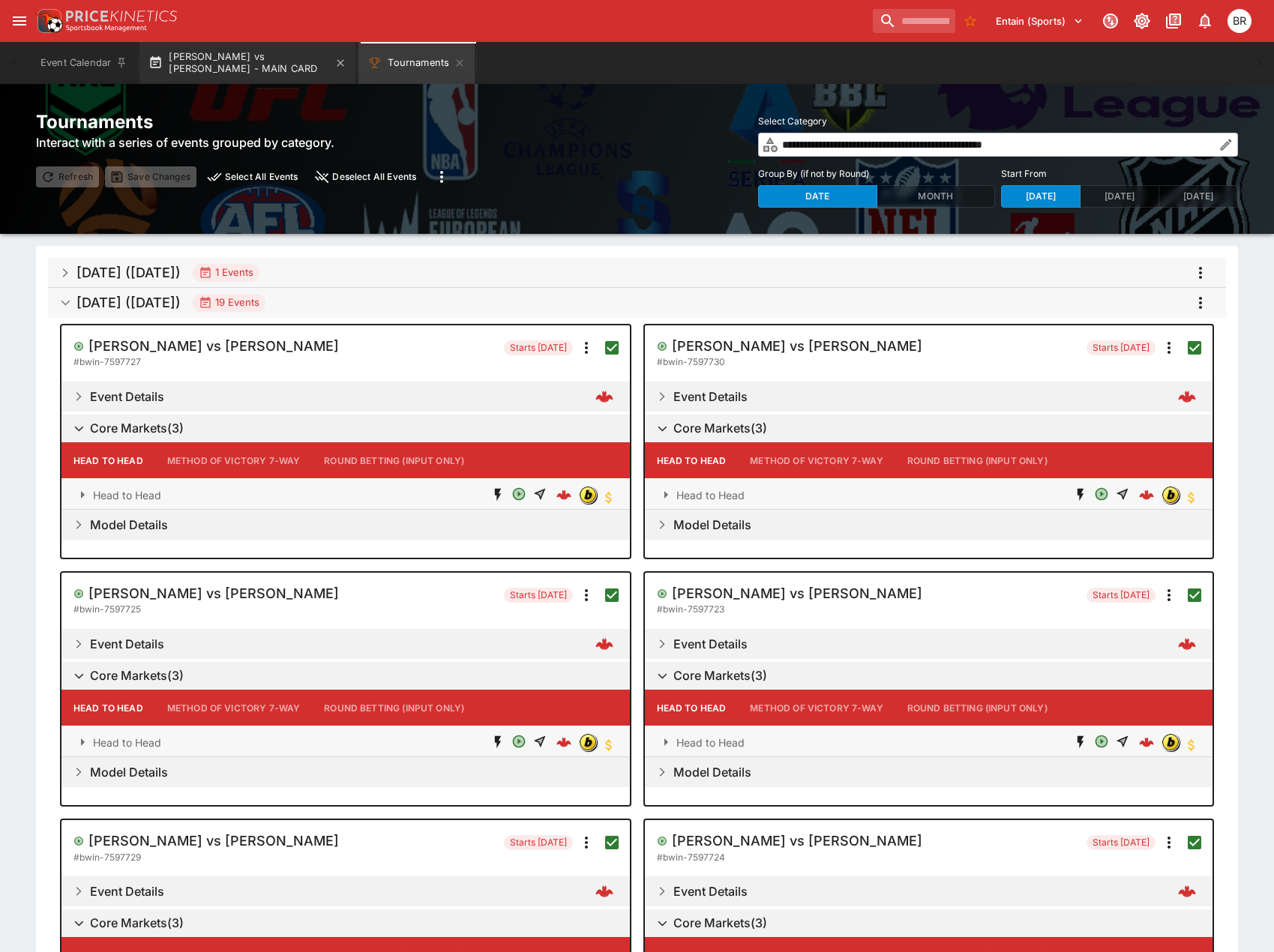
click at [192, 60] on button "Diego Lopes vs Jean Silva - MAIN CARD" at bounding box center [247, 63] width 215 height 42
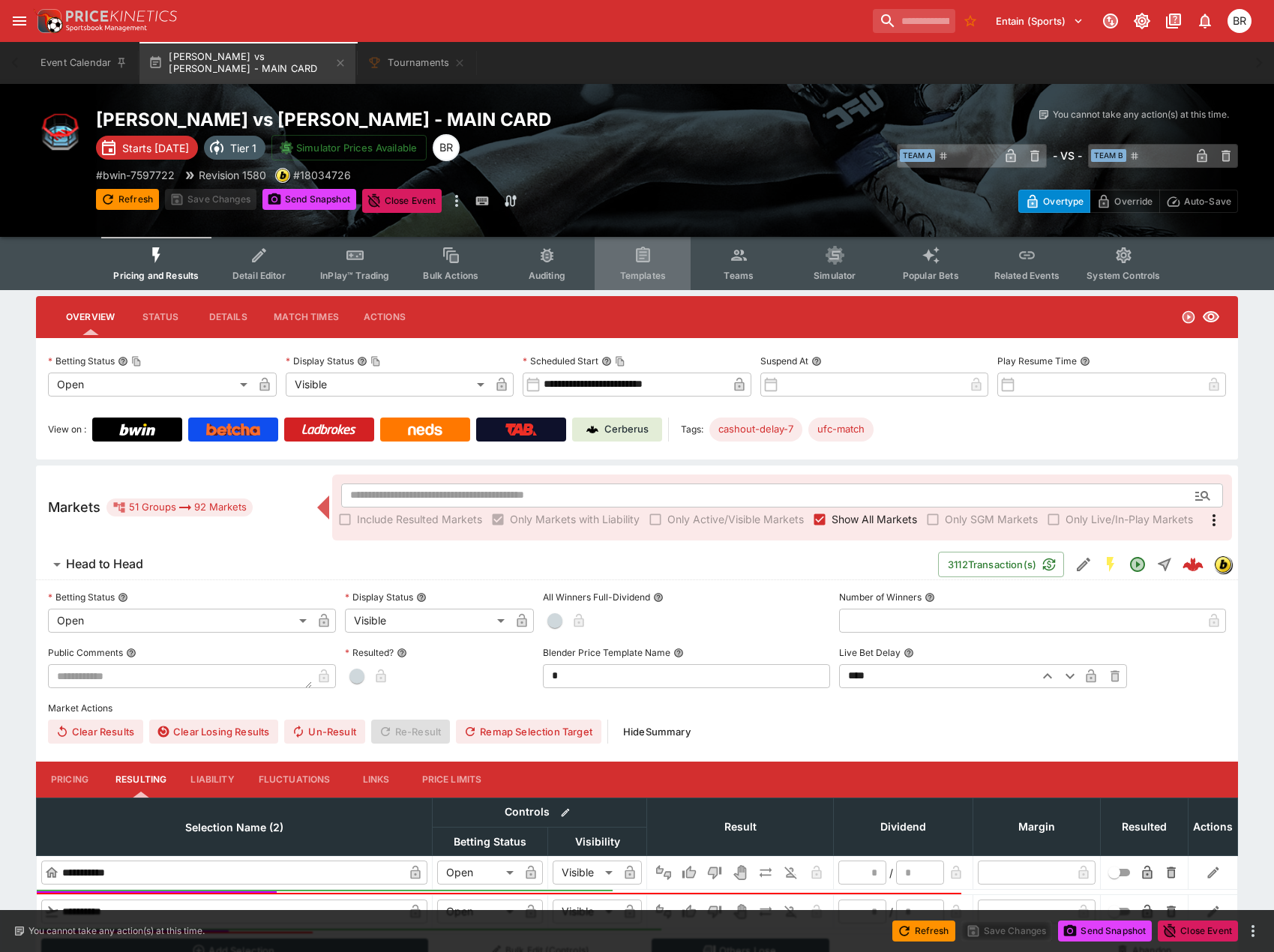
click at [612, 257] on button "Templates" at bounding box center [642, 263] width 96 height 53
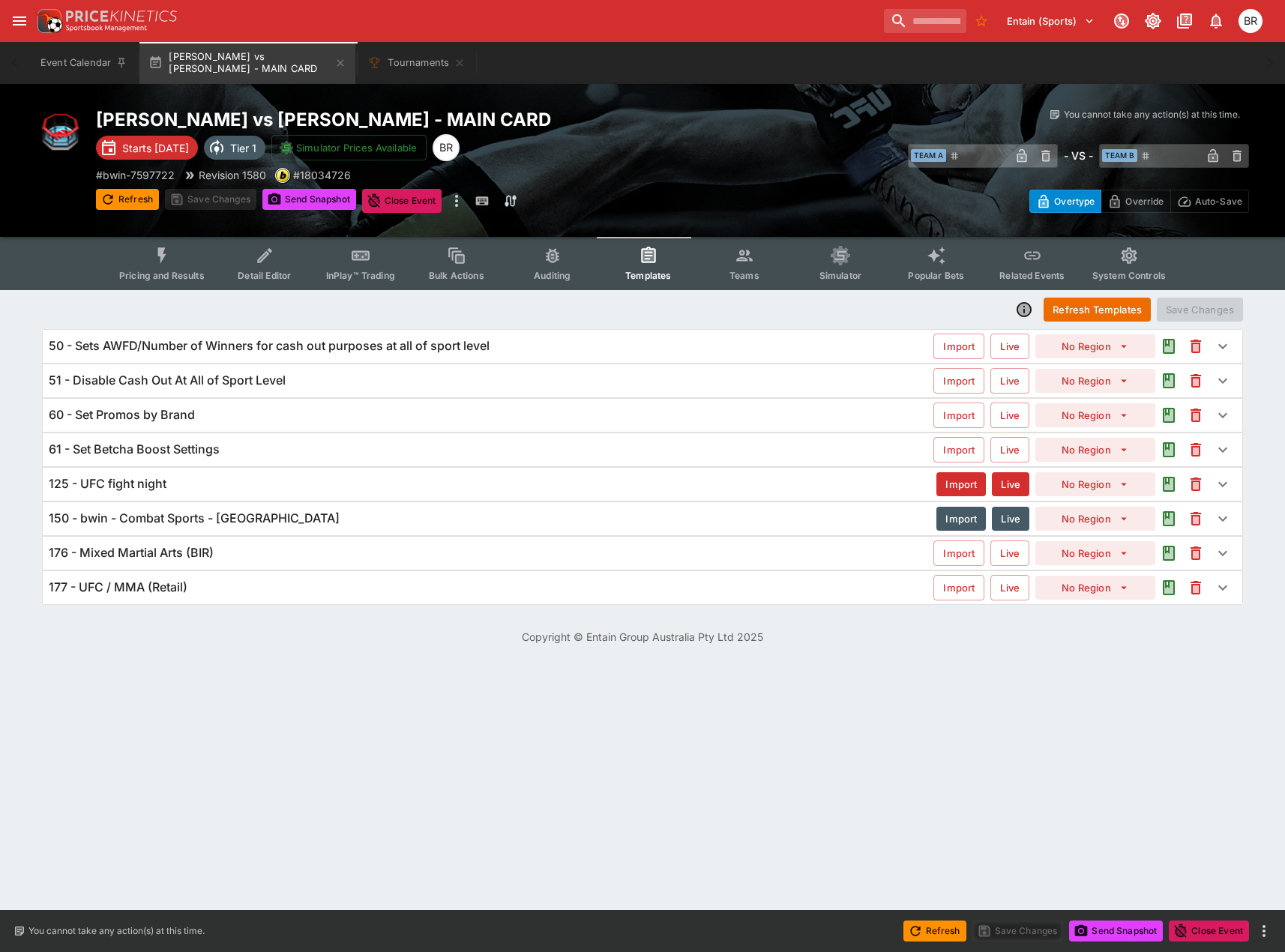
click at [721, 261] on button "Teams" at bounding box center [745, 263] width 96 height 53
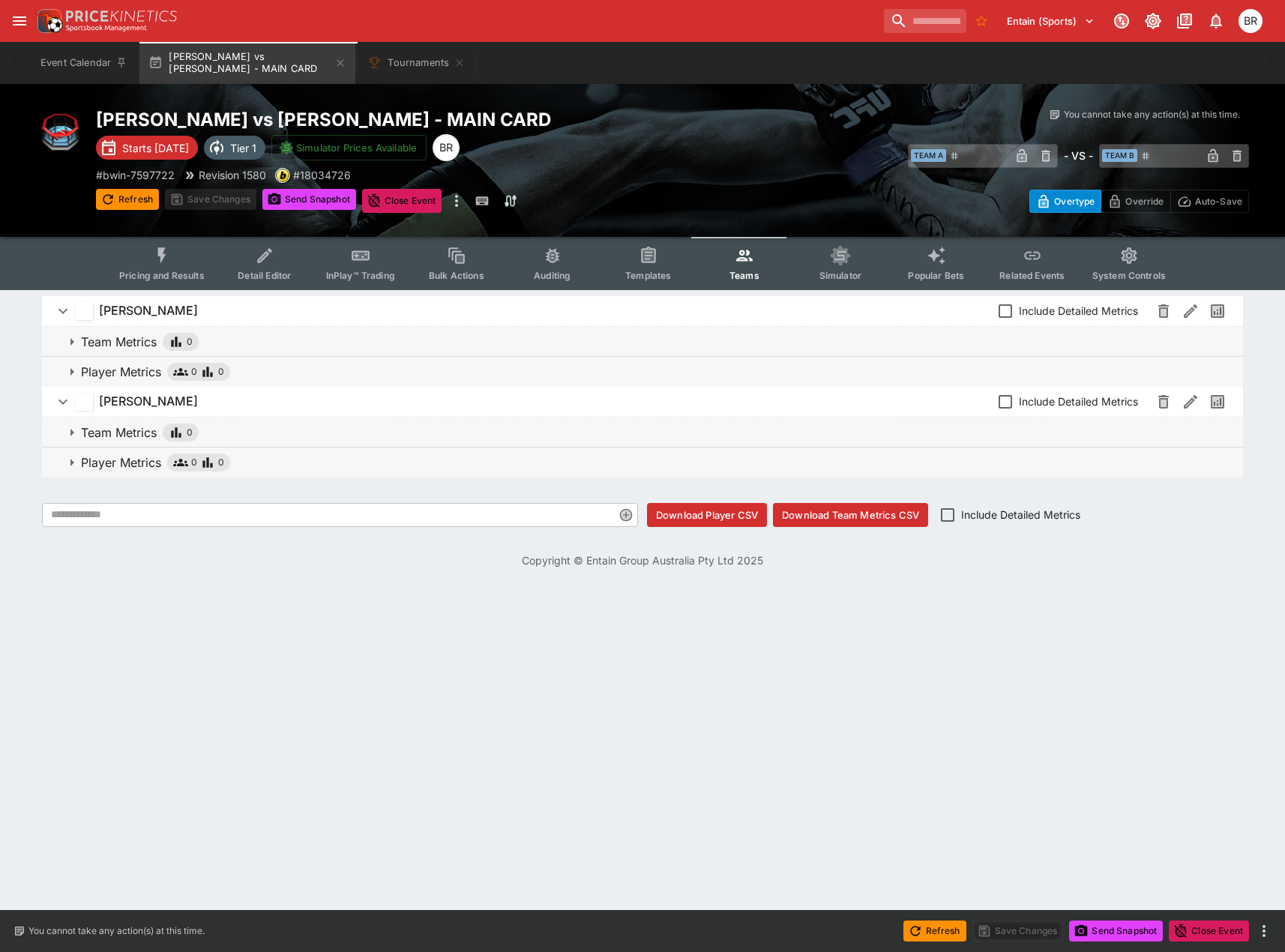
click at [507, 366] on span "Player Metrics 0 0" at bounding box center [656, 371] width 1151 height 18
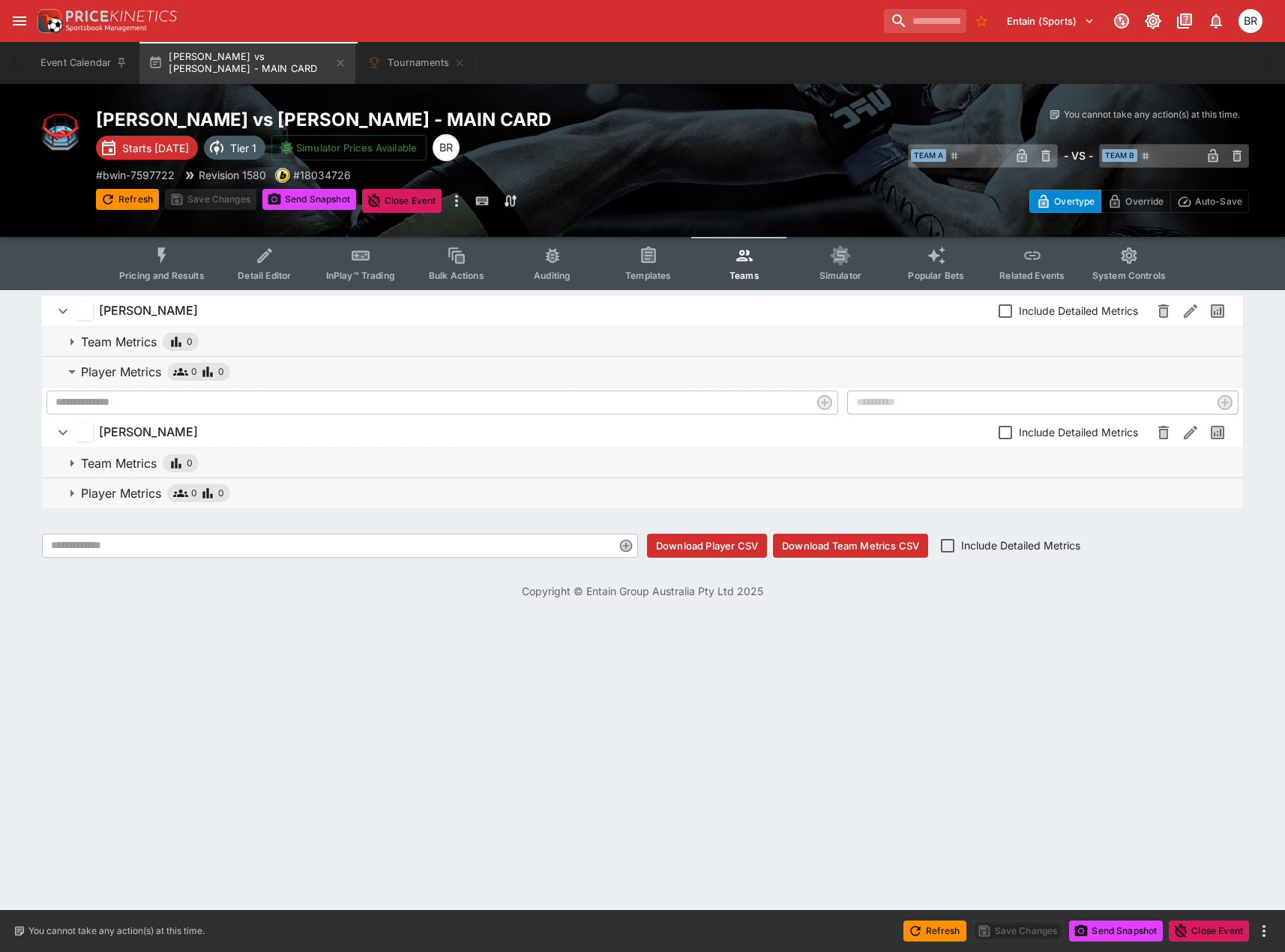
click at [515, 342] on span "Team Metrics 0" at bounding box center [656, 342] width 1151 height 18
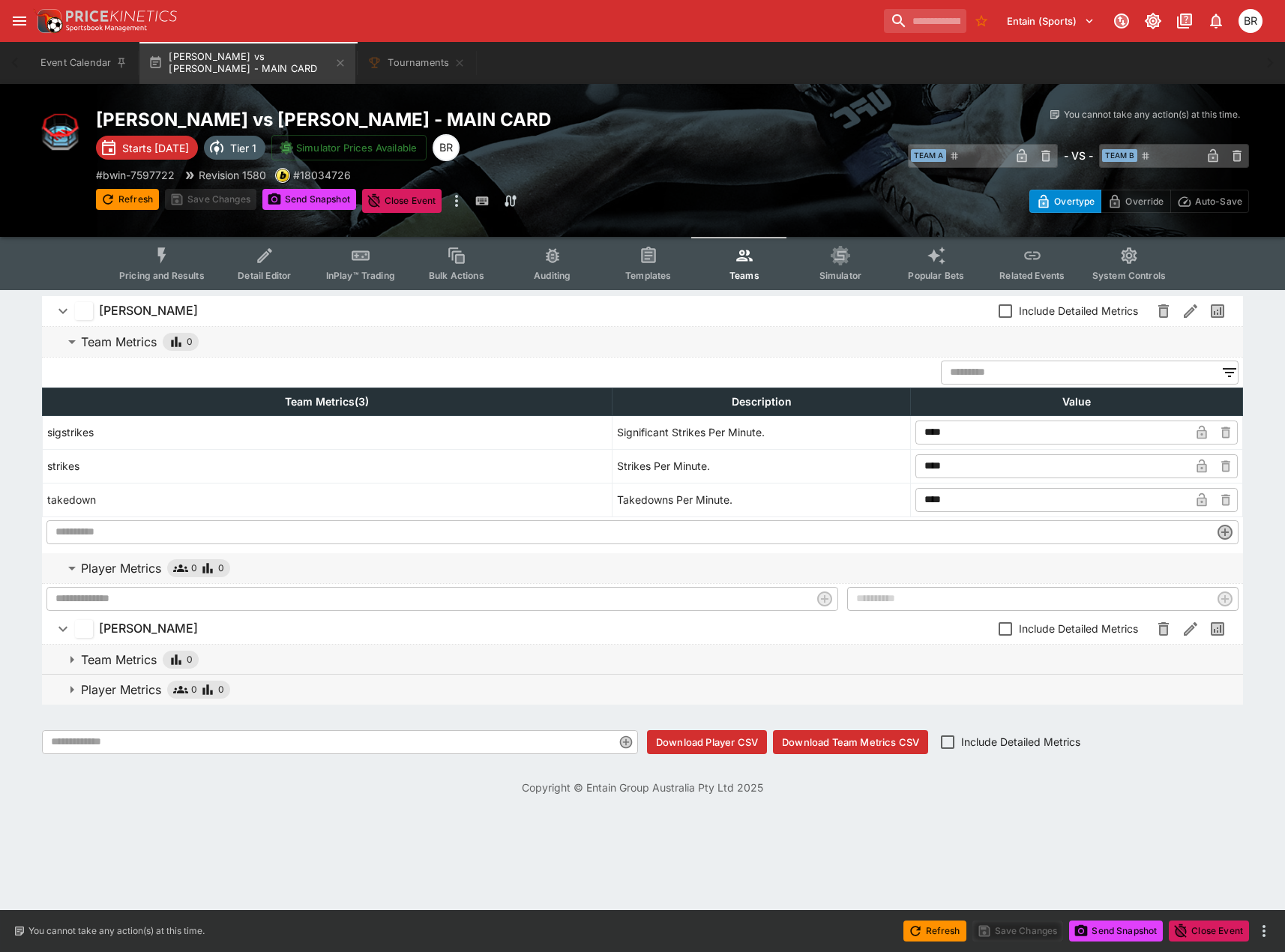
click at [243, 271] on span "Detail Editor" at bounding box center [264, 275] width 53 height 11
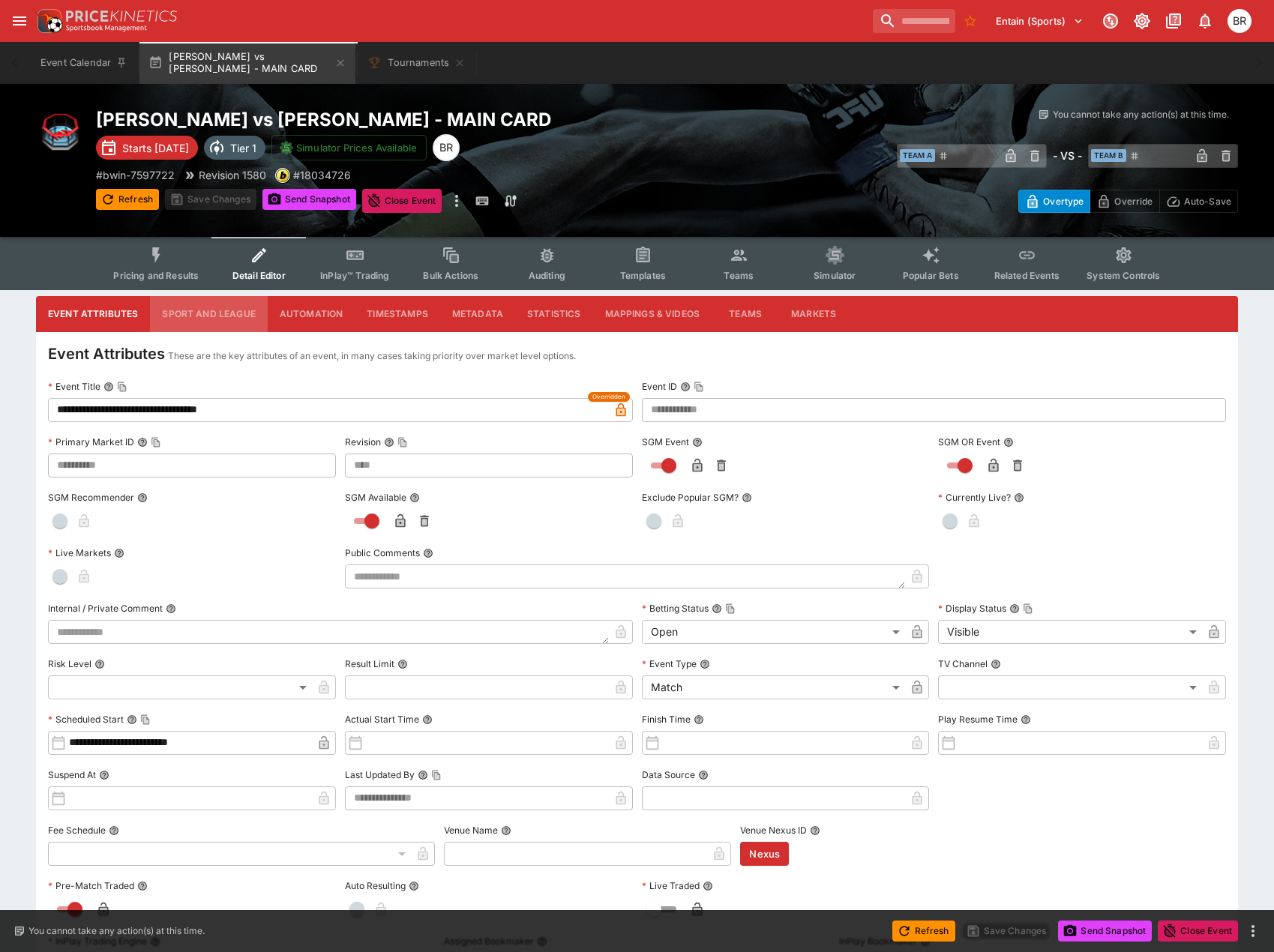
click at [206, 323] on button "Sport and League" at bounding box center [208, 314] width 117 height 36
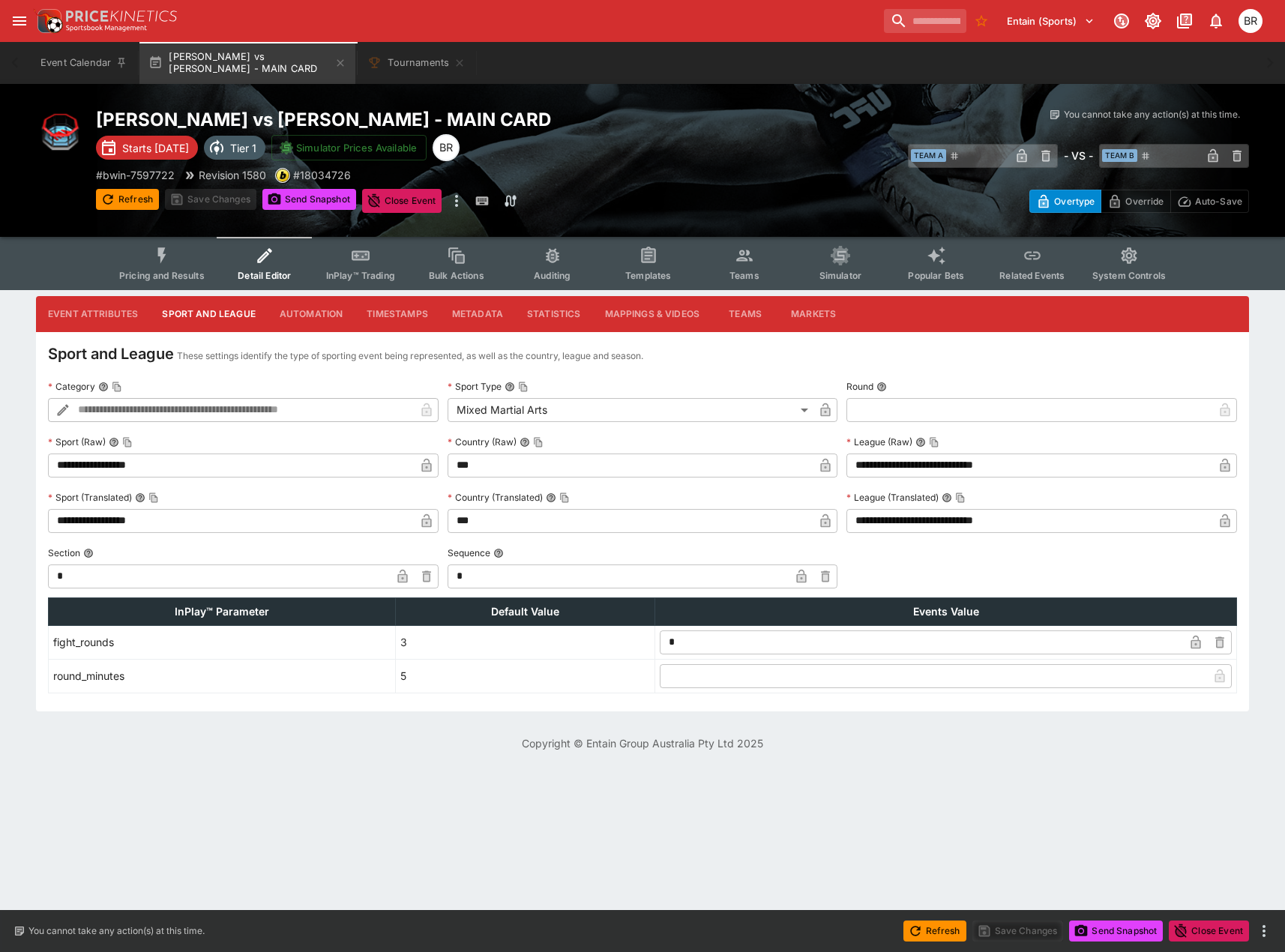
click at [19, 20] on icon "open drawer" at bounding box center [20, 21] width 18 height 18
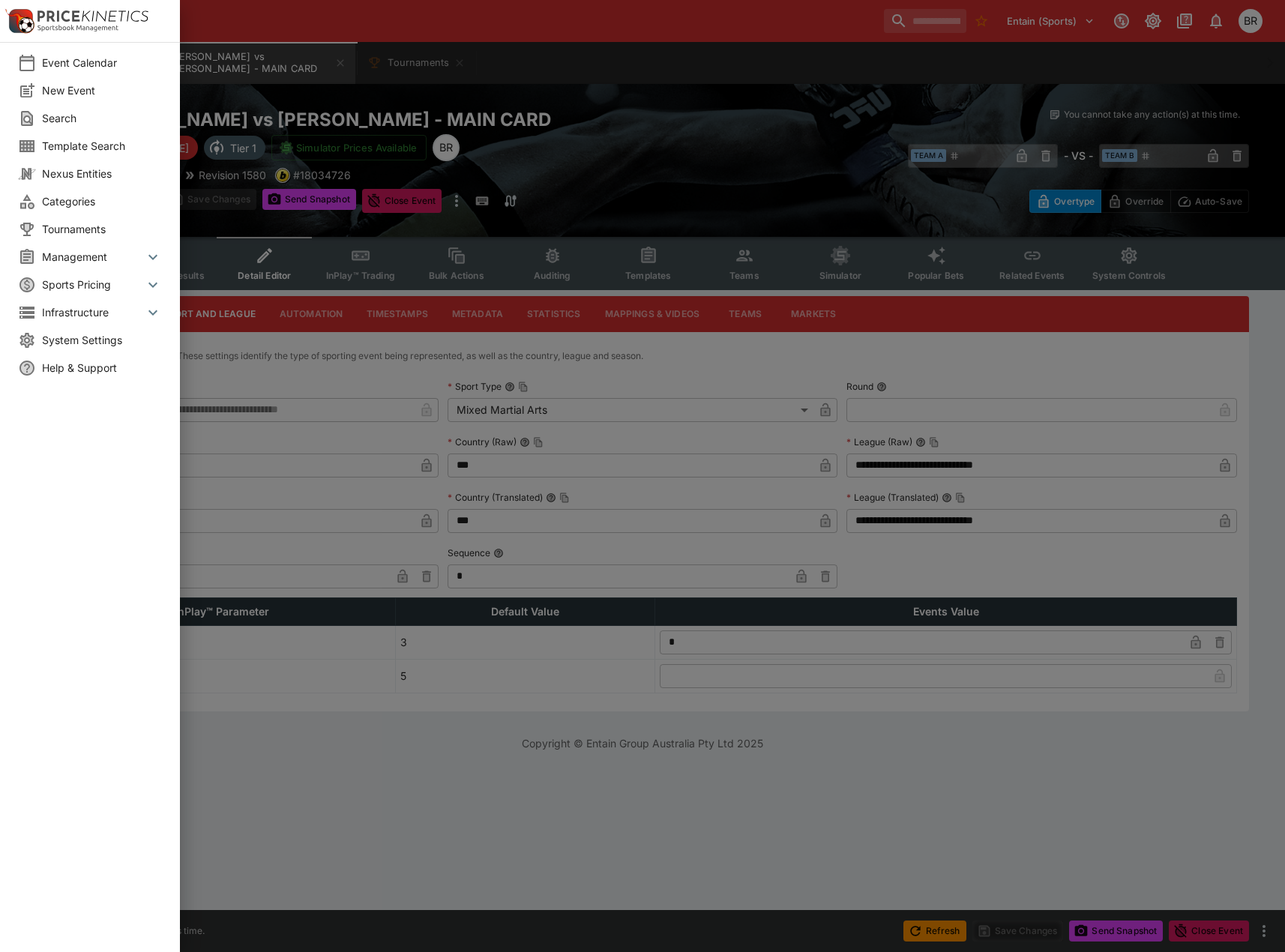
click at [100, 339] on span "System Settings" at bounding box center [102, 339] width 120 height 15
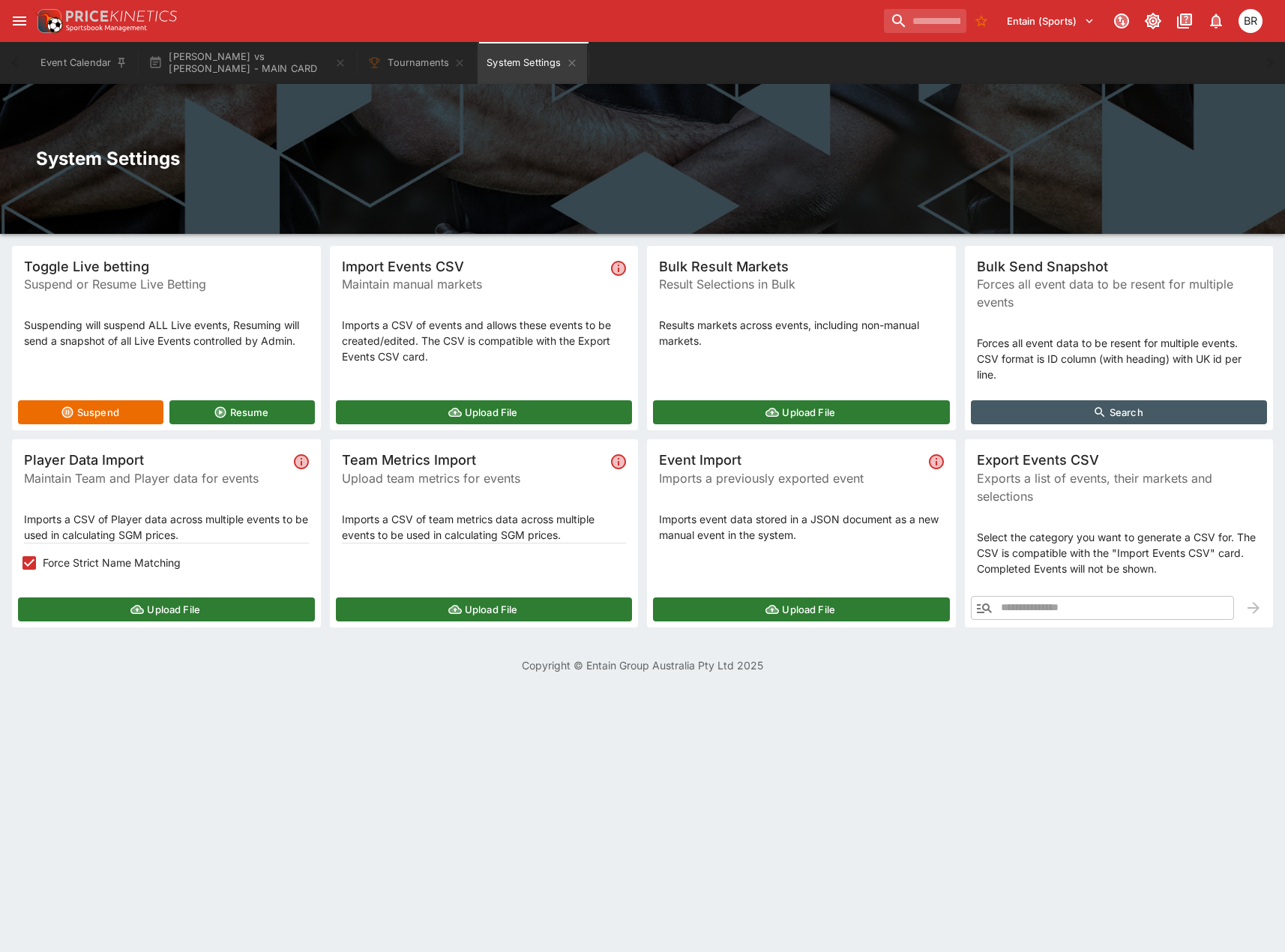
click at [1084, 617] on input "text" at bounding box center [1116, 608] width 237 height 24
paste input "**********"
type input "**********"
click at [1246, 614] on icon "button" at bounding box center [1253, 608] width 18 height 18
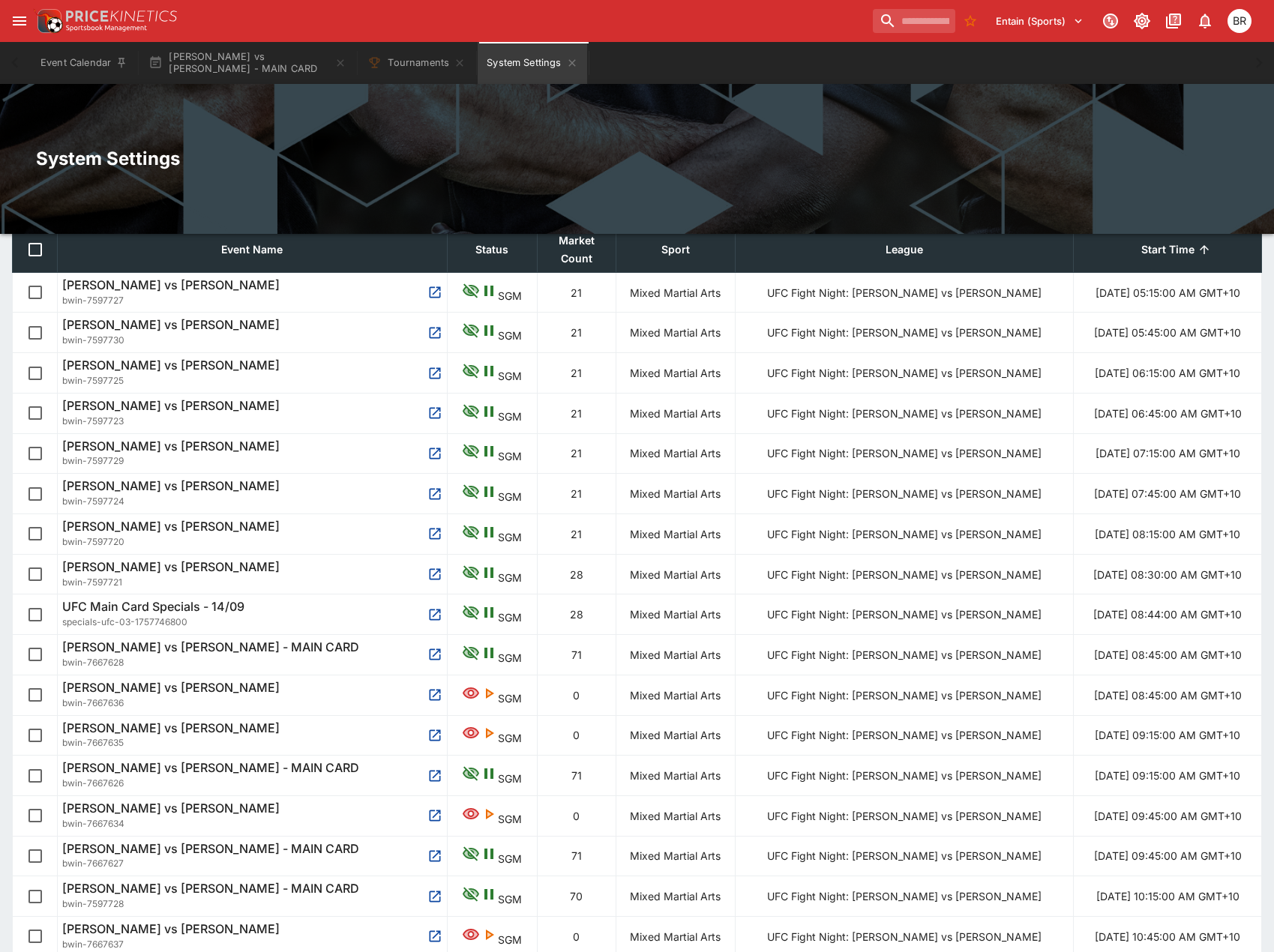
scroll to position [448, 0]
